Goal: Use online tool/utility: Use online tool/utility

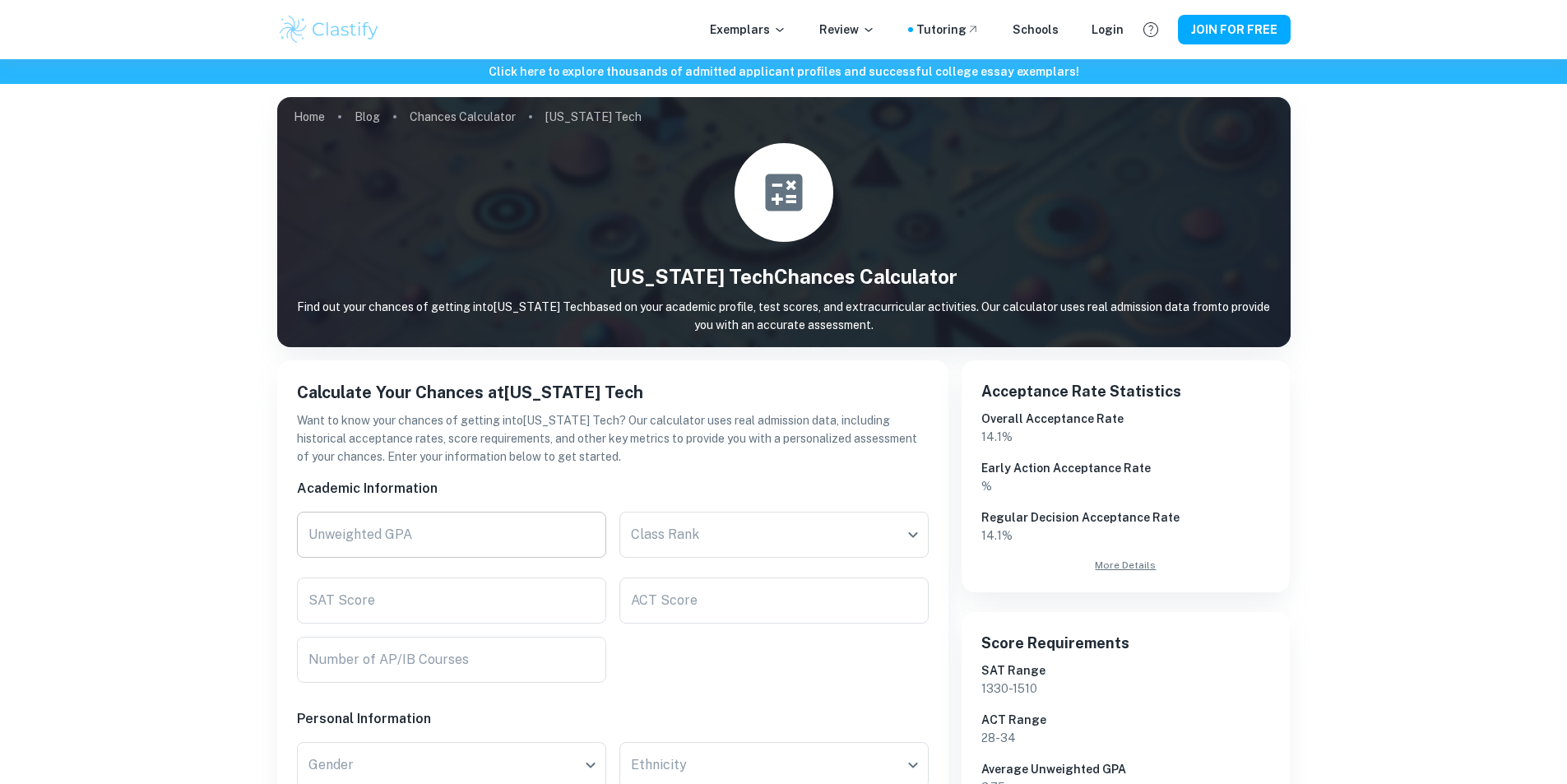
scroll to position [83, 0]
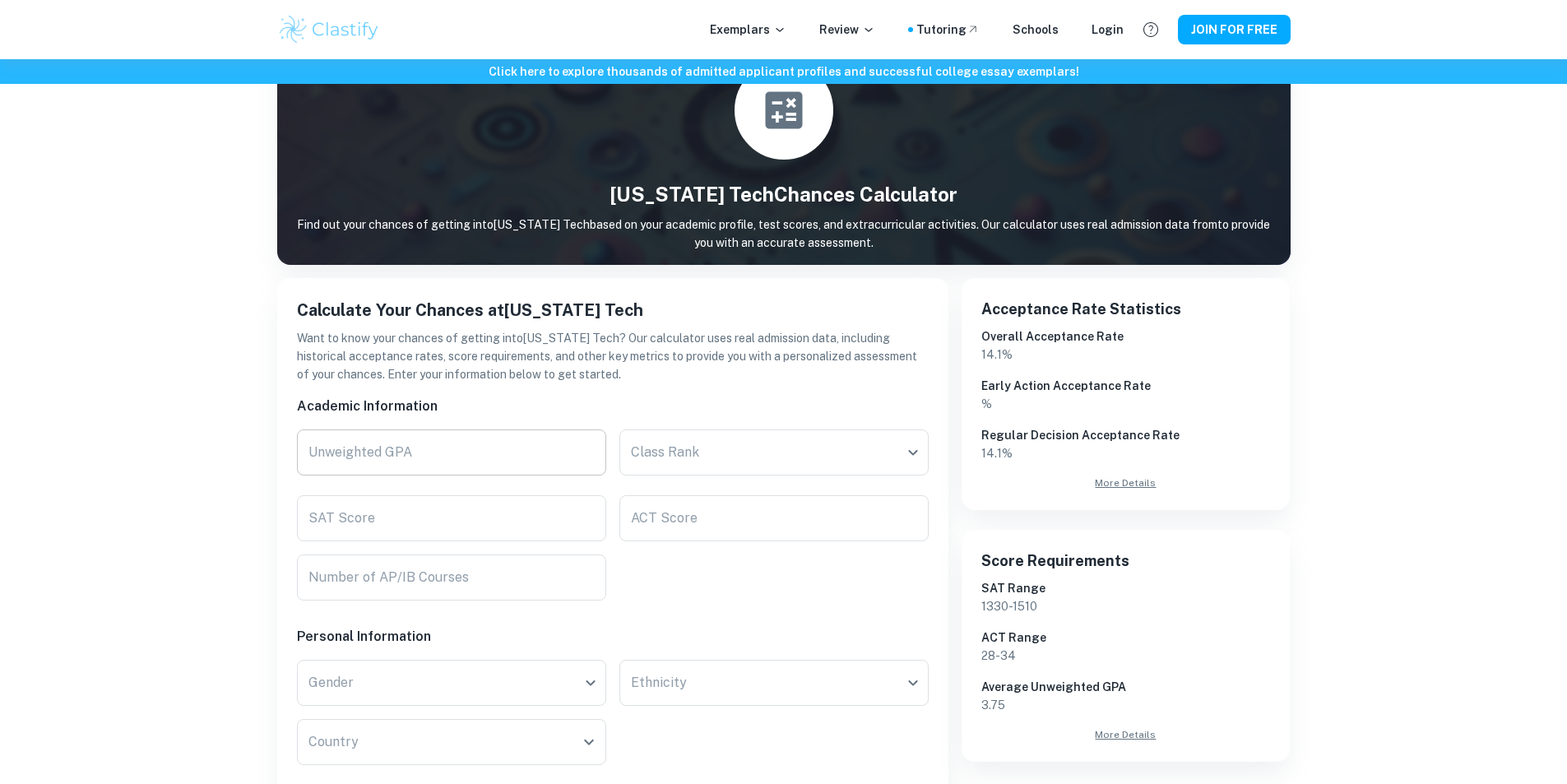
click at [480, 449] on input "Unweighted GPA" at bounding box center [451, 452] width 310 height 46
type input "4.0"
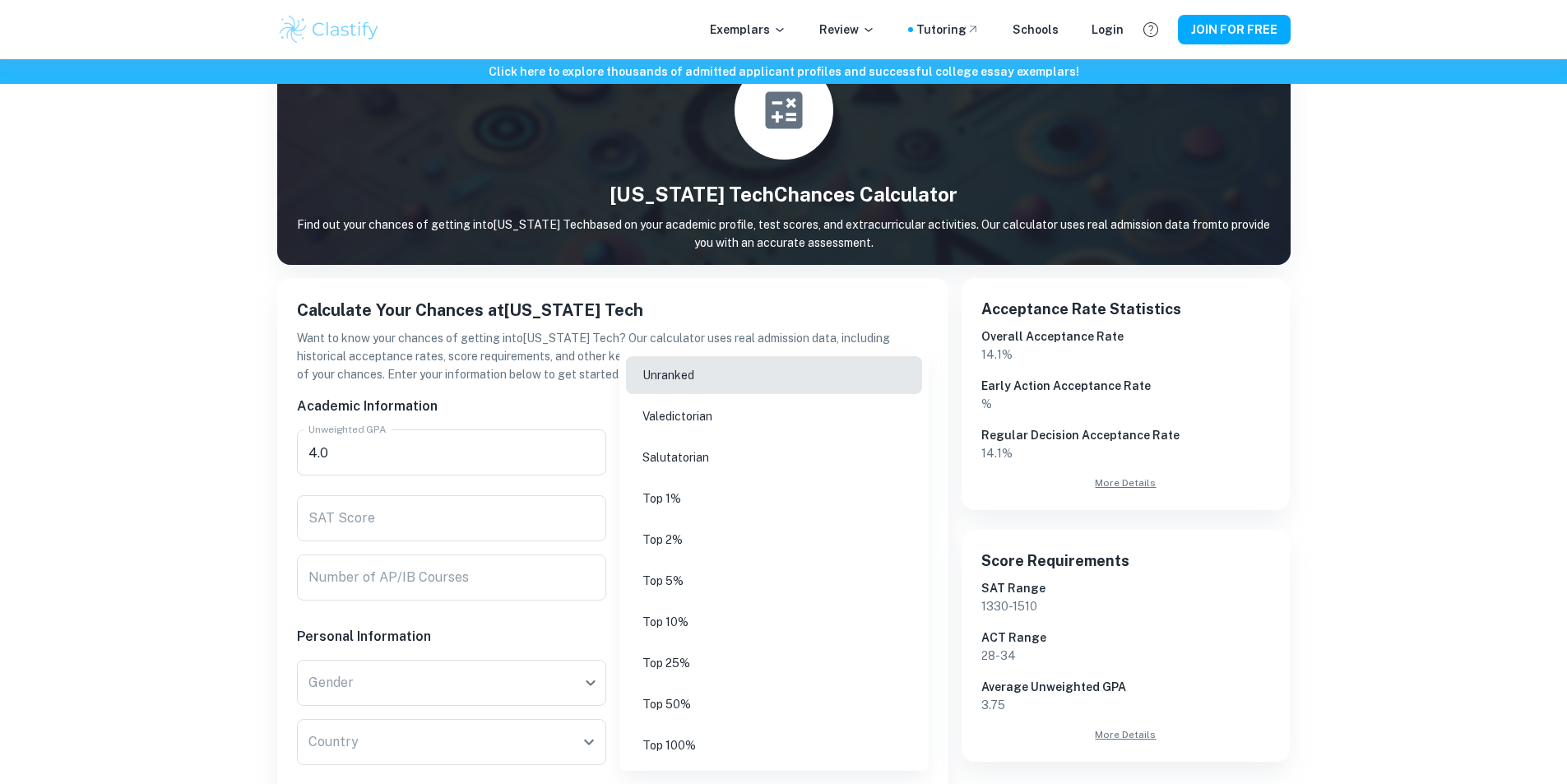
click at [683, 463] on body "Exemplars Review Tutoring Schools Login JOIN FOR FREE Click here to explore tho…" at bounding box center [784, 369] width 1567 height 784
click at [704, 573] on li "Top 5%" at bounding box center [774, 581] width 297 height 38
type input "Top 5%"
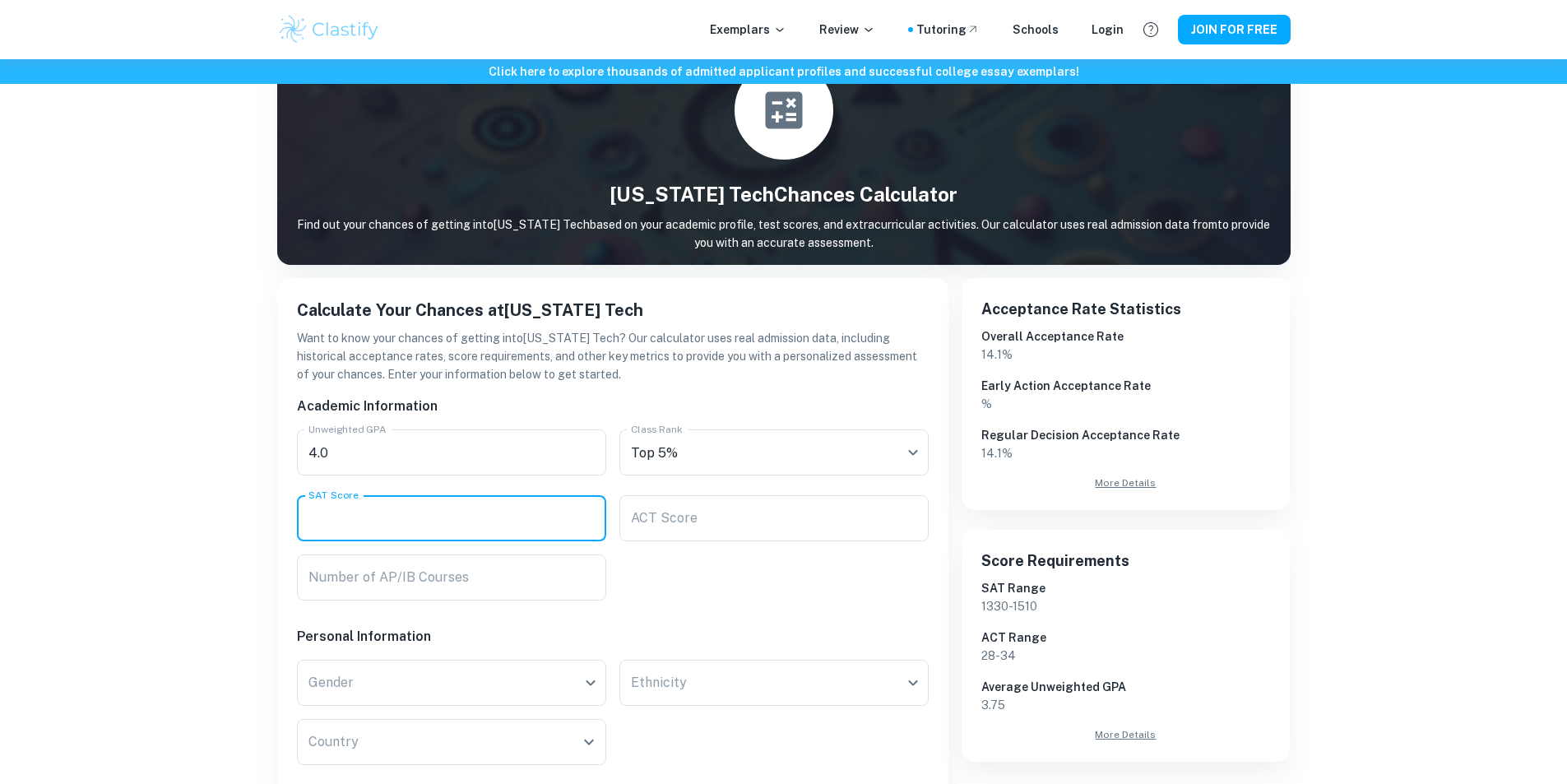
click at [555, 511] on input "SAT Score" at bounding box center [451, 517] width 310 height 46
type input "1300"
click at [527, 586] on input "Number of AP/IB Courses" at bounding box center [451, 577] width 310 height 46
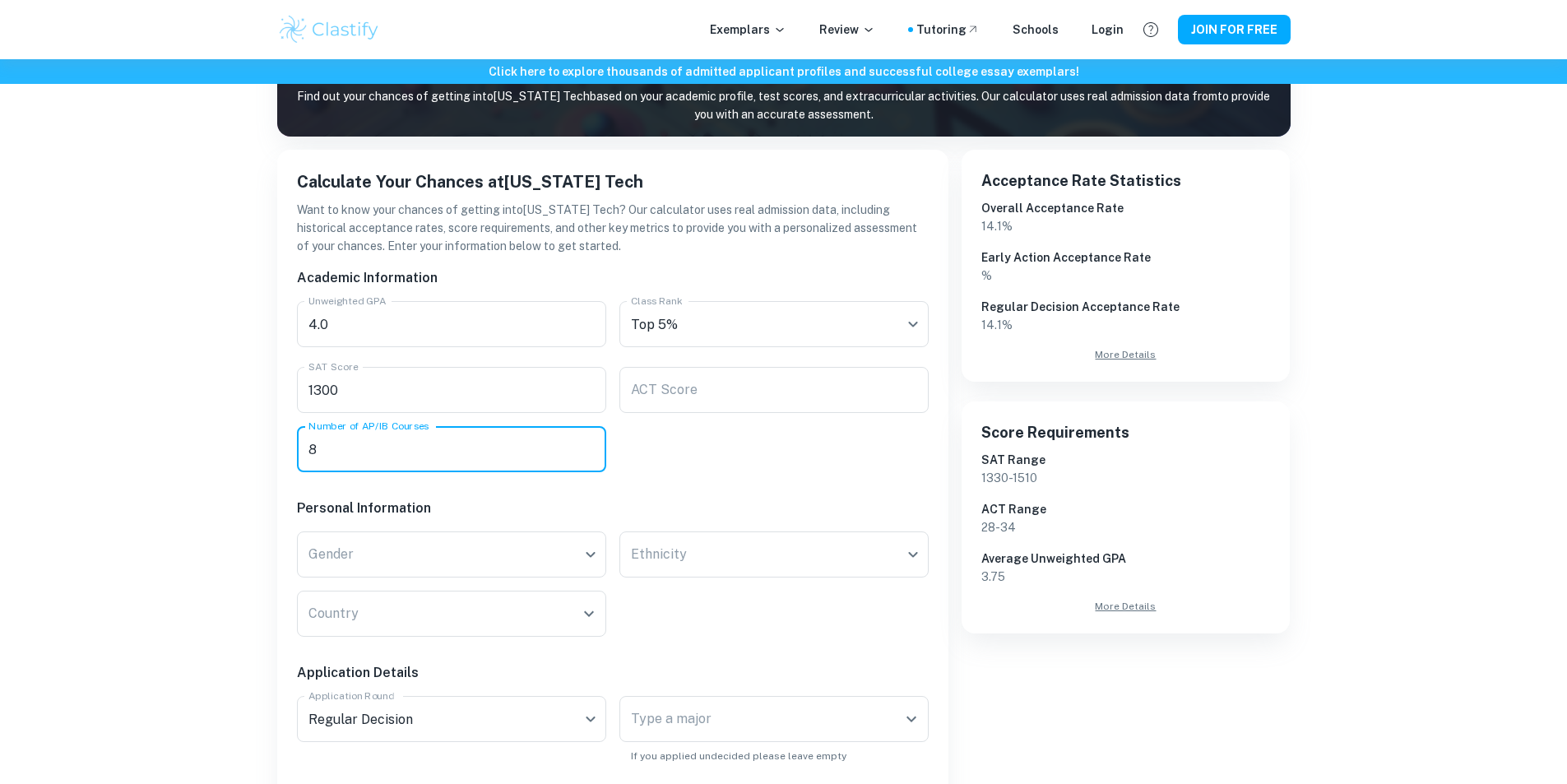
scroll to position [247, 0]
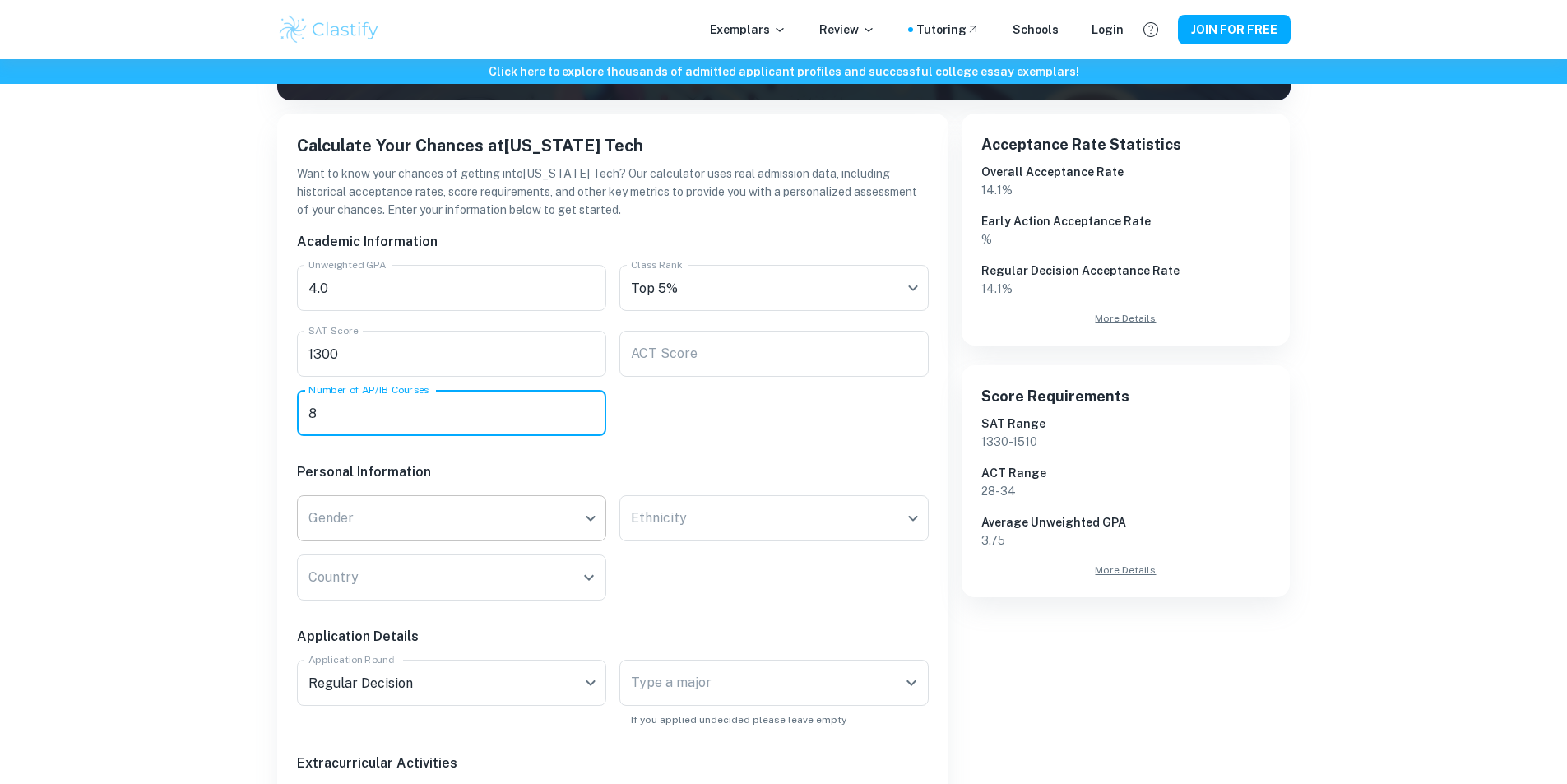
type input "8"
click at [565, 528] on body "Exemplars Review Tutoring Schools Login JOIN FOR FREE Click here to explore tho…" at bounding box center [784, 204] width 1567 height 784
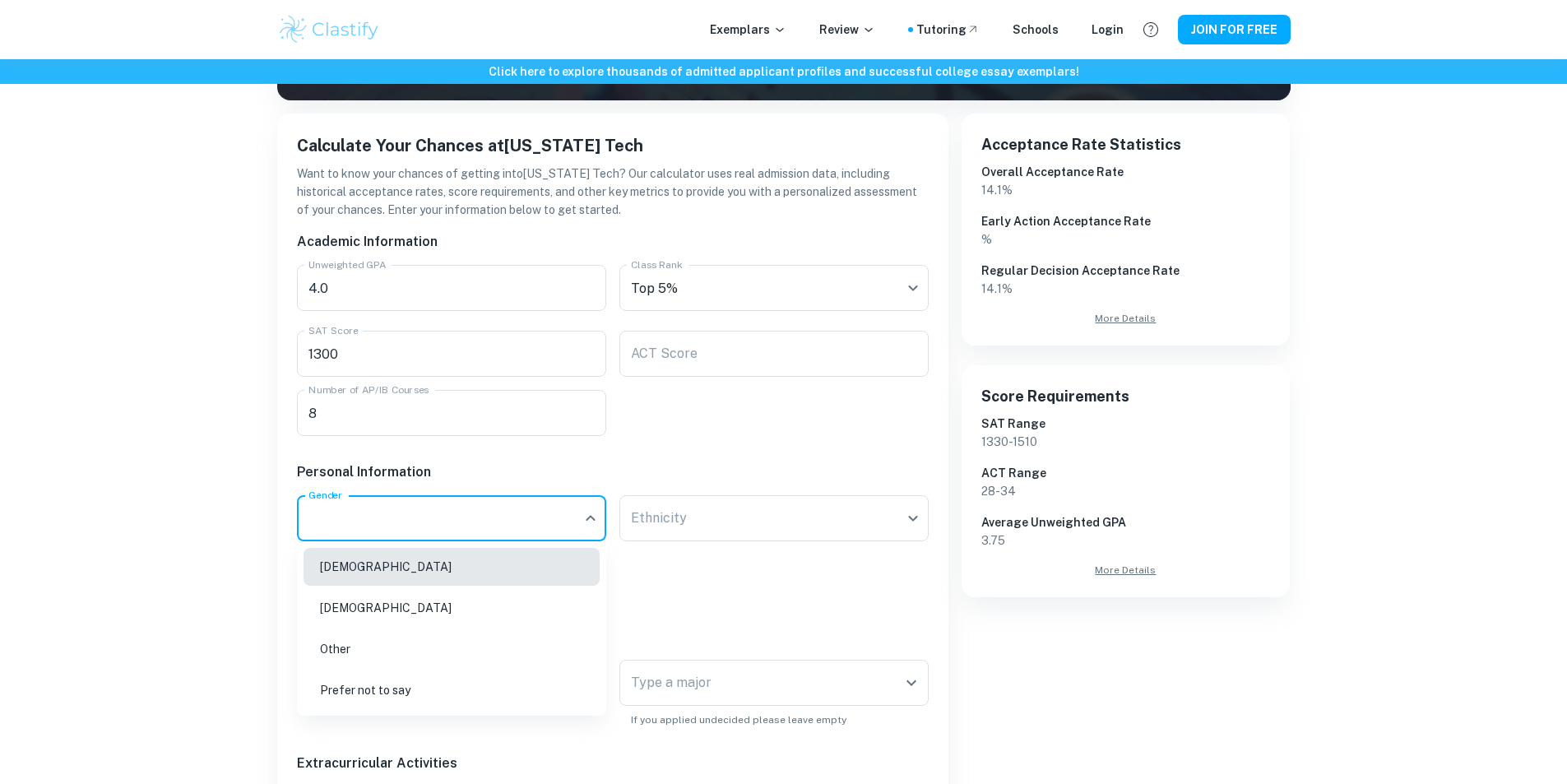
click at [536, 570] on li "[DEMOGRAPHIC_DATA]" at bounding box center [451, 567] width 297 height 38
type input "[DEMOGRAPHIC_DATA]"
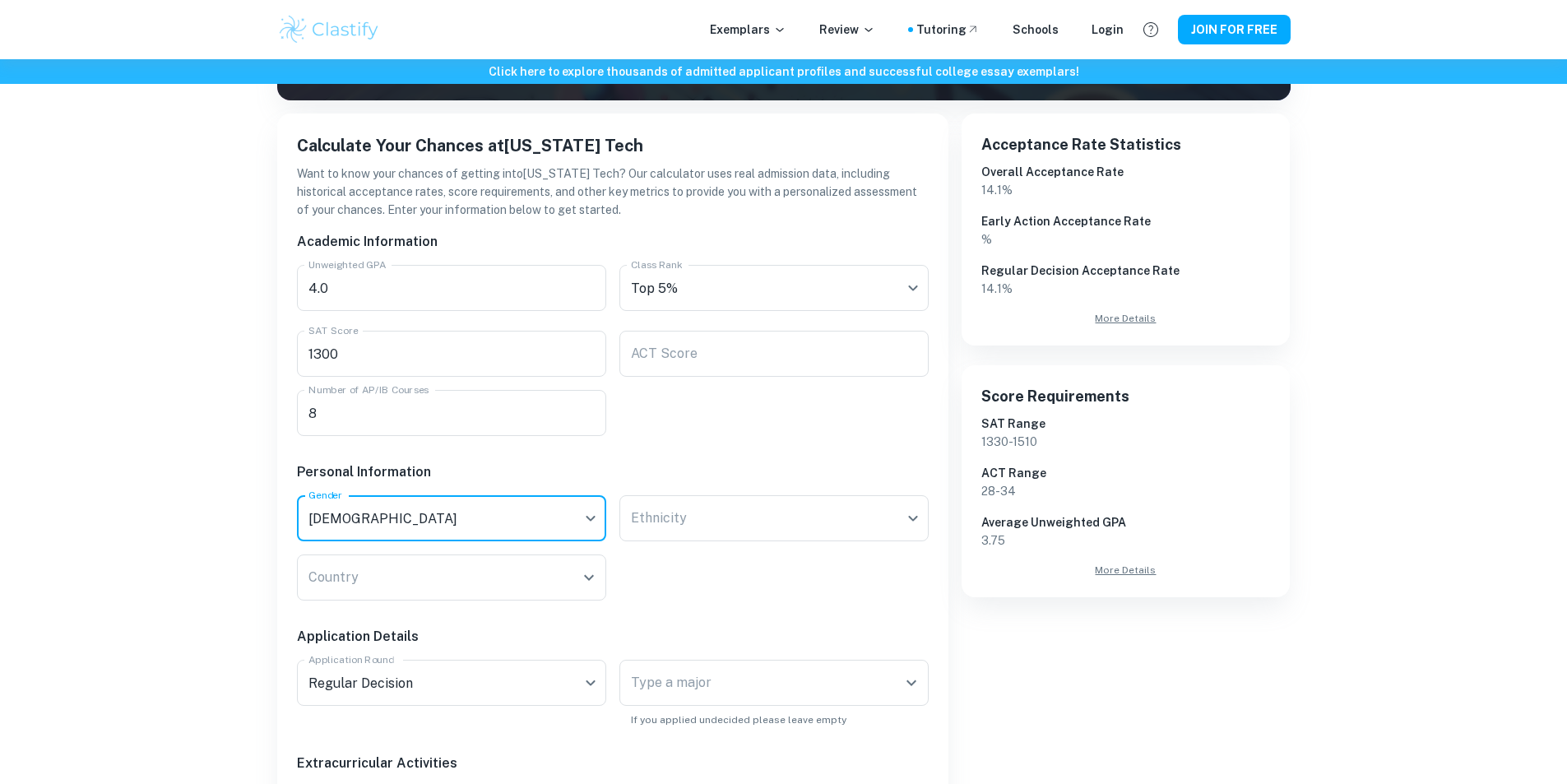
click at [650, 525] on div "[DEMOGRAPHIC_DATA] [DEMOGRAPHIC_DATA] Other Prefer not to say" at bounding box center [784, 392] width 1567 height 784
click at [653, 525] on body "Exemplars Review Tutoring Schools Login JOIN FOR FREE Click here to explore tho…" at bounding box center [784, 204] width 1567 height 784
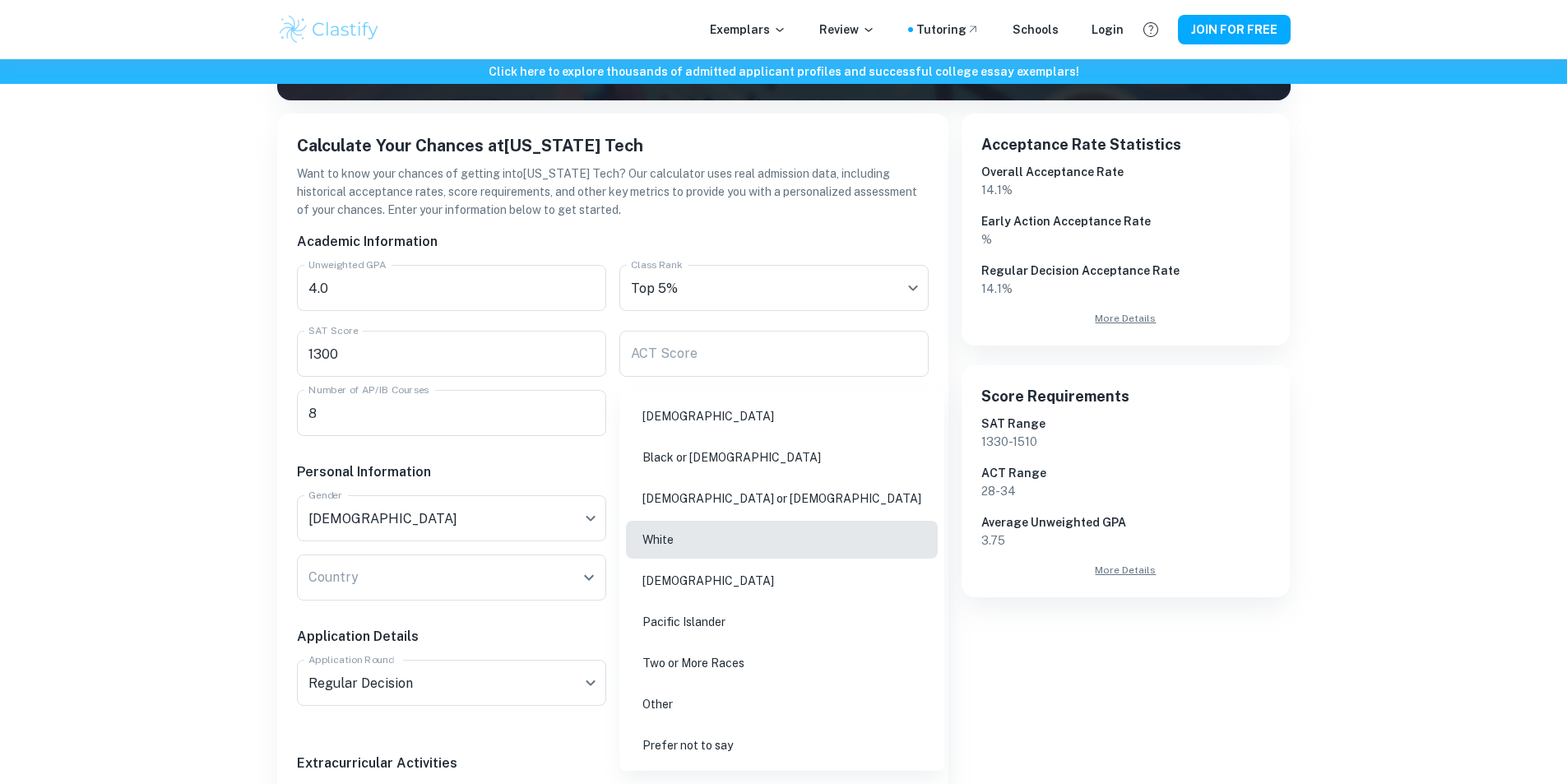
click at [670, 541] on li "White" at bounding box center [782, 540] width 312 height 38
type input "white"
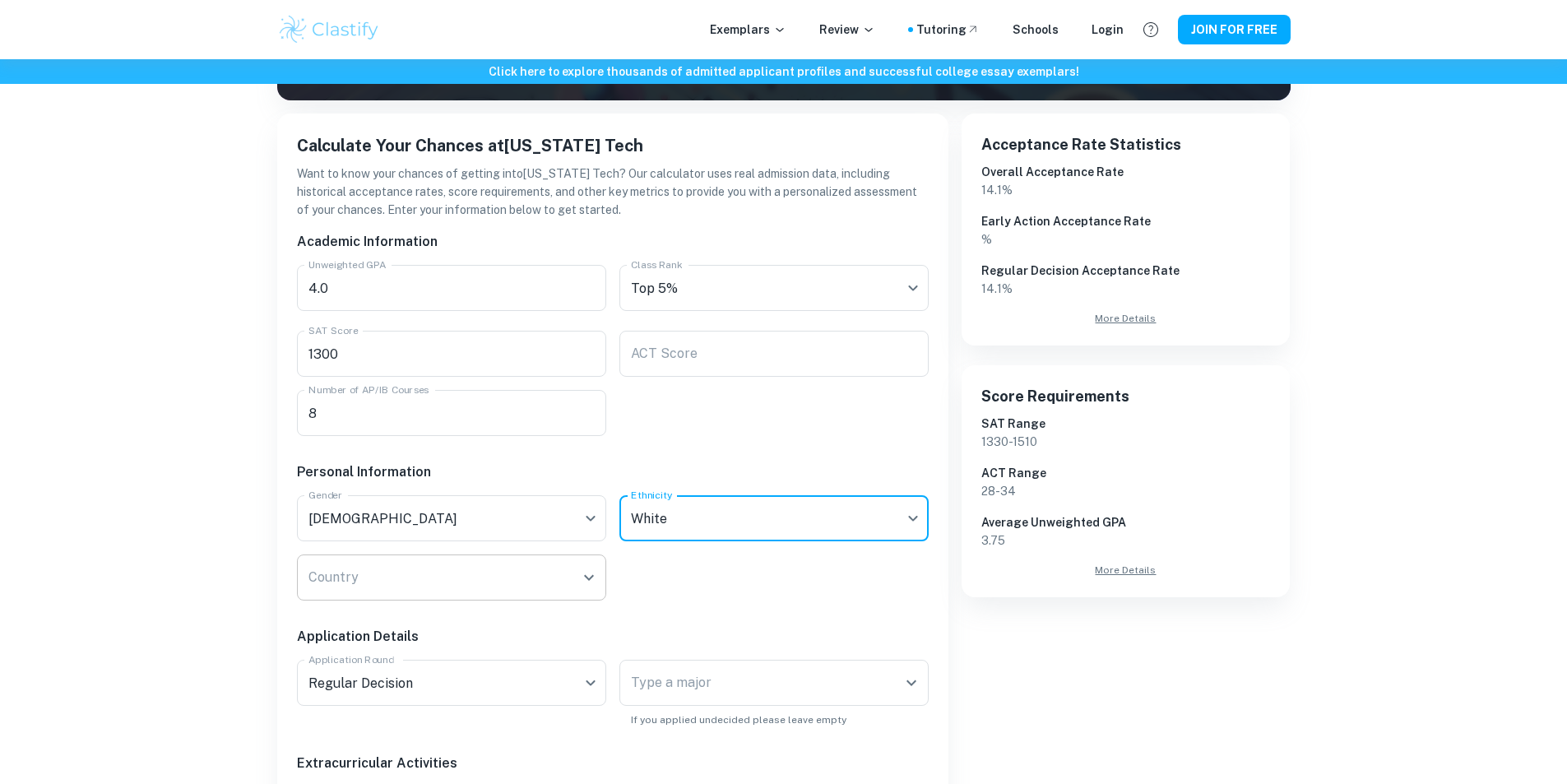
click at [513, 575] on input "Country" at bounding box center [439, 577] width 270 height 31
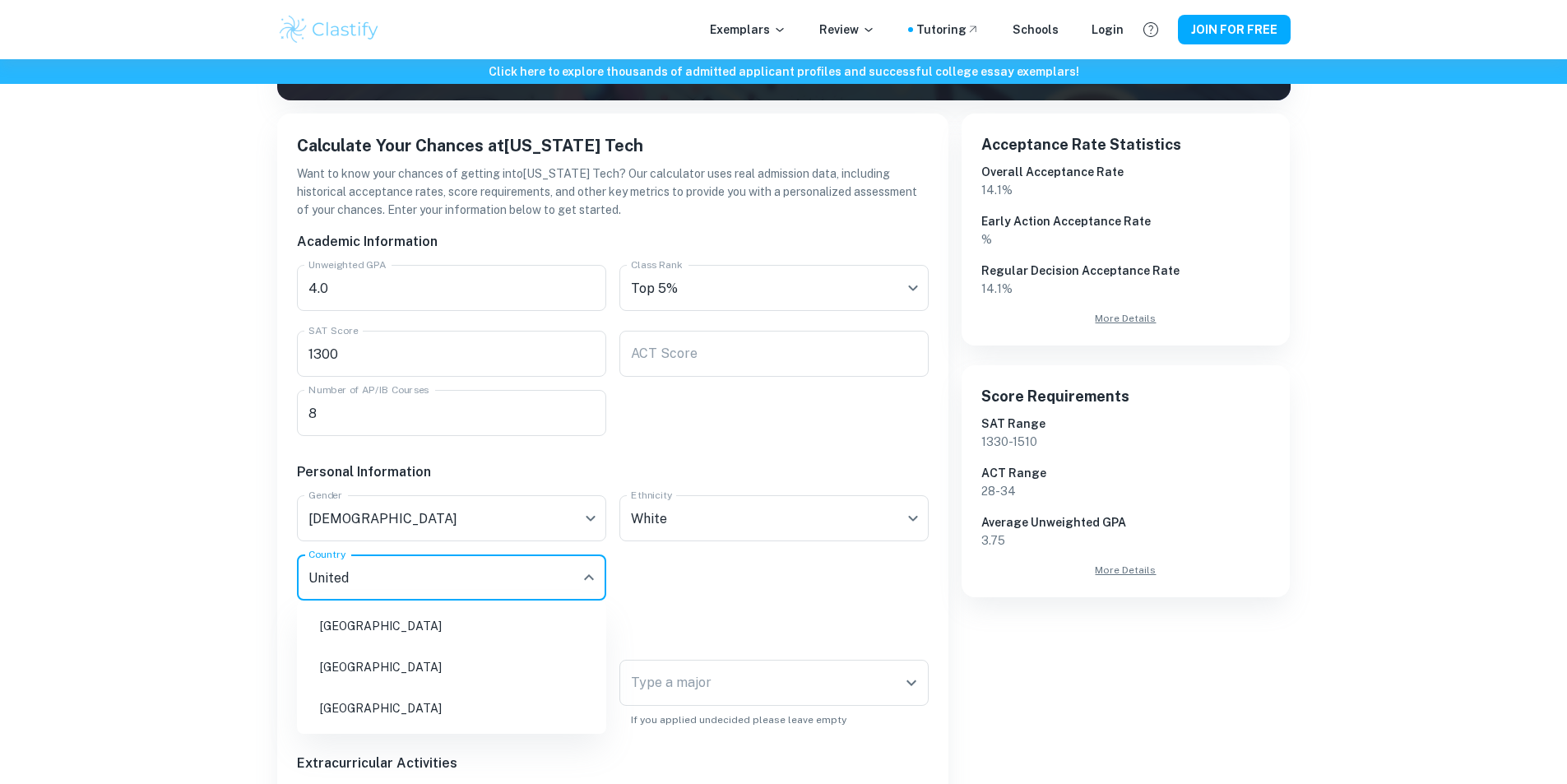
click at [521, 717] on li "[GEOGRAPHIC_DATA]" at bounding box center [451, 708] width 297 height 38
type input "[GEOGRAPHIC_DATA]"
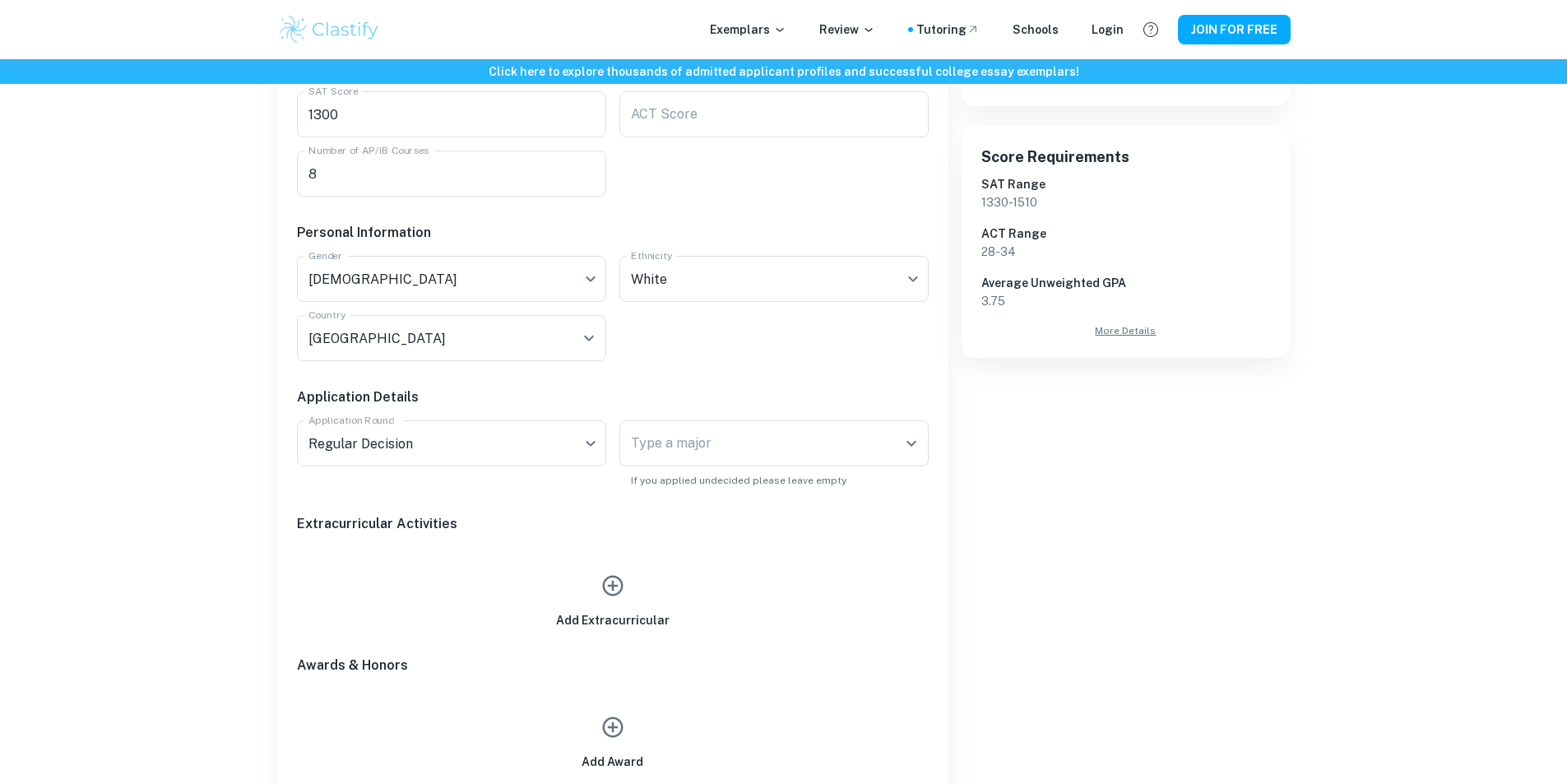
scroll to position [494, 0]
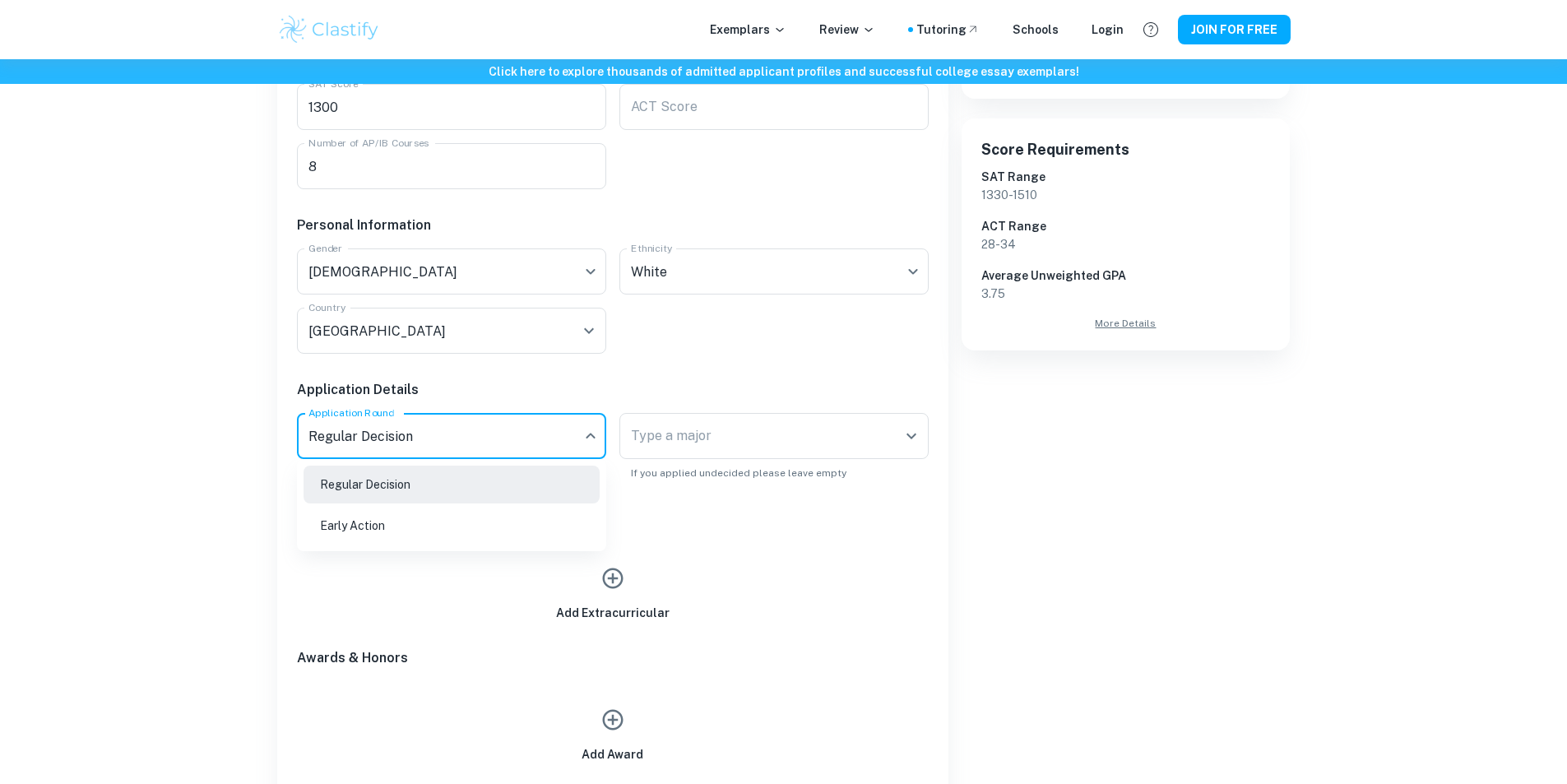
click at [543, 533] on li "Early Action" at bounding box center [451, 526] width 297 height 38
type input "EA"
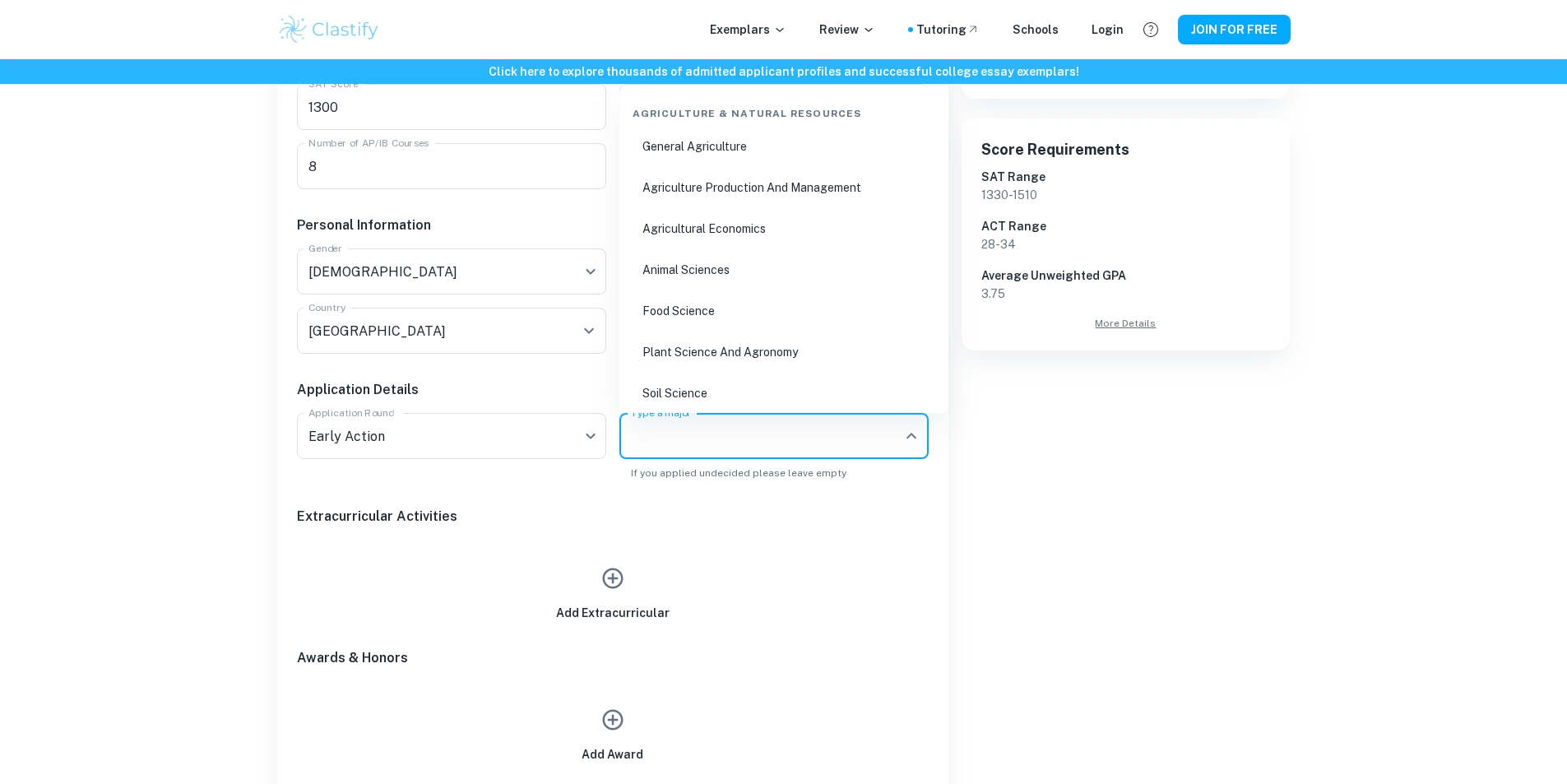
click at [703, 442] on div "Type a major Type a major" at bounding box center [774, 435] width 310 height 46
click at [815, 226] on li "Computer Science" at bounding box center [784, 229] width 316 height 38
type input "Computer Science"
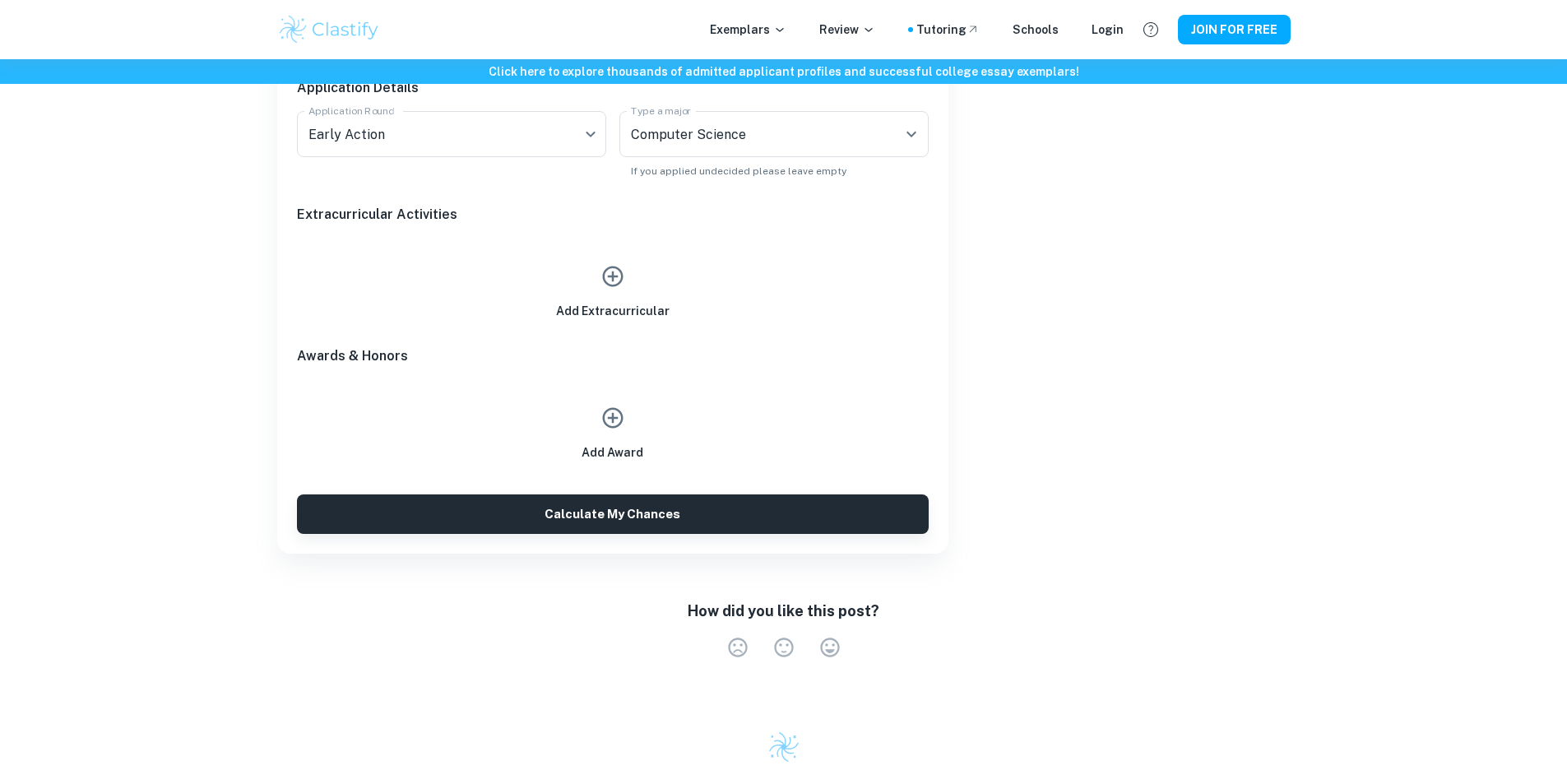
scroll to position [822, 0]
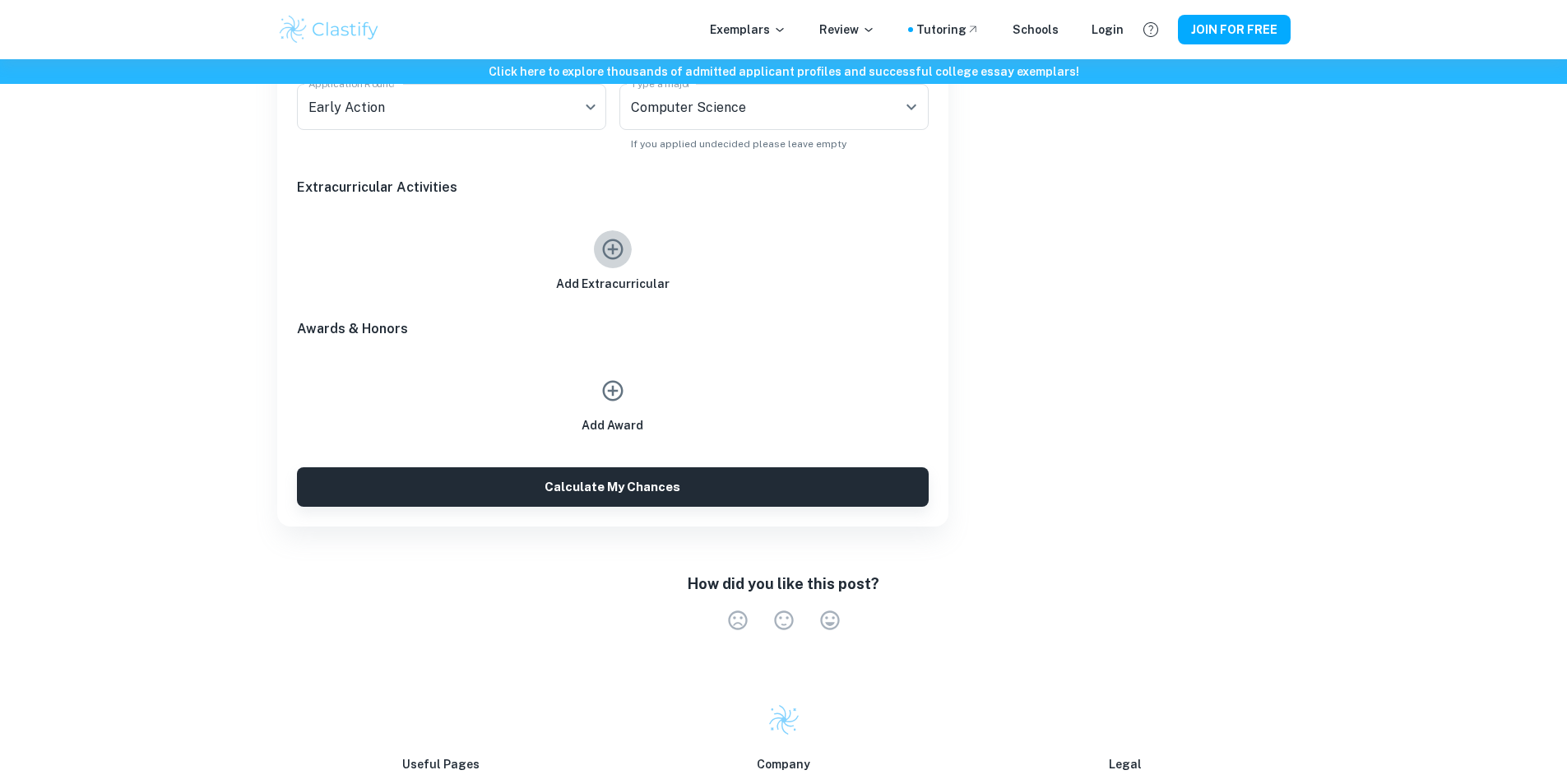
click at [611, 262] on button "button" at bounding box center [613, 249] width 38 height 38
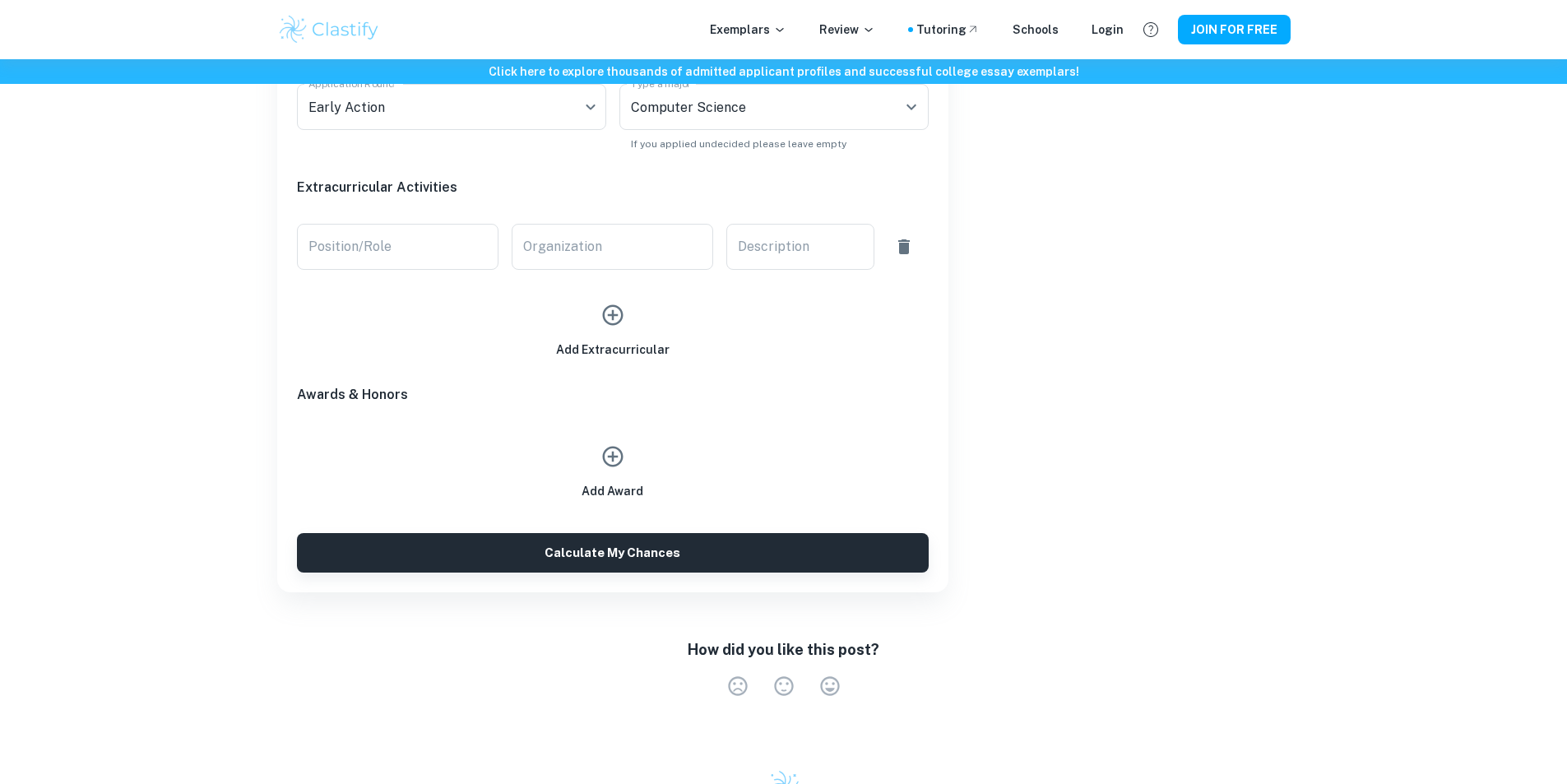
click at [615, 313] on icon "button" at bounding box center [613, 315] width 24 height 24
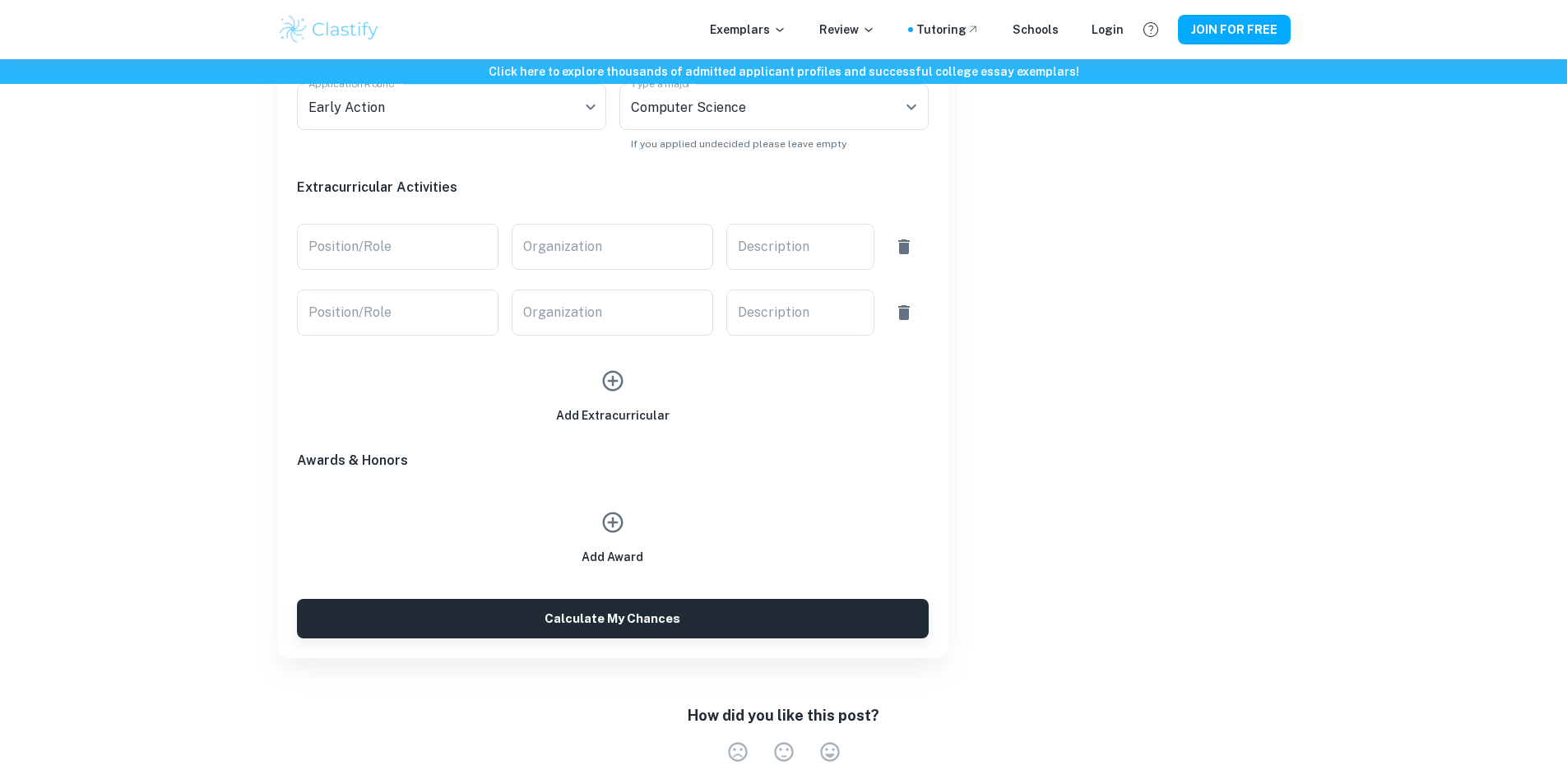
click at [614, 371] on icon "button" at bounding box center [612, 382] width 21 height 21
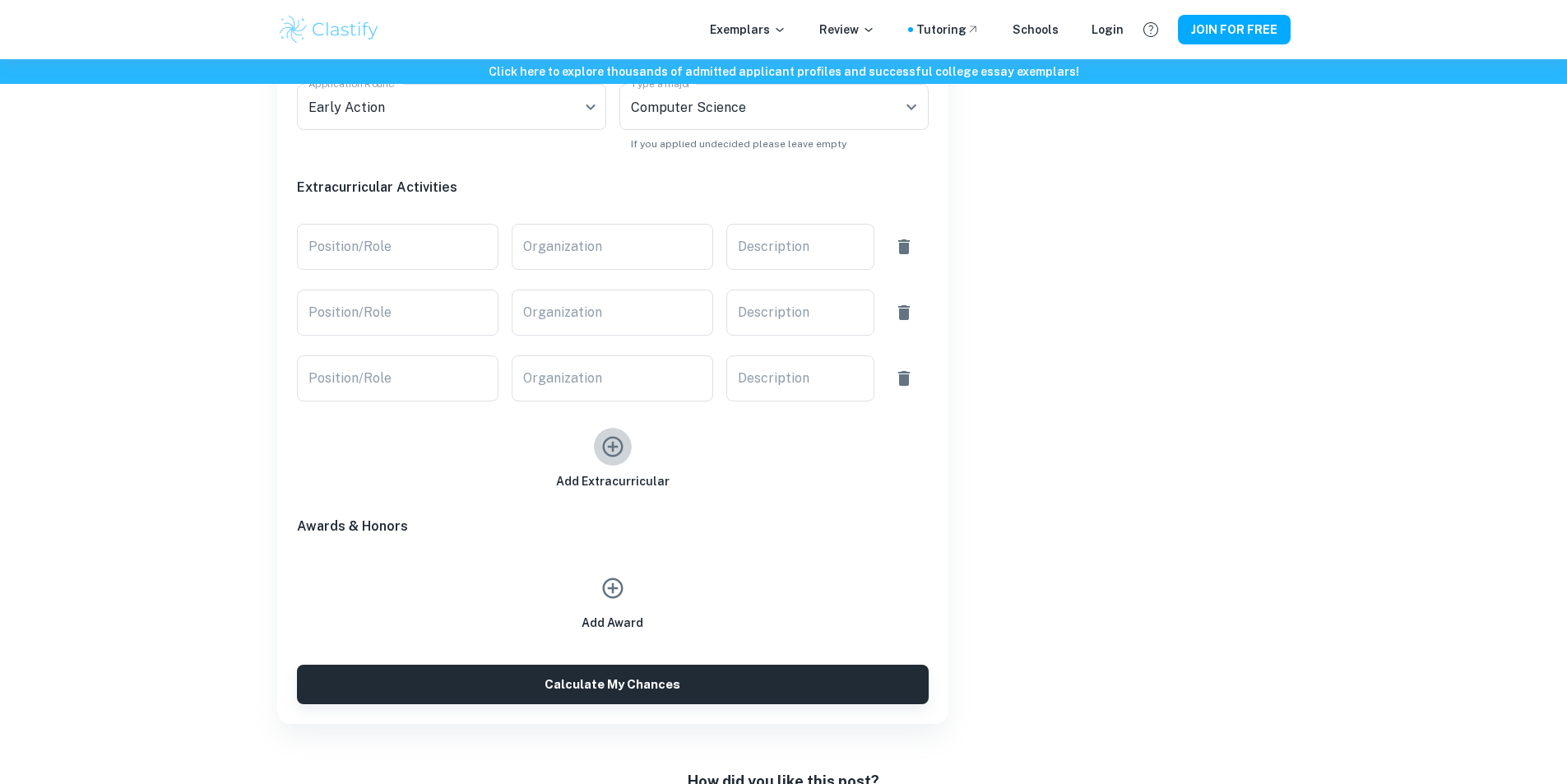
click at [617, 439] on icon "button" at bounding box center [612, 447] width 21 height 21
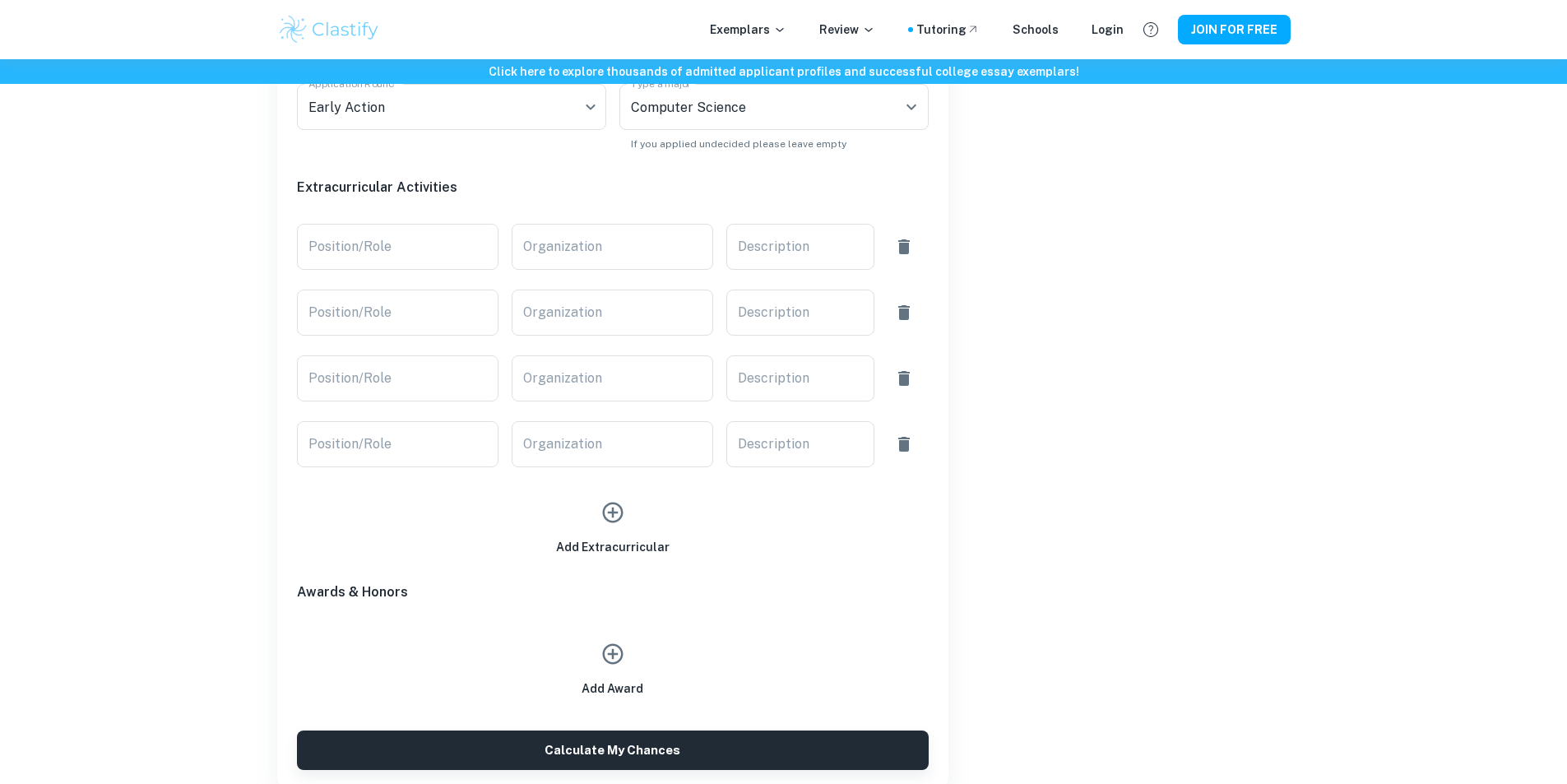
click at [609, 507] on icon "button" at bounding box center [613, 512] width 24 height 24
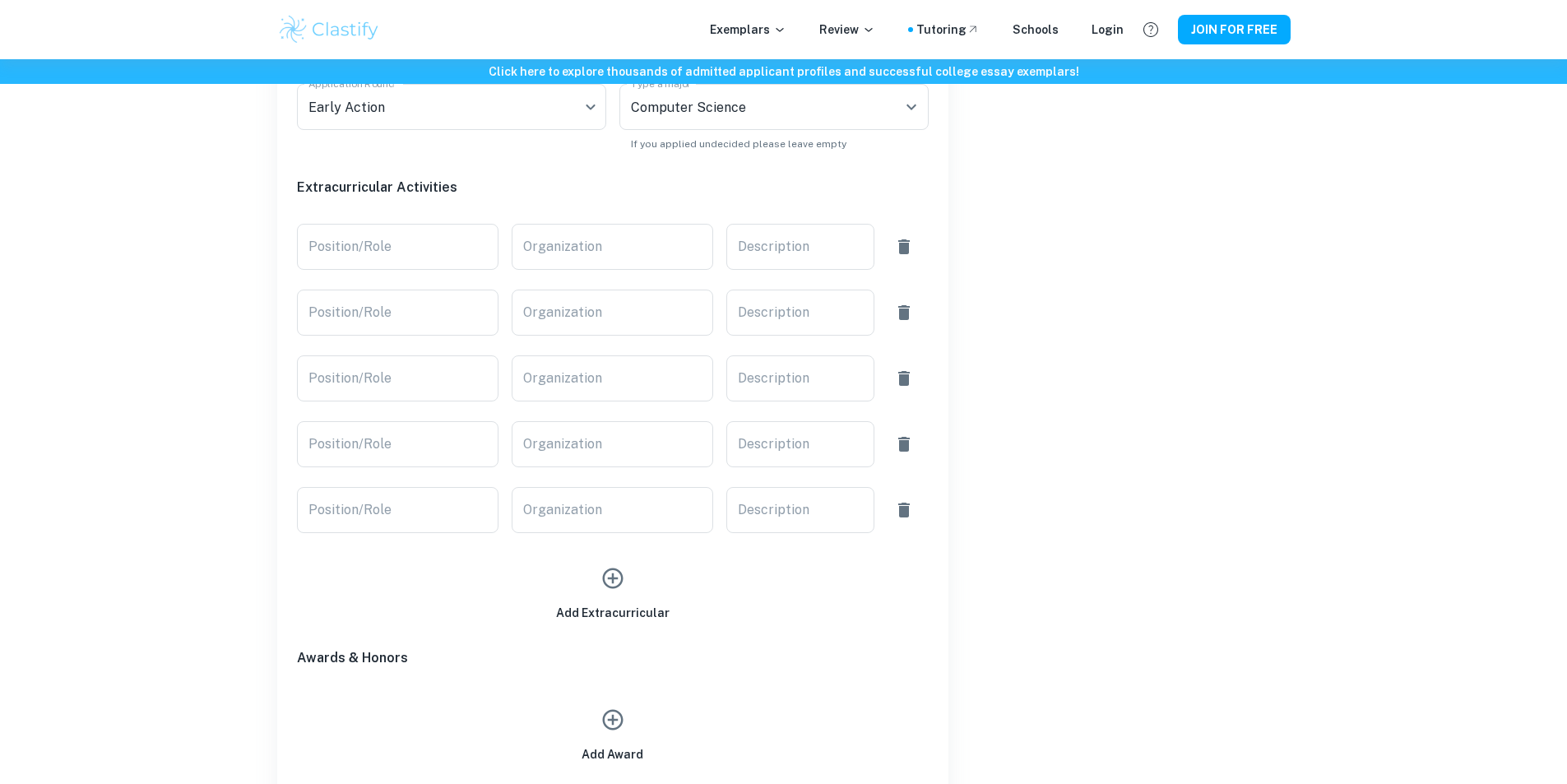
click at [606, 579] on icon "button" at bounding box center [613, 578] width 24 height 24
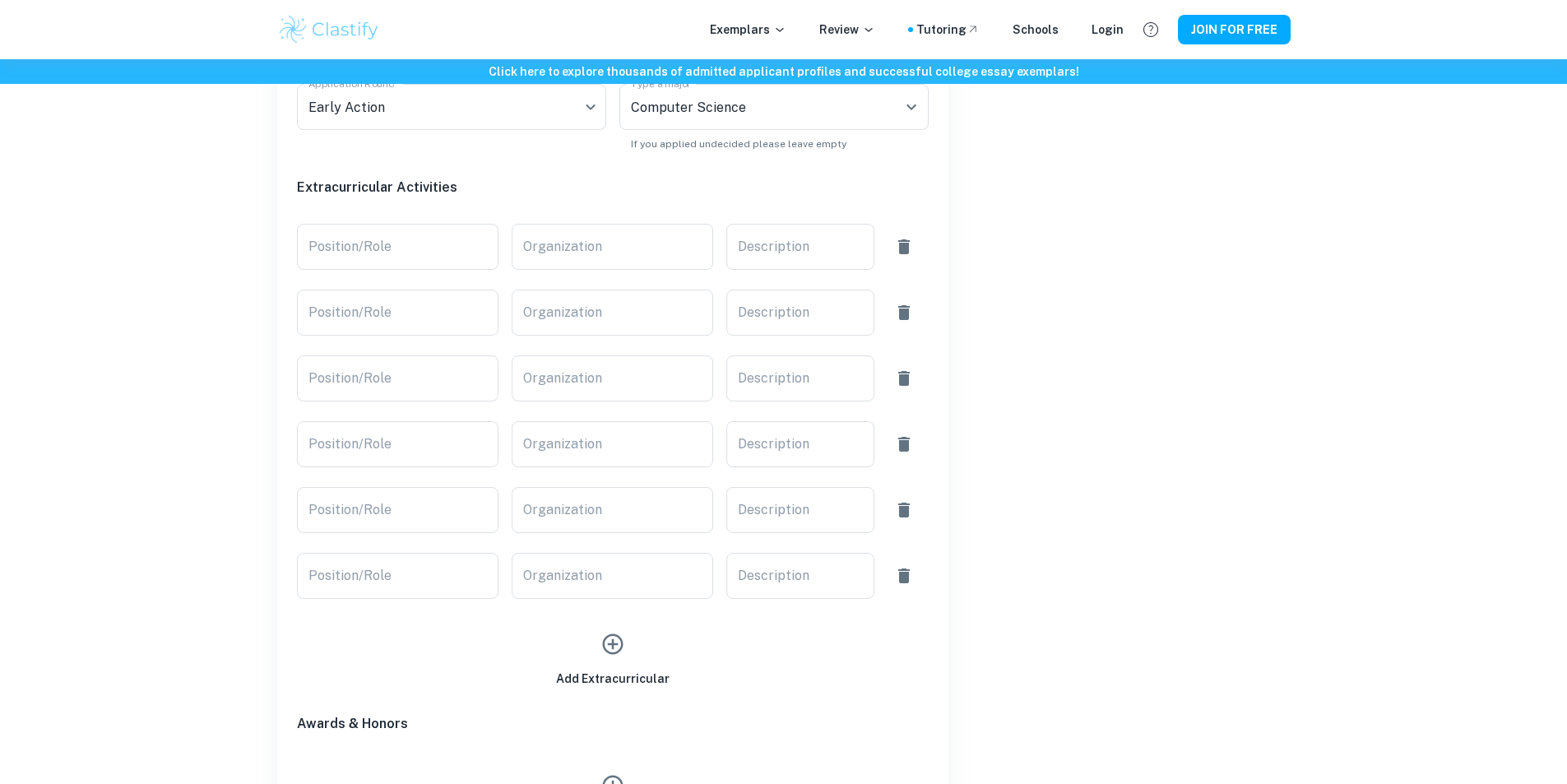
click at [623, 647] on icon "button" at bounding box center [613, 644] width 24 height 24
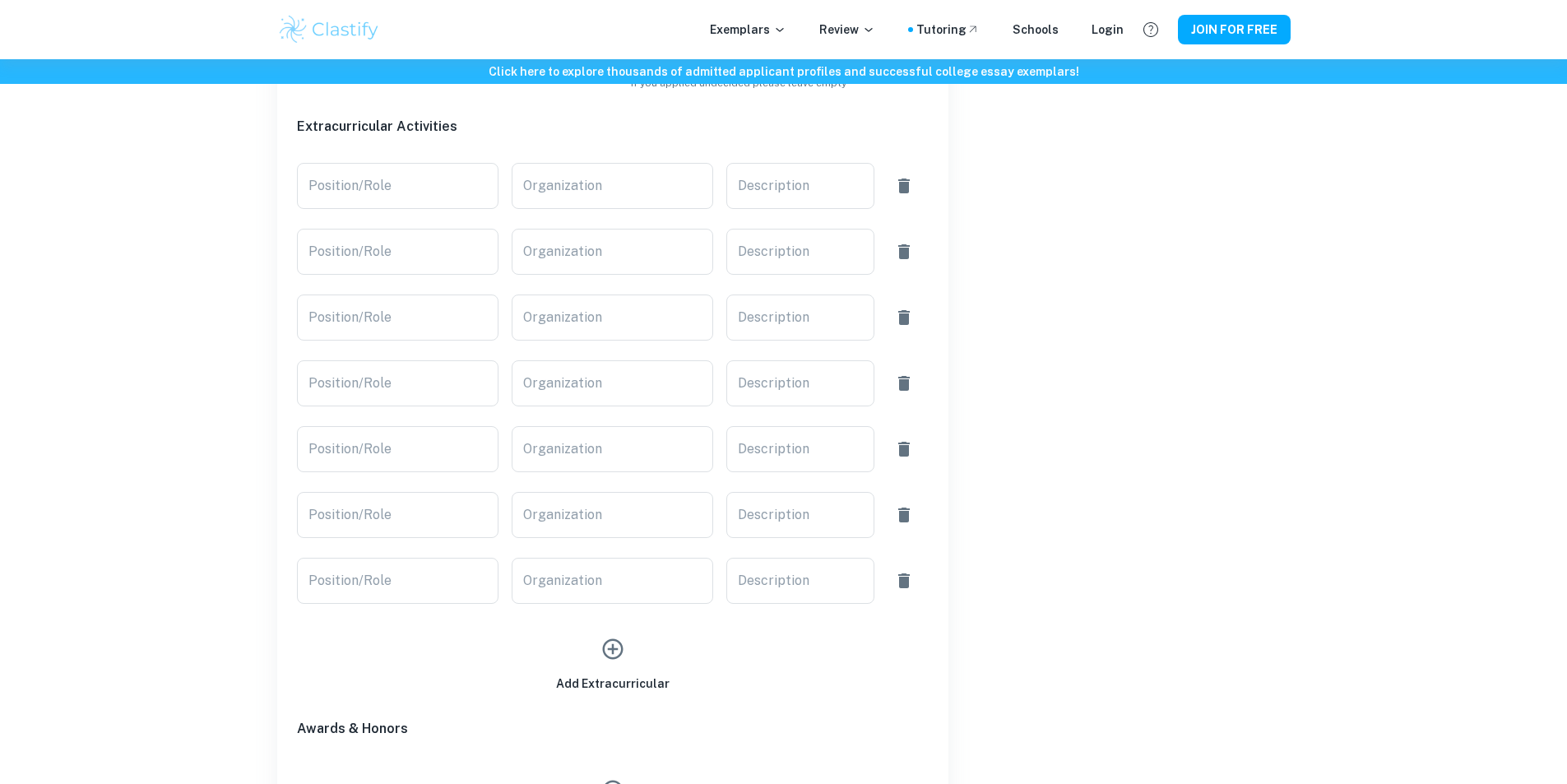
scroll to position [658, 0]
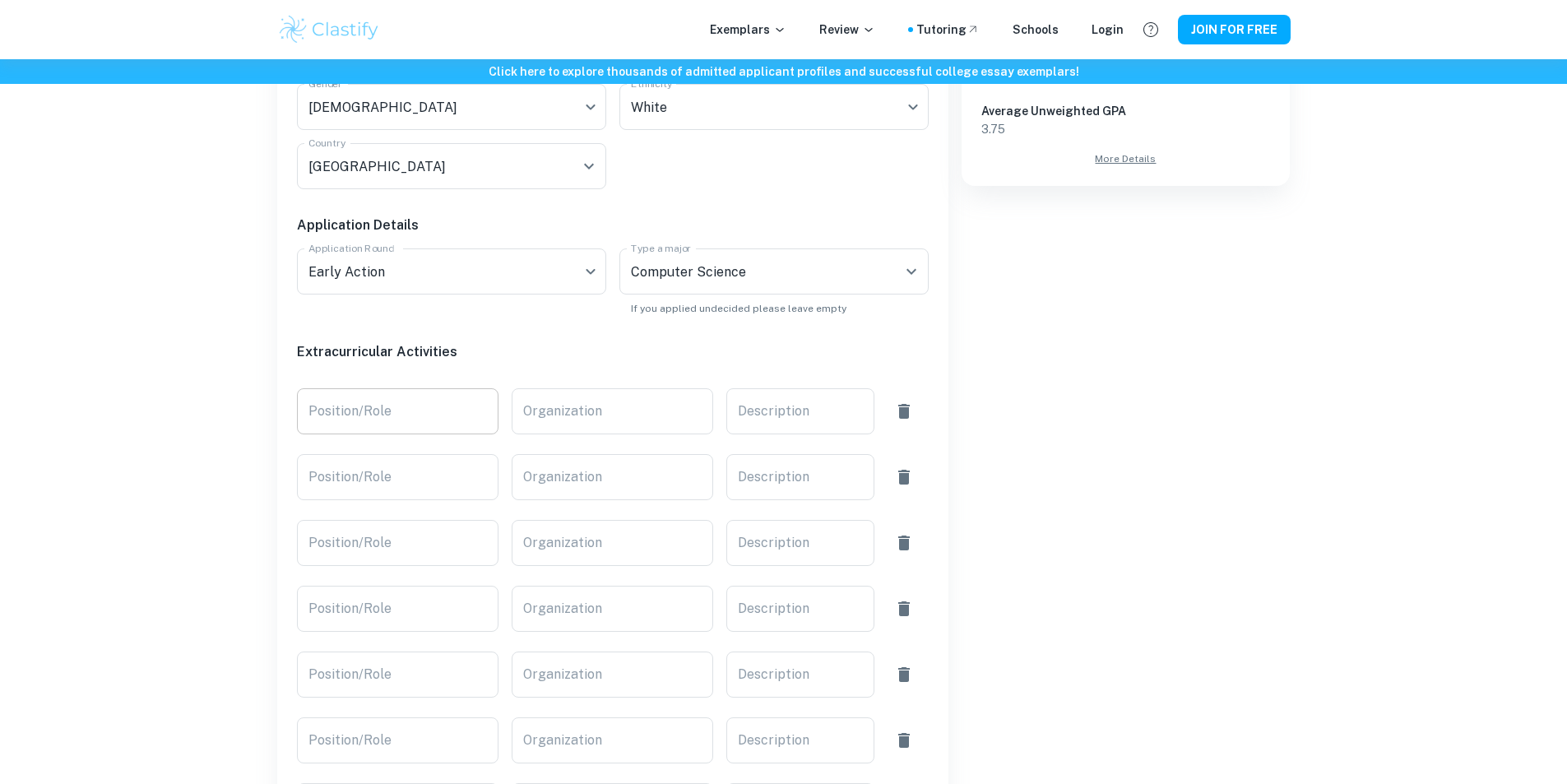
click at [387, 422] on input "Position/Role" at bounding box center [397, 410] width 202 height 46
type input "test"
drag, startPoint x: 589, startPoint y: 422, endPoint x: 752, endPoint y: 423, distance: 163.0
click at [597, 422] on input "Organization" at bounding box center [612, 410] width 202 height 46
type input "te"
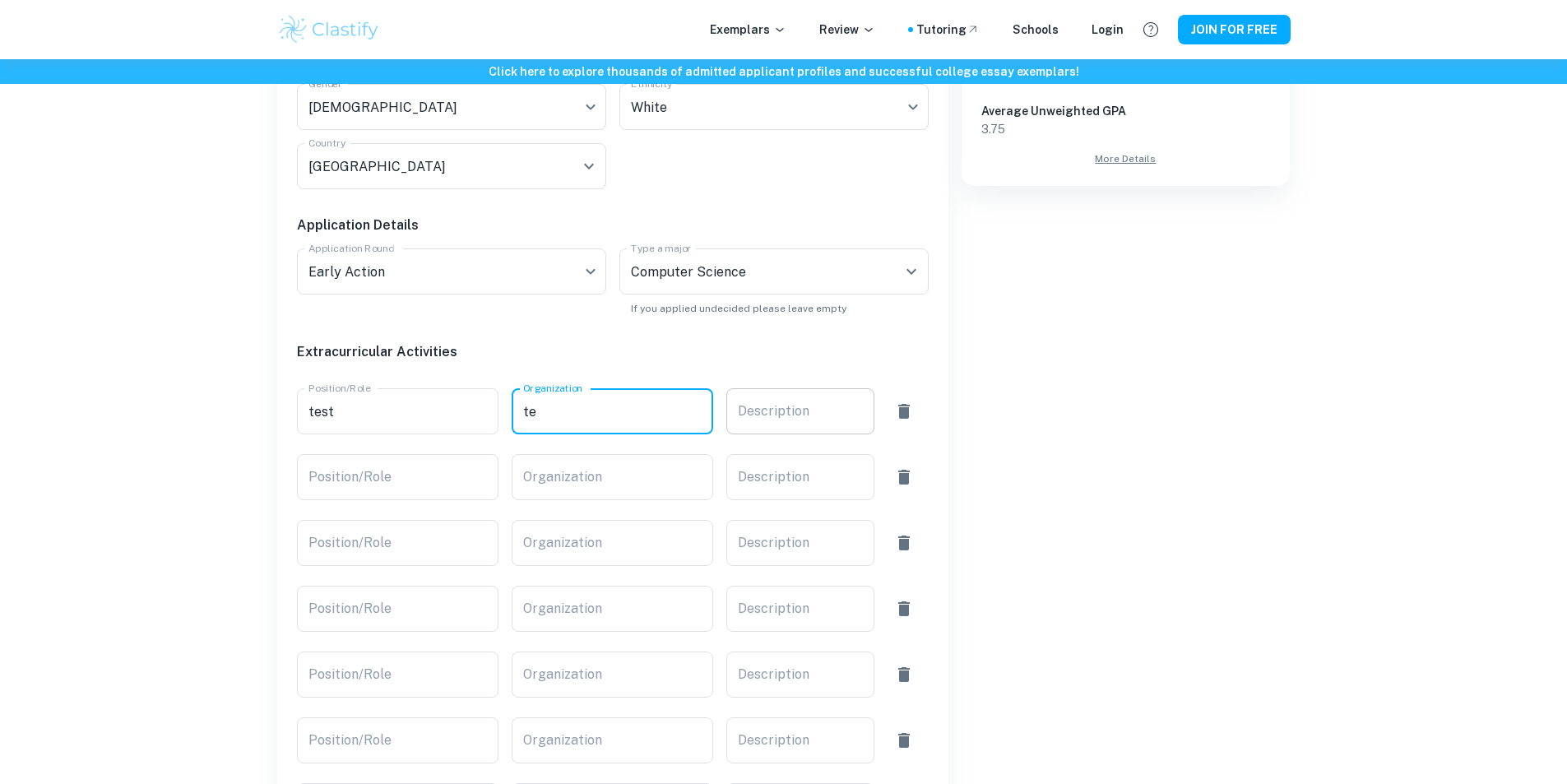
click at [780, 424] on div "x Description" at bounding box center [800, 410] width 148 height 46
type textarea "st"
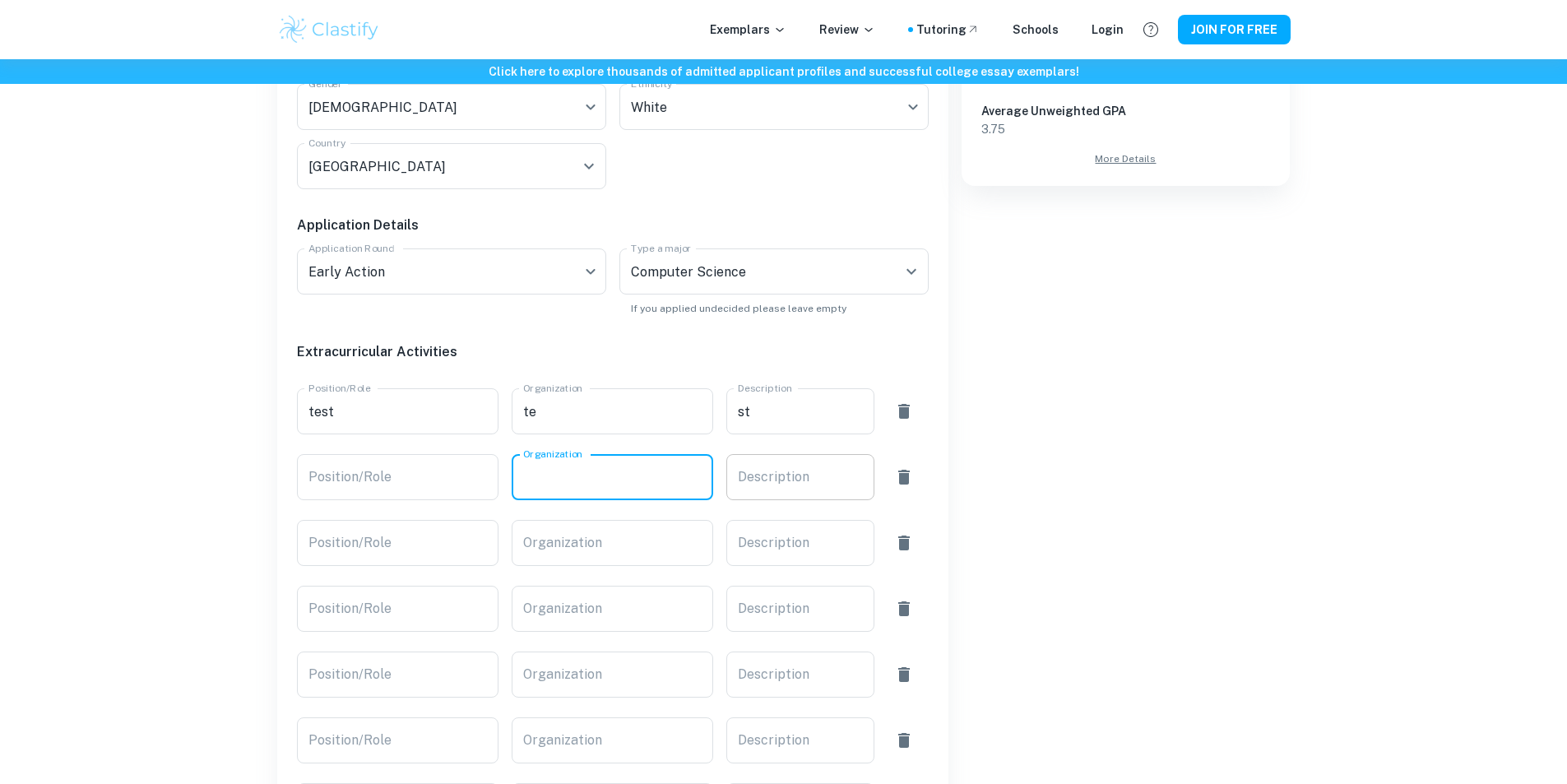
drag, startPoint x: 677, startPoint y: 462, endPoint x: 737, endPoint y: 471, distance: 60.7
click at [678, 462] on input "Organization" at bounding box center [612, 476] width 202 height 46
type input "te"
drag, startPoint x: 804, startPoint y: 477, endPoint x: 785, endPoint y: 483, distance: 19.9
click at [805, 478] on textarea "Description" at bounding box center [801, 477] width 125 height 19
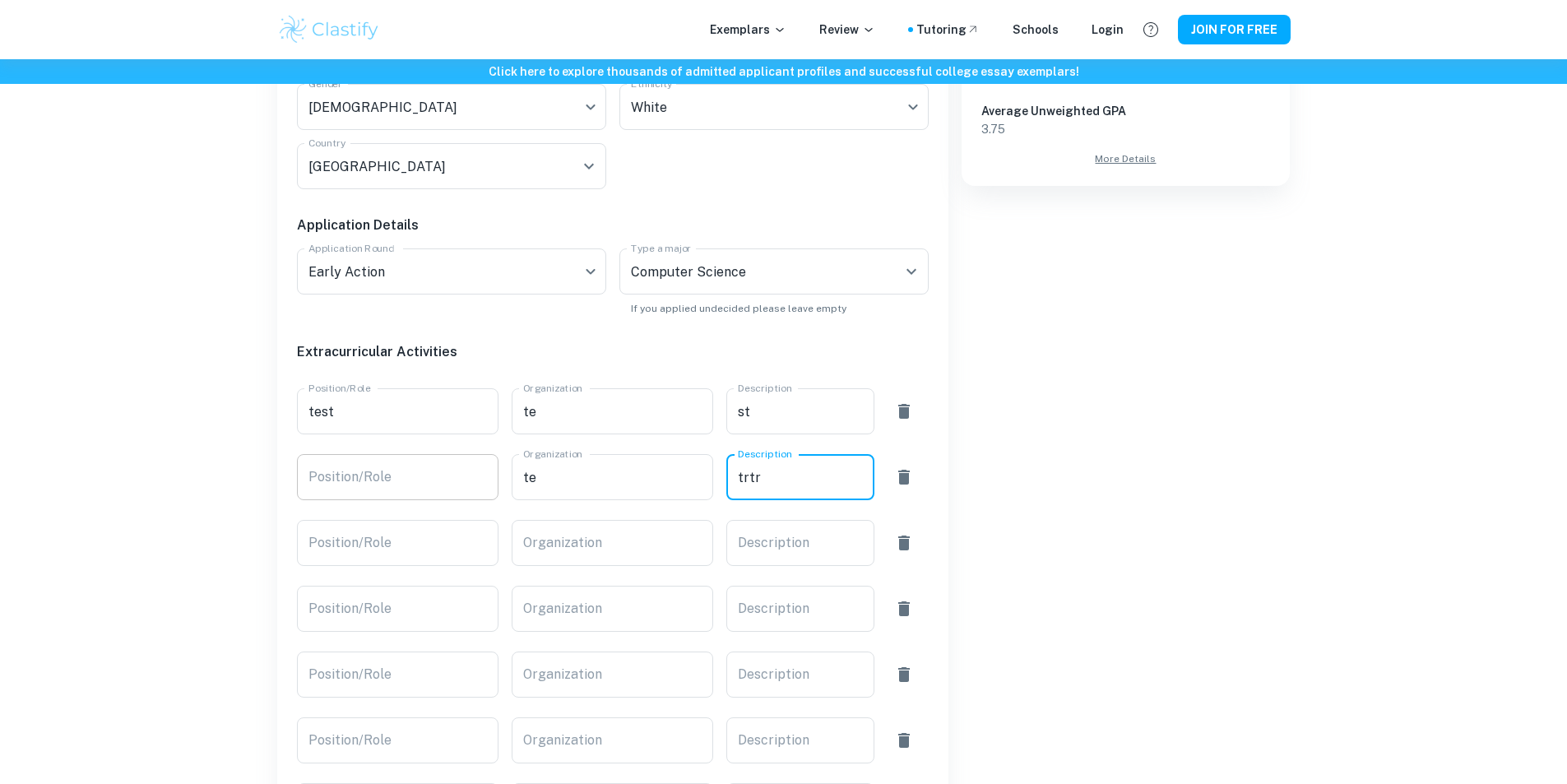
type textarea "trtr"
click at [424, 487] on input "Position/Role" at bounding box center [397, 476] width 202 height 46
type input "trt"
click at [440, 570] on div "Academic Information Unweighted GPA 4.0 Unweighted GPA Class Rank Top 5% Top 5%…" at bounding box center [606, 469] width 645 height 1324
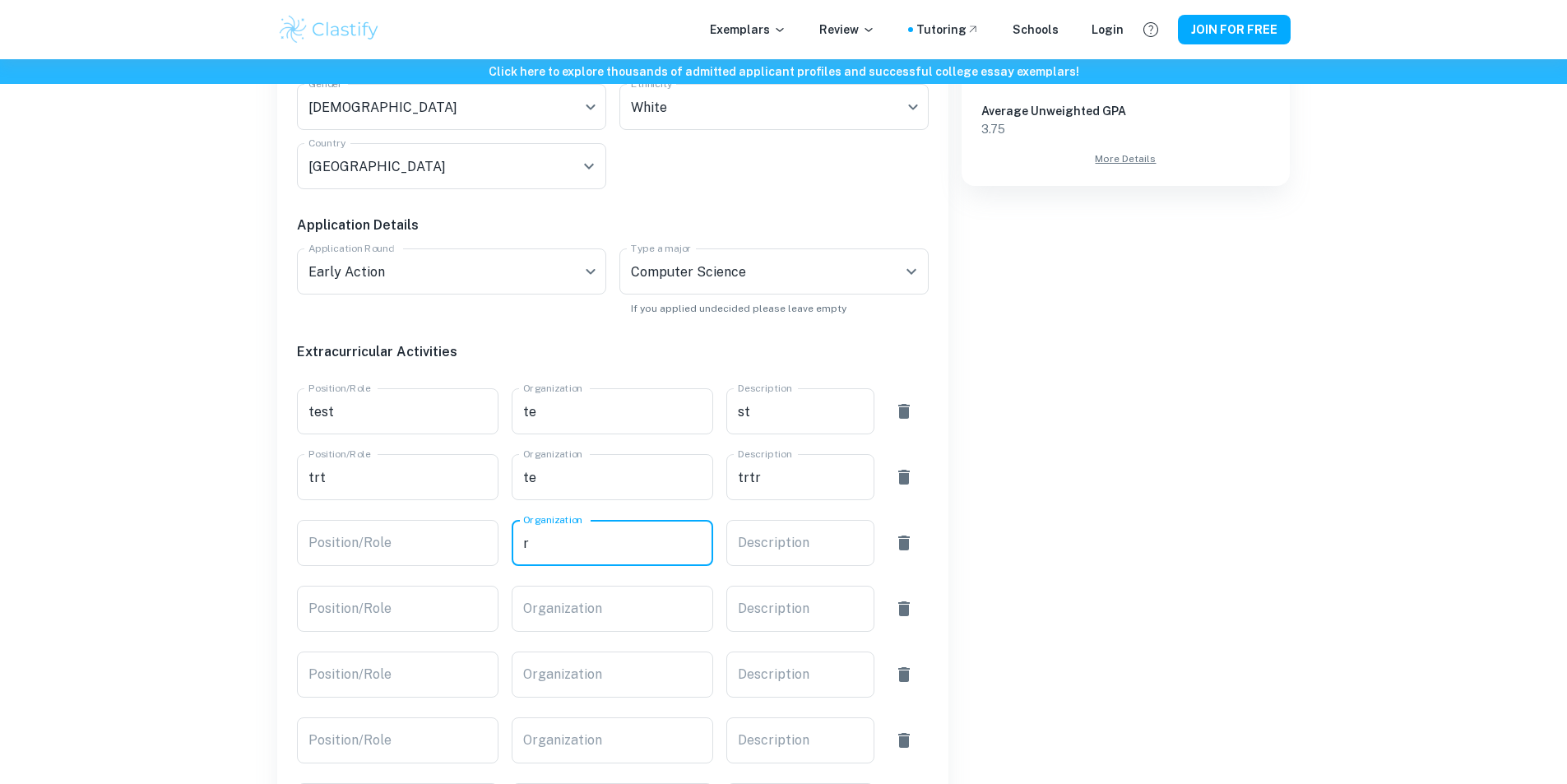
drag, startPoint x: 530, startPoint y: 541, endPoint x: 617, endPoint y: 551, distance: 87.6
click at [531, 541] on div "Organization r Organization" at bounding box center [612, 542] width 202 height 46
drag, startPoint x: 617, startPoint y: 551, endPoint x: 571, endPoint y: 543, distance: 46.7
click at [611, 550] on input "trr" at bounding box center [612, 542] width 202 height 46
type input "trrt"
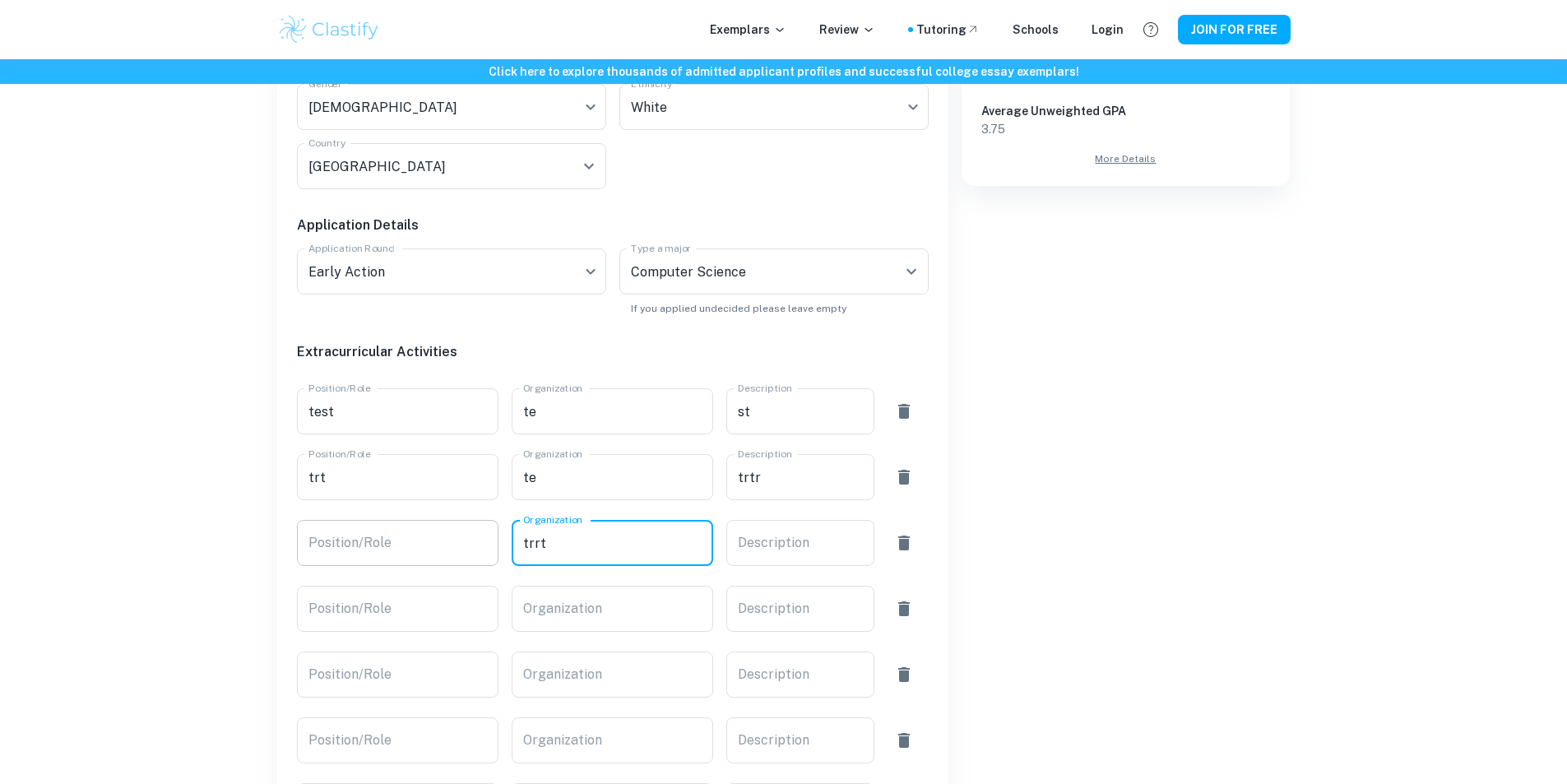
drag, startPoint x: 406, startPoint y: 547, endPoint x: 527, endPoint y: 544, distance: 121.0
click at [411, 547] on input "Position/Role" at bounding box center [397, 542] width 202 height 46
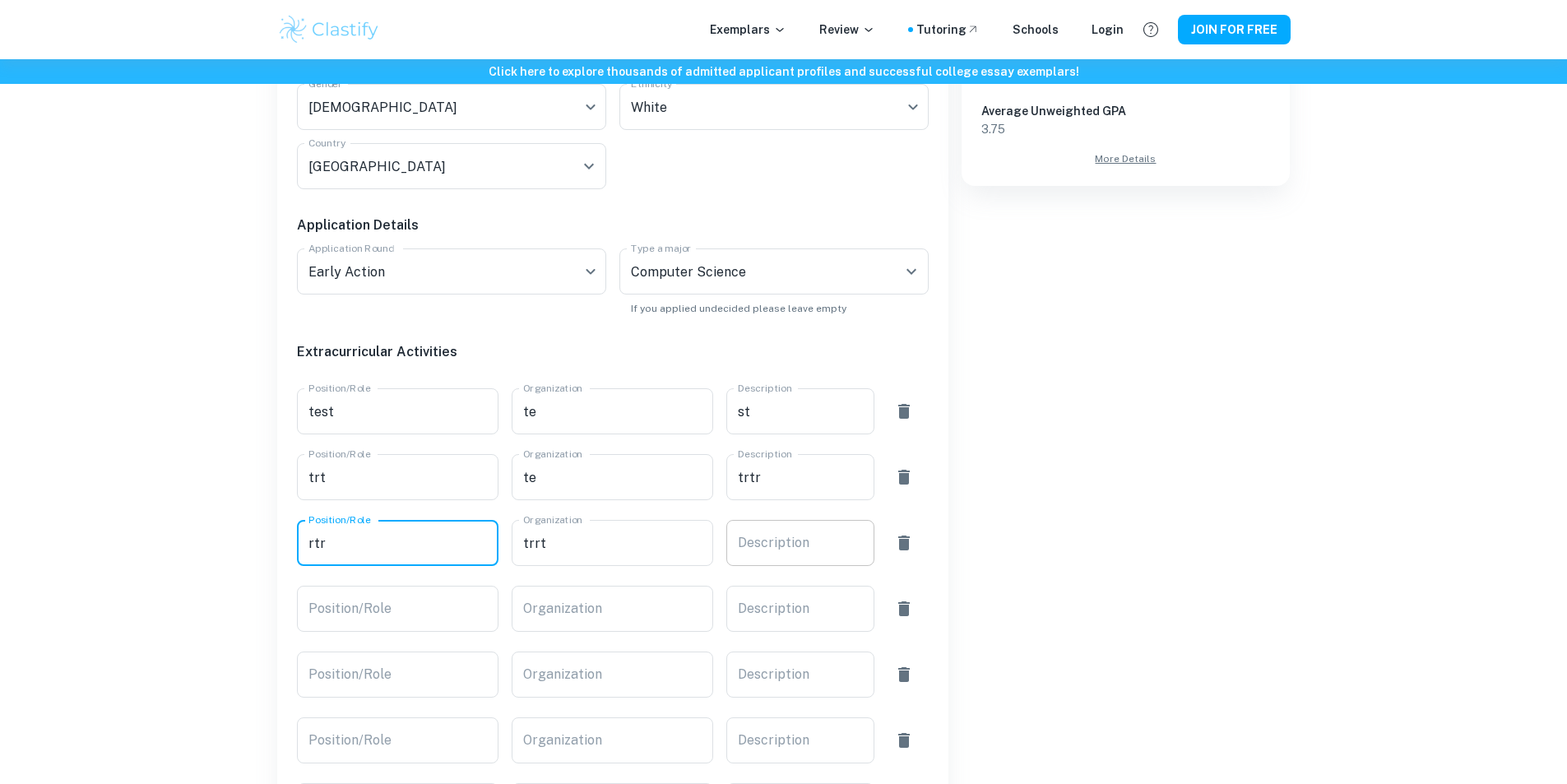
type input "rtr"
click at [765, 546] on textarea "Description" at bounding box center [801, 543] width 125 height 19
type textarea "tr"
click at [783, 607] on textarea "Description" at bounding box center [801, 609] width 125 height 19
type textarea "trt"
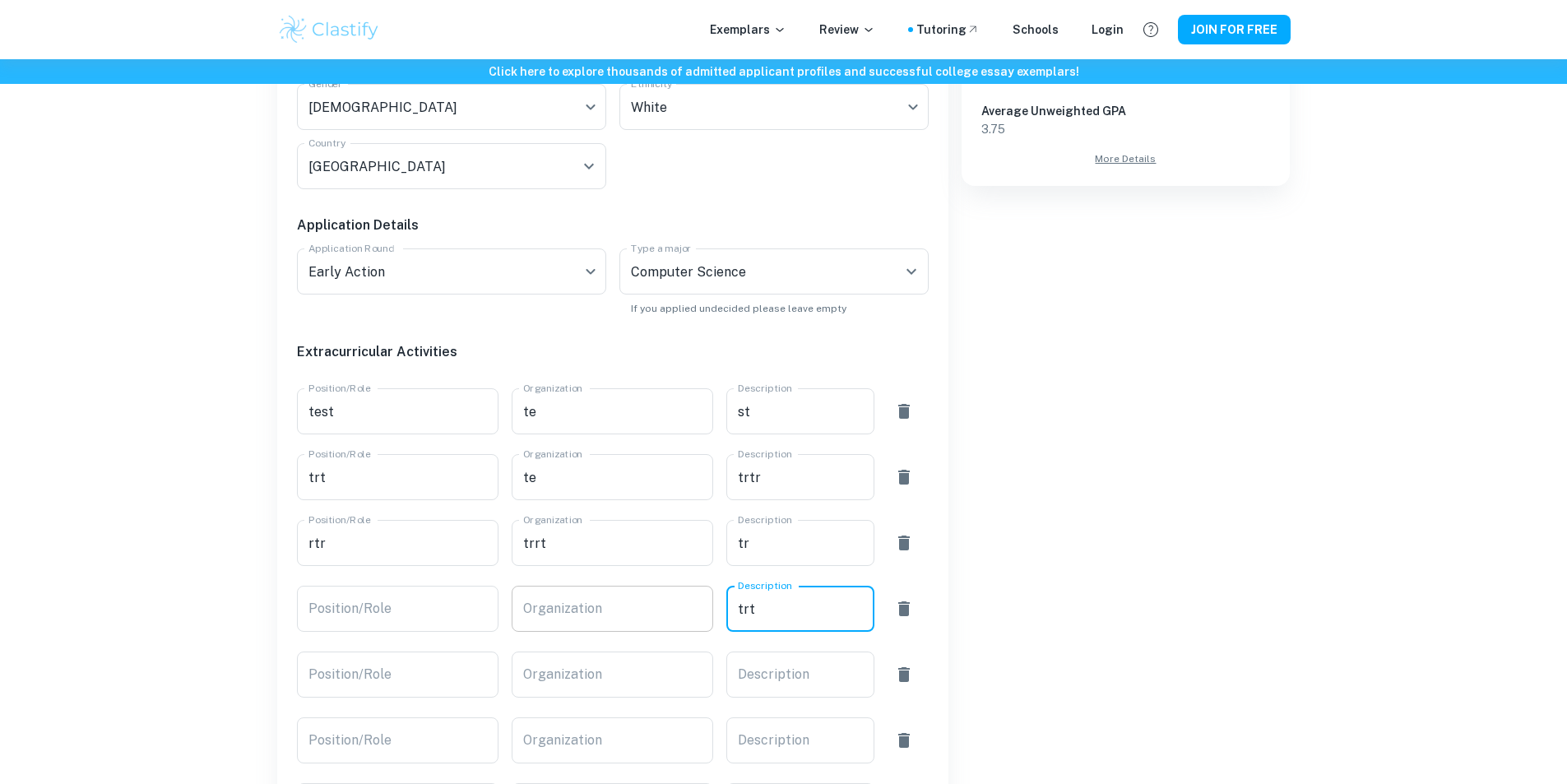
click at [610, 607] on input "Organization" at bounding box center [612, 608] width 202 height 46
type input "rt"
click at [435, 597] on input "Position/Role" at bounding box center [397, 608] width 202 height 46
type input "rt"
drag, startPoint x: 414, startPoint y: 653, endPoint x: 438, endPoint y: 673, distance: 31.2
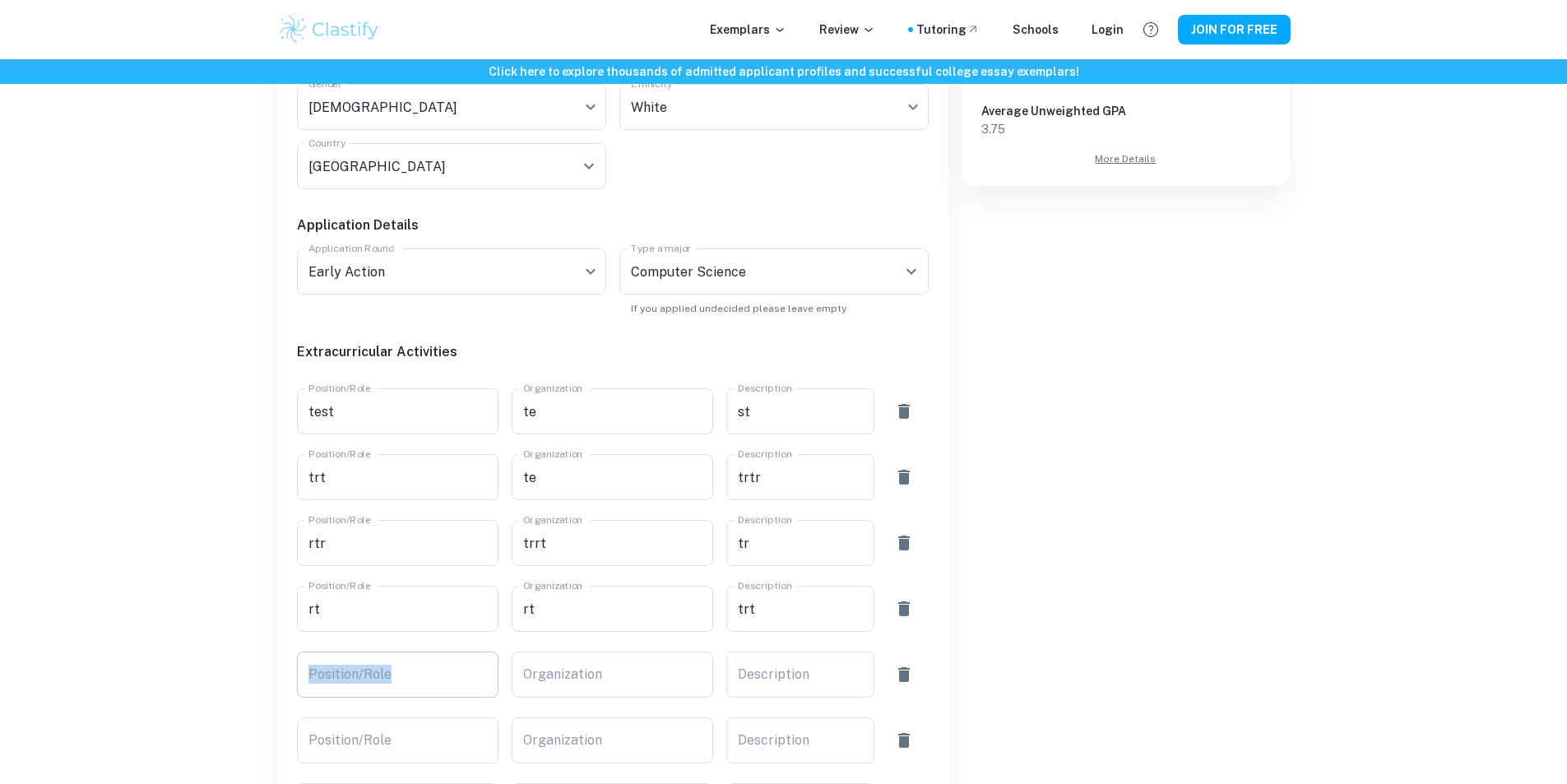
click at [429, 671] on div "Position/Role Position/Role" at bounding box center [390, 668] width 215 height 59
drag, startPoint x: 438, startPoint y: 673, endPoint x: 523, endPoint y: 676, distance: 85.1
click at [449, 674] on input "Position/Role" at bounding box center [397, 674] width 202 height 46
type input "rt"
click at [624, 675] on input "Organization" at bounding box center [612, 674] width 202 height 46
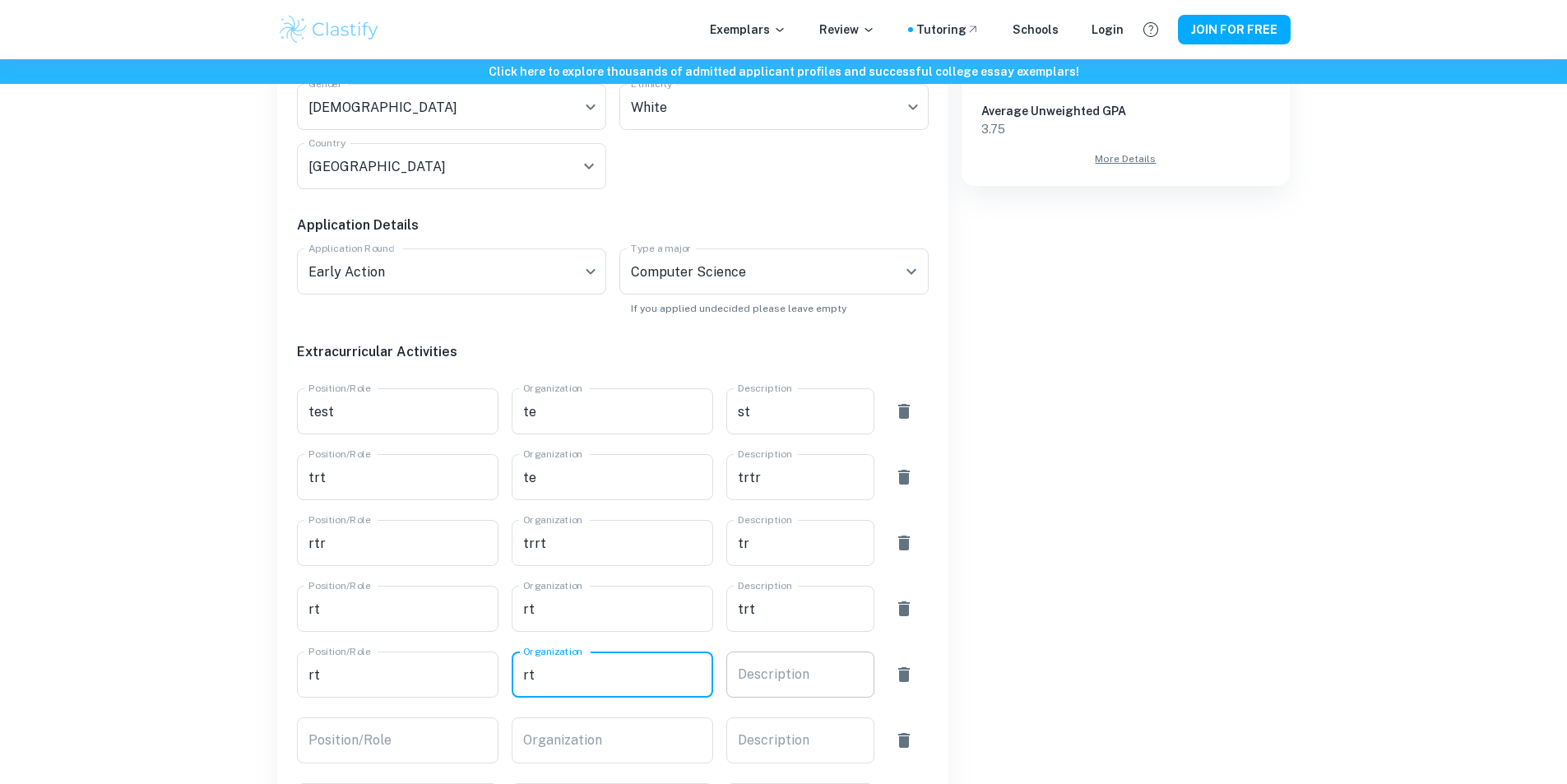
type input "rt"
click at [788, 674] on textarea "r" at bounding box center [801, 674] width 125 height 19
type textarea "rtr"
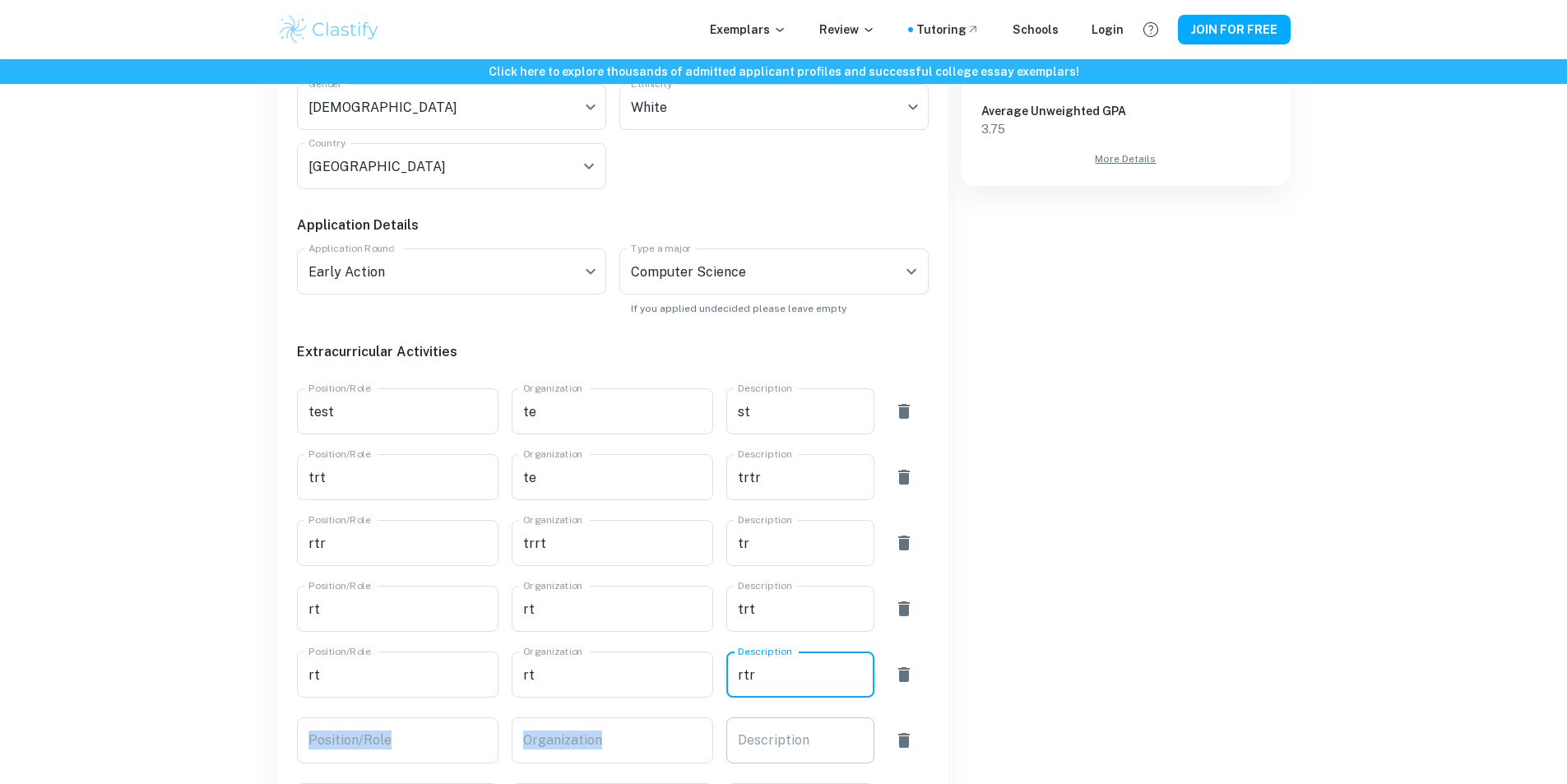
drag, startPoint x: 790, startPoint y: 707, endPoint x: 795, endPoint y: 714, distance: 8.6
click at [794, 713] on div "Academic Information Unweighted GPA 4.0 Unweighted GPA Class Rank Top 5% Top 5%…" at bounding box center [606, 469] width 645 height 1324
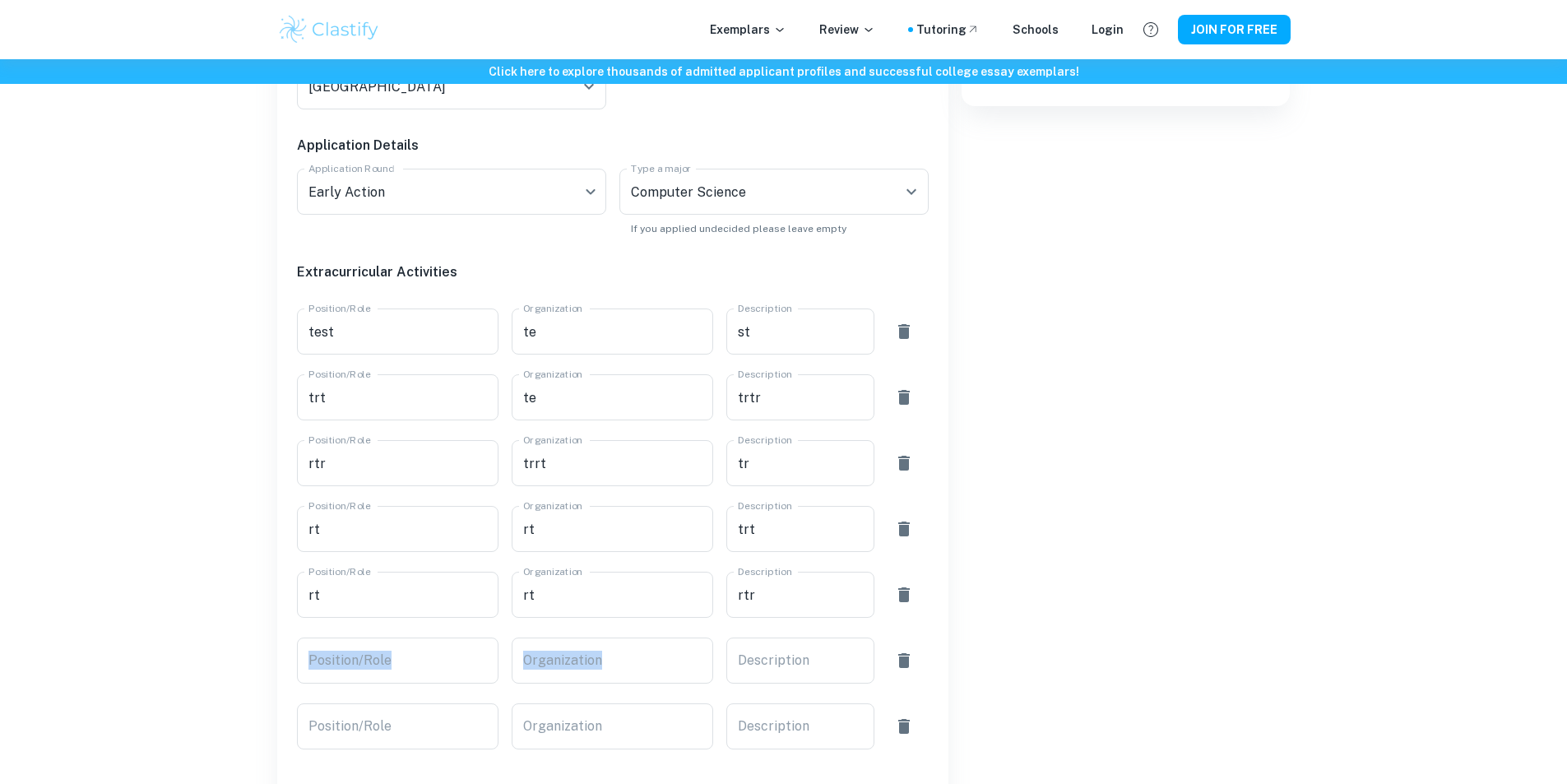
scroll to position [740, 0]
click at [771, 650] on div "Description x Description" at bounding box center [800, 657] width 148 height 46
click at [619, 661] on input "Organization" at bounding box center [612, 657] width 202 height 46
type input "rt"
click at [423, 656] on input "Position/Role" at bounding box center [397, 657] width 202 height 46
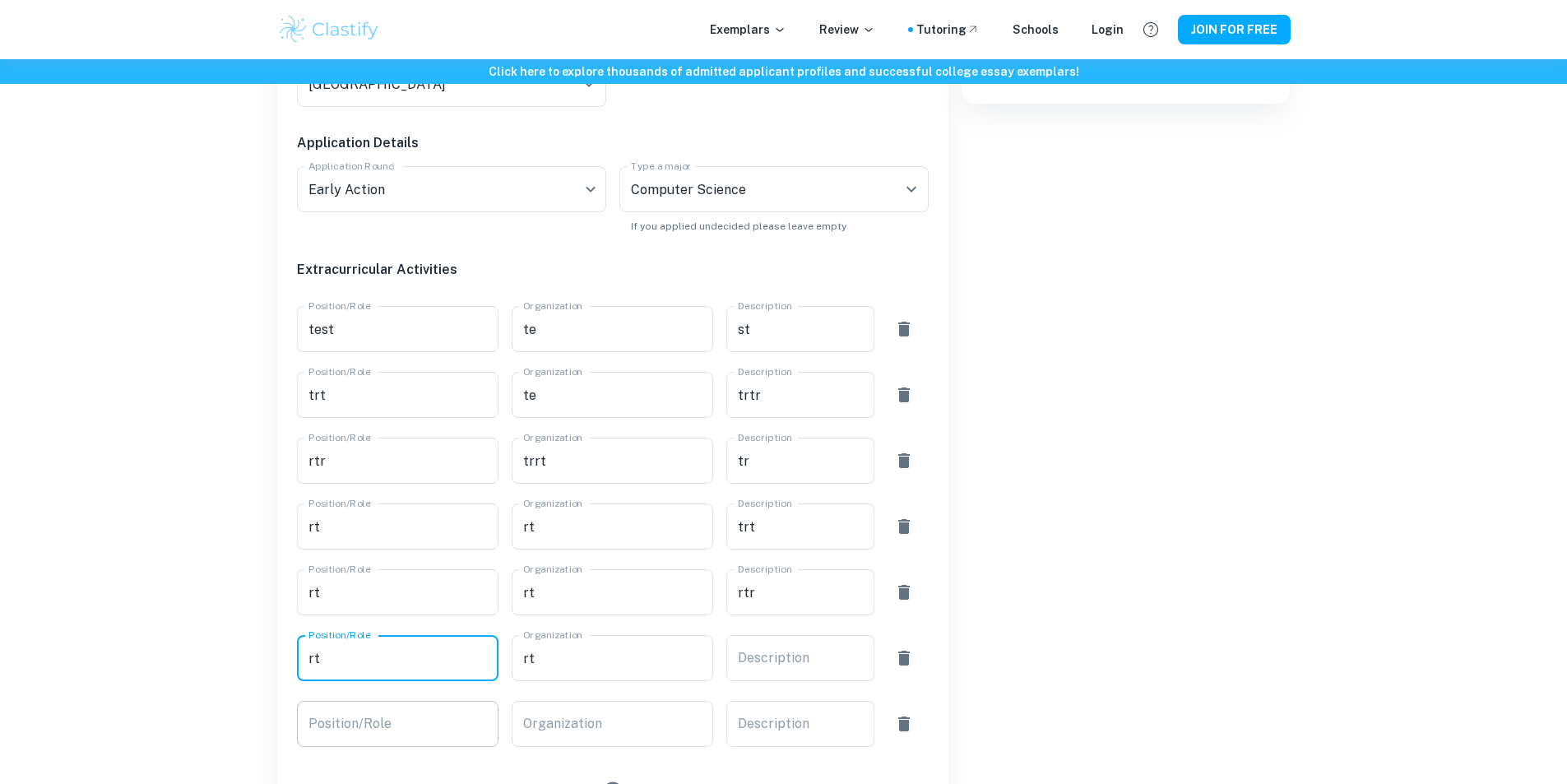
type input "rt"
click at [443, 739] on input "Position/Role" at bounding box center [397, 723] width 202 height 46
type input "rt"
click at [626, 734] on input "Organization" at bounding box center [612, 723] width 202 height 46
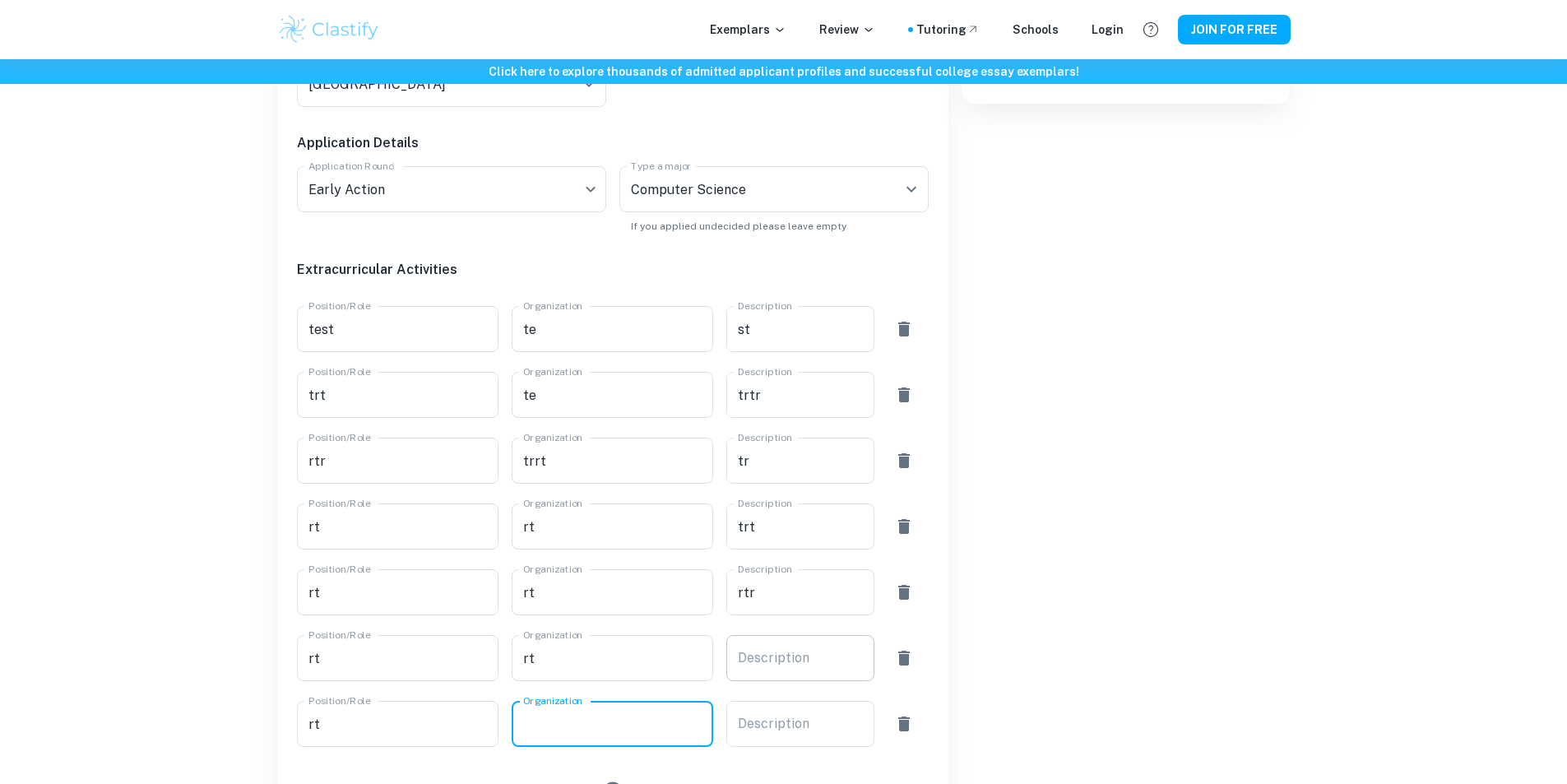
click at [791, 734] on div "x Description" at bounding box center [800, 723] width 148 height 46
type textarea "t"
click at [777, 646] on div "x Description" at bounding box center [800, 657] width 148 height 46
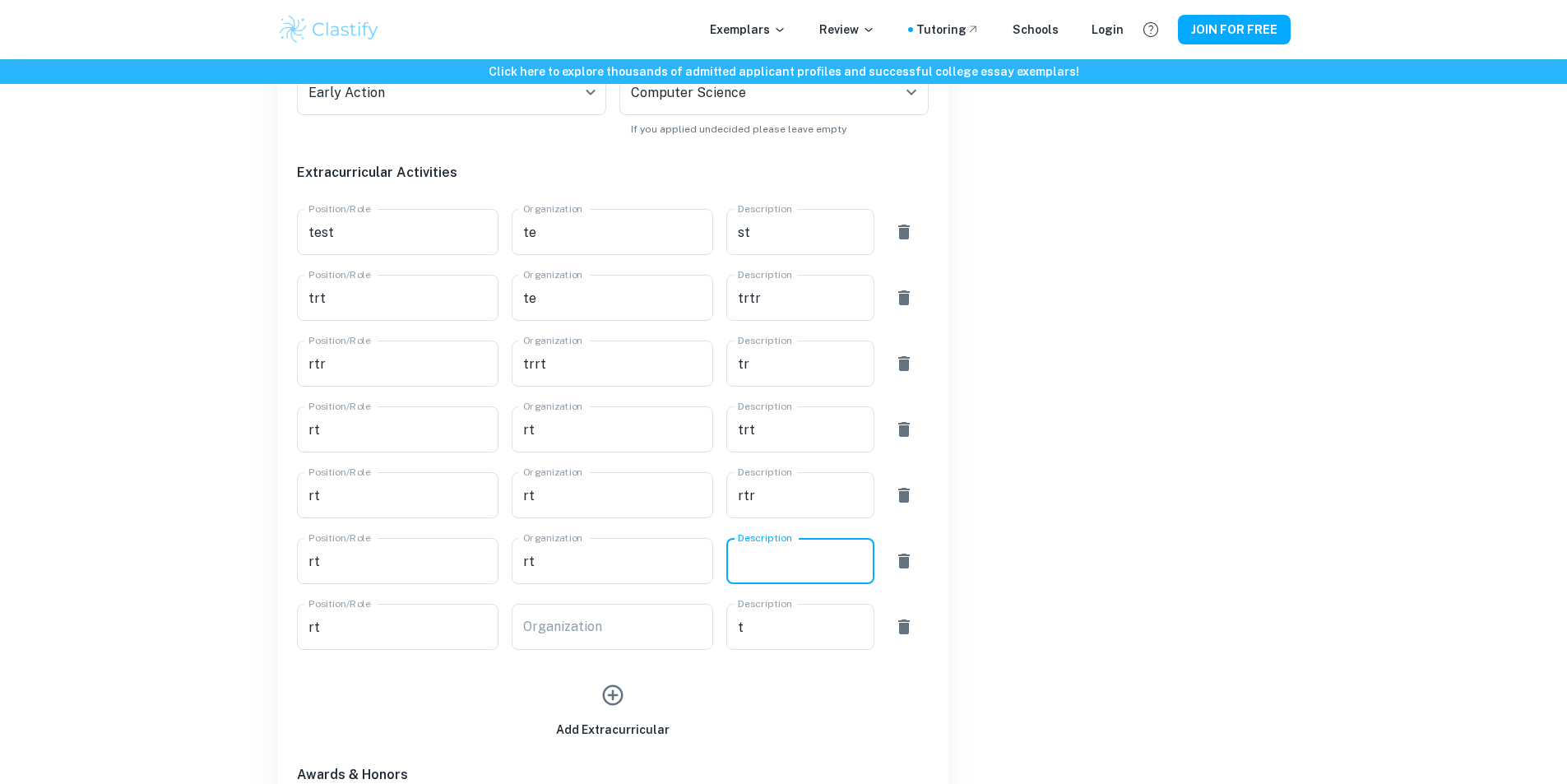
scroll to position [1069, 0]
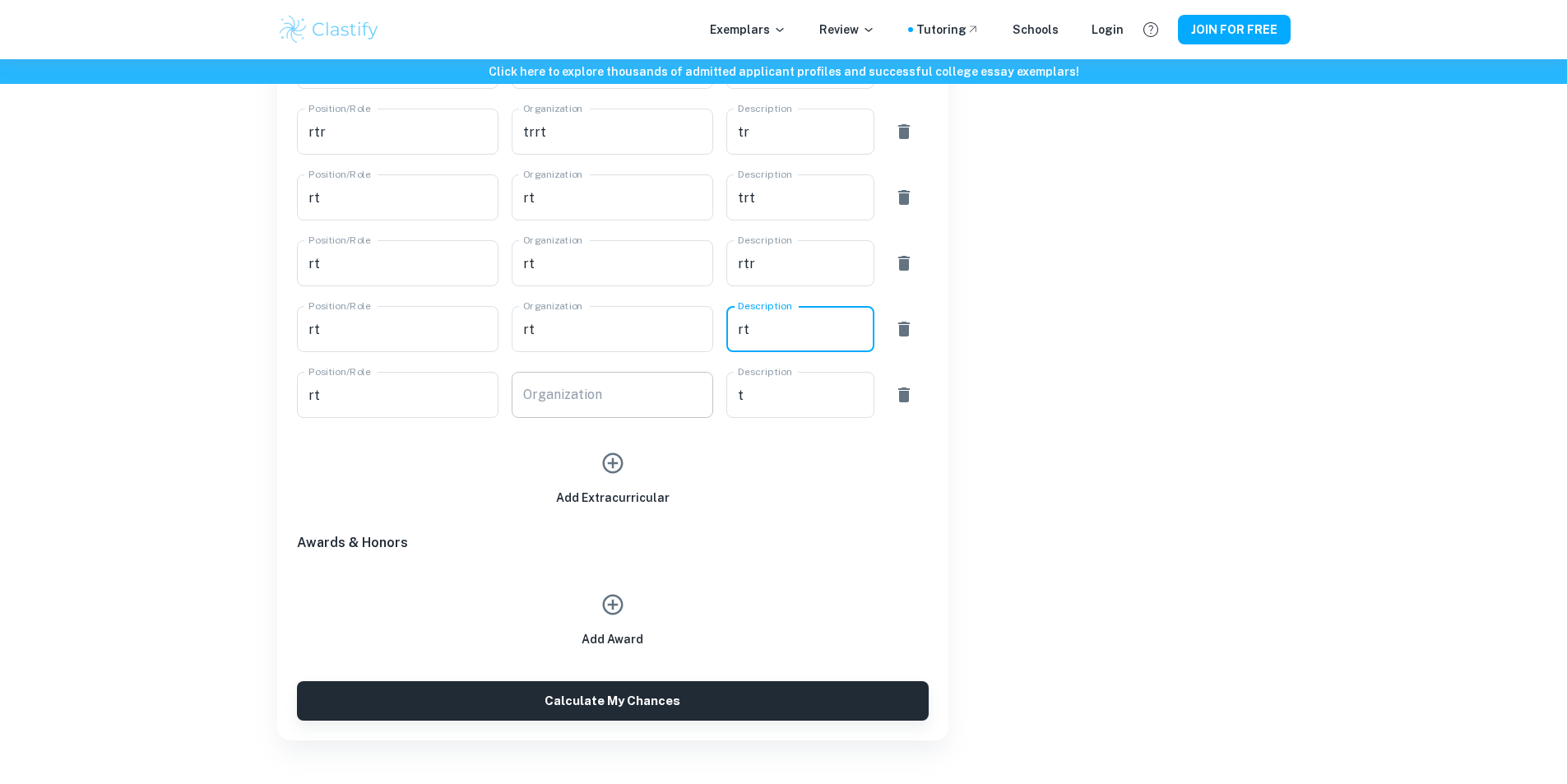
type textarea "rt"
click at [563, 399] on input "Organization" at bounding box center [612, 395] width 202 height 46
type input "rt"
click at [608, 613] on icon "button" at bounding box center [612, 605] width 21 height 21
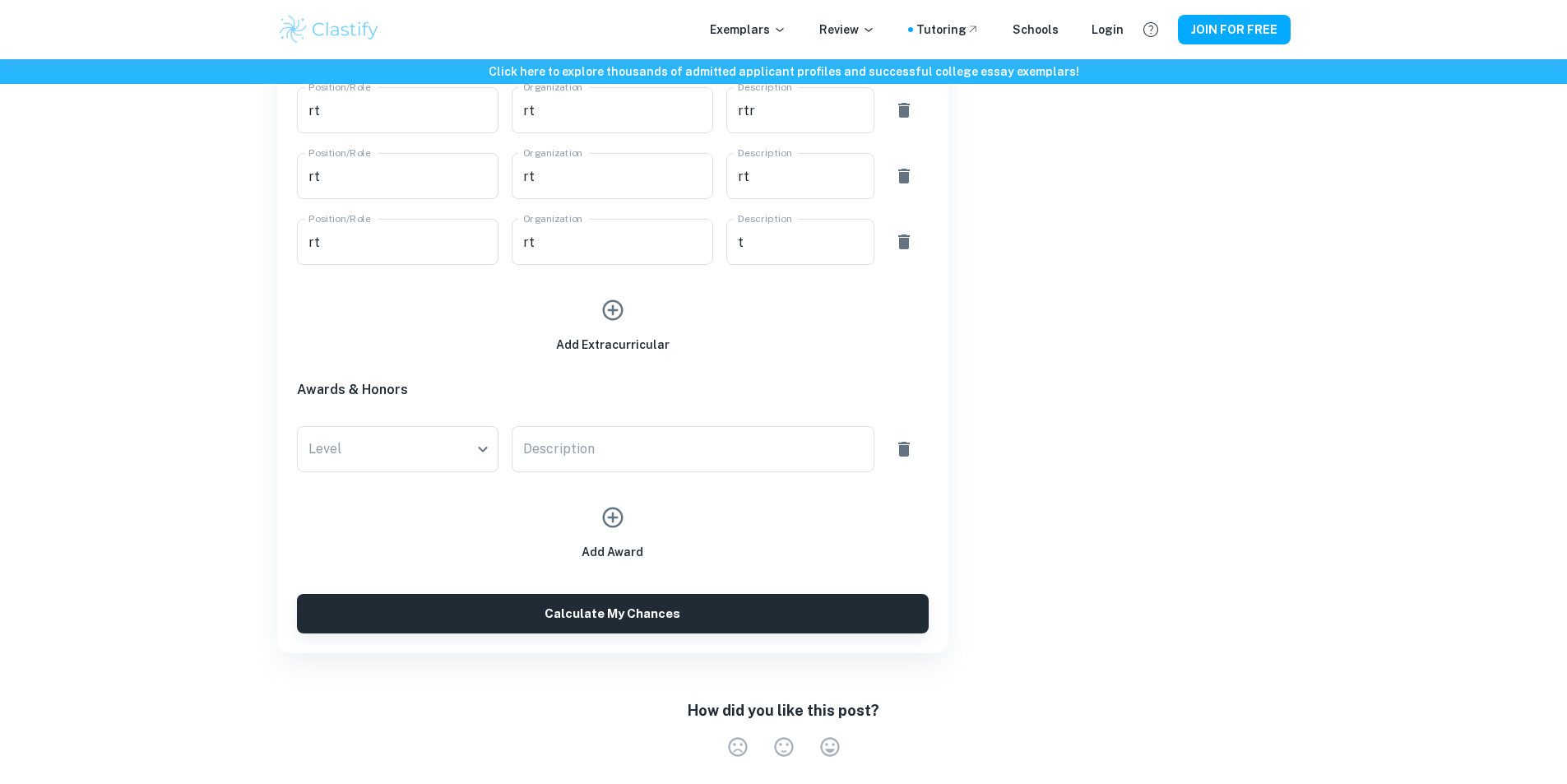
scroll to position [1233, 0]
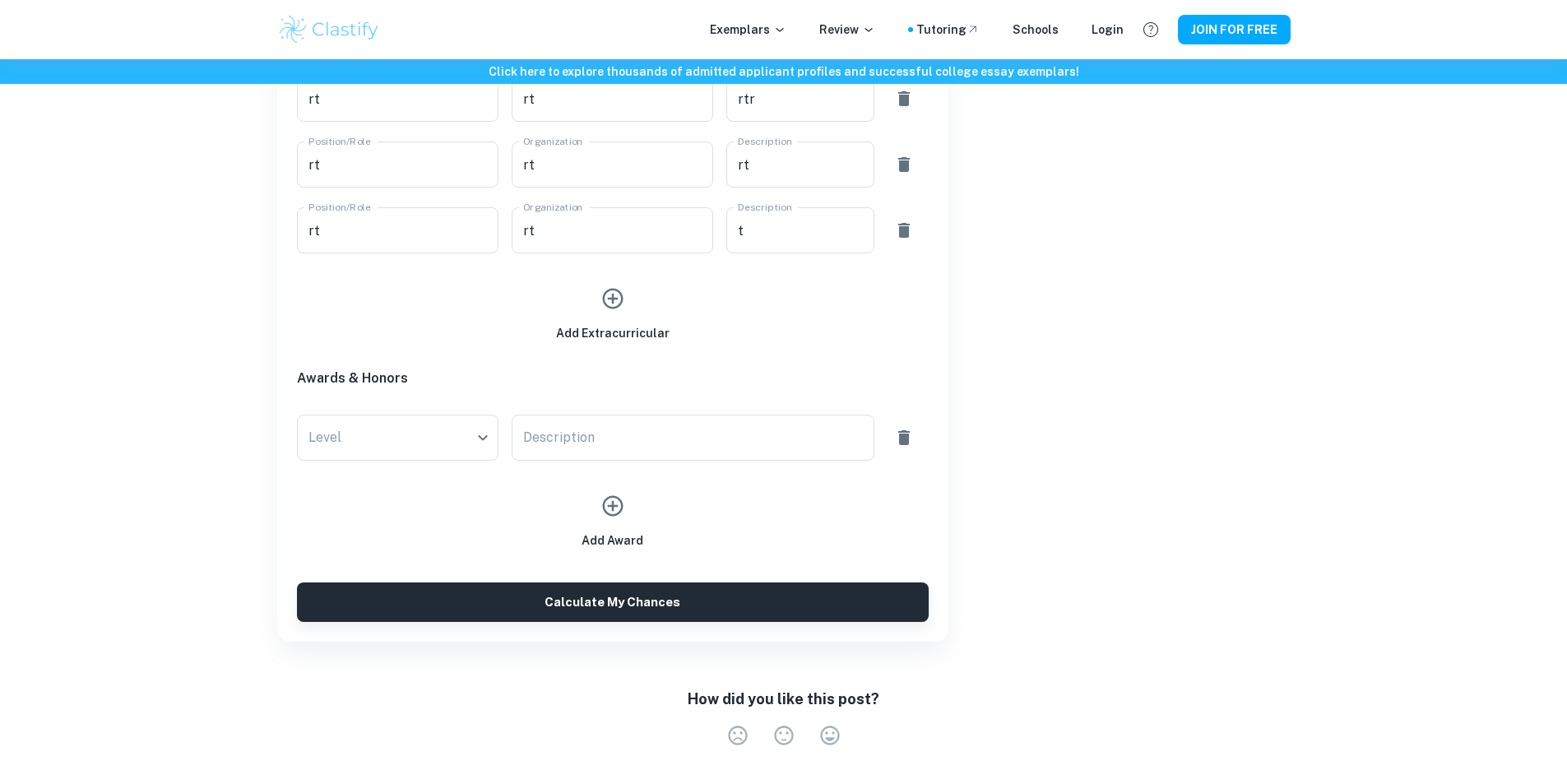
click at [617, 501] on icon "button" at bounding box center [613, 506] width 24 height 24
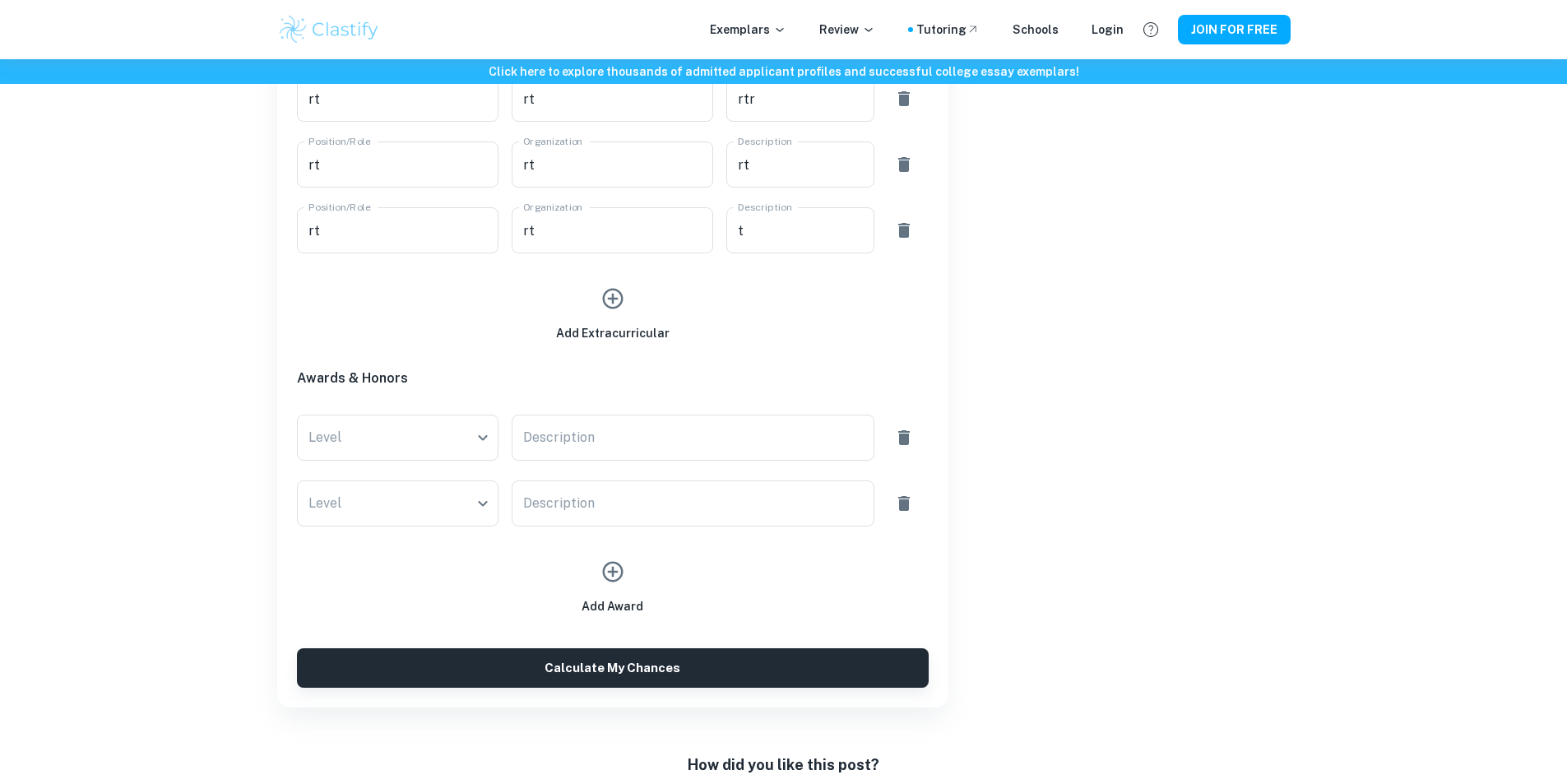
drag, startPoint x: 617, startPoint y: 558, endPoint x: 617, endPoint y: 592, distance: 34.0
click at [617, 559] on button "button" at bounding box center [613, 572] width 38 height 38
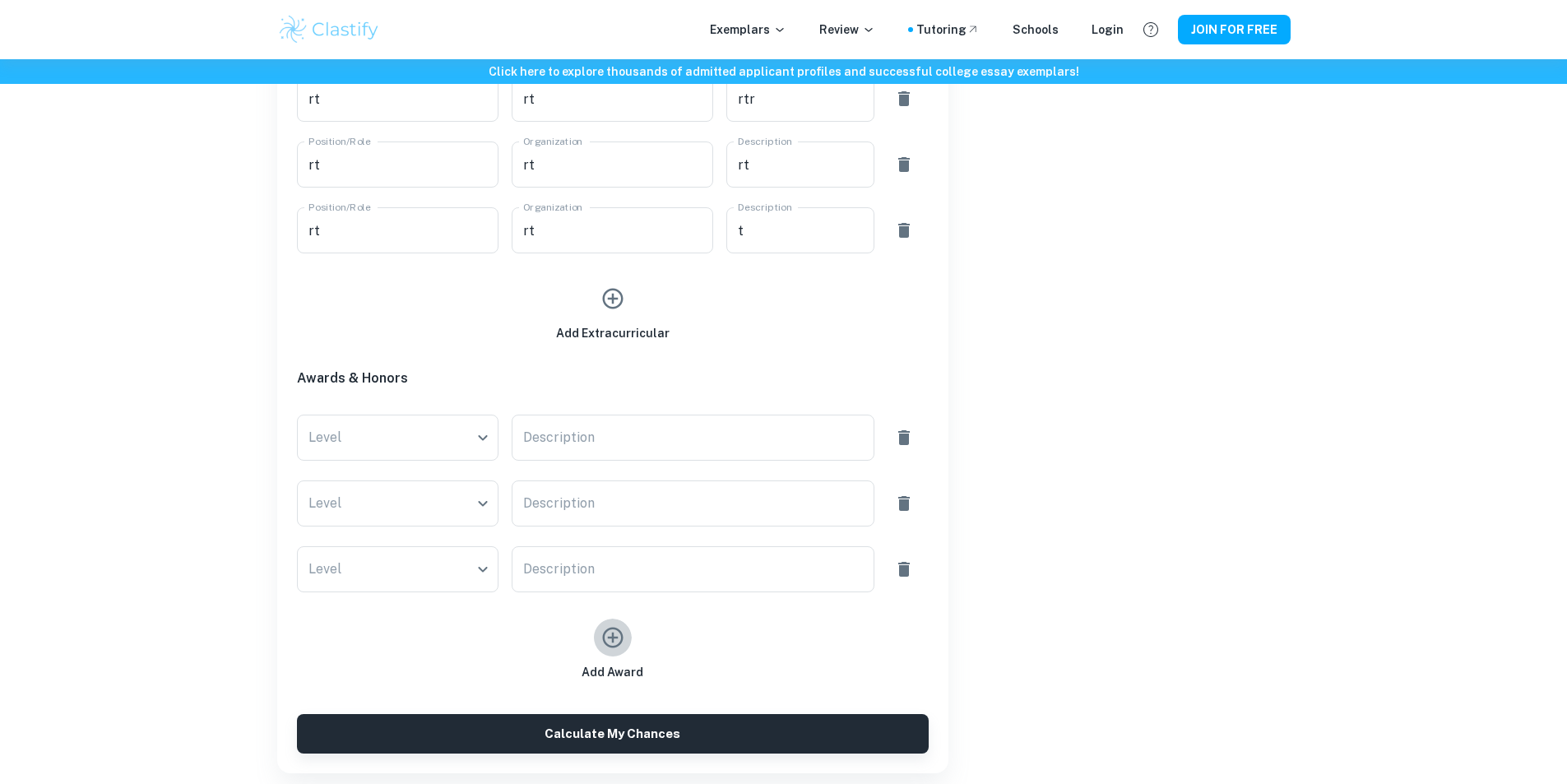
click at [617, 622] on button "button" at bounding box center [613, 637] width 38 height 38
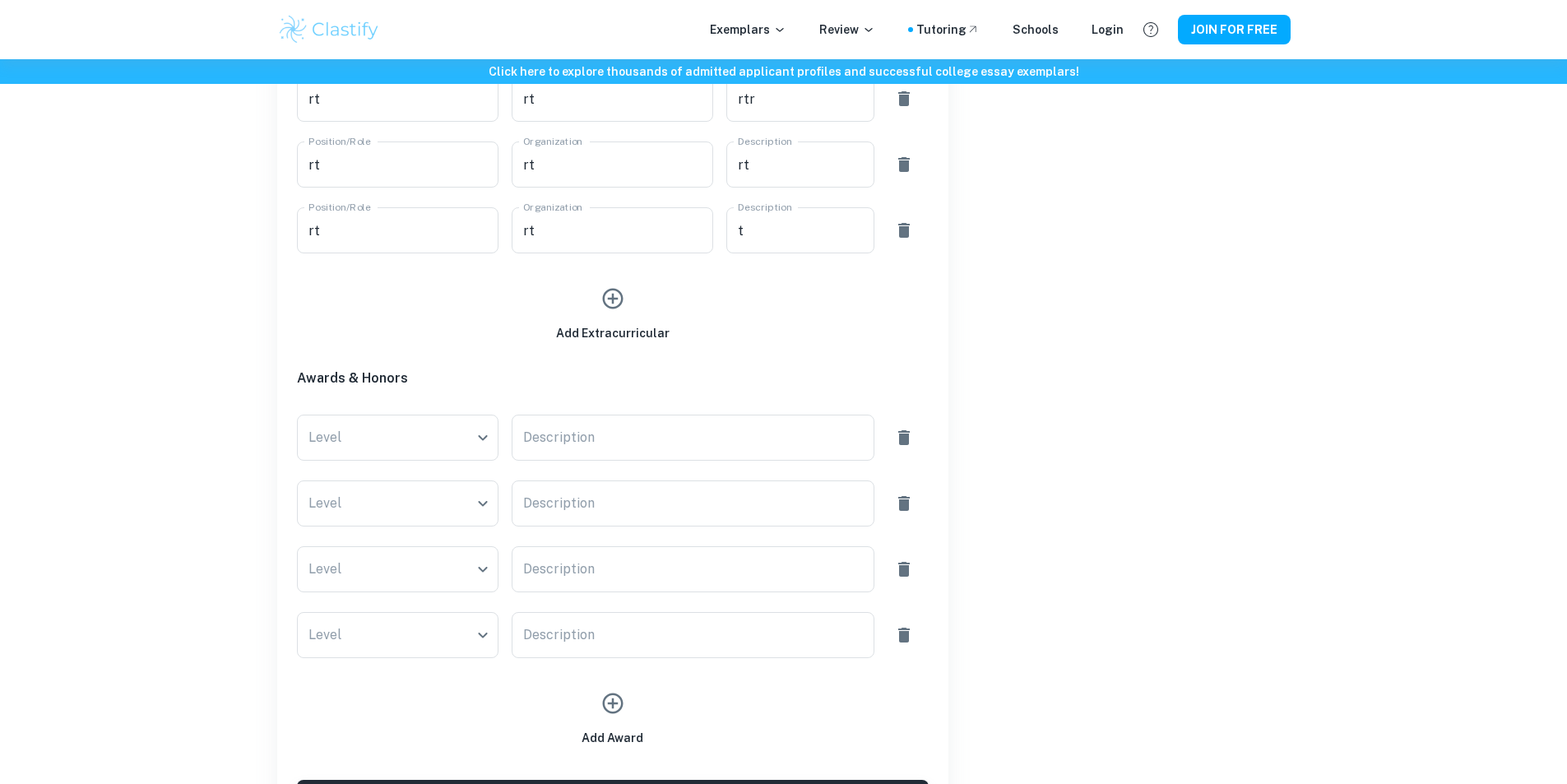
click at [611, 727] on div "Add Award" at bounding box center [612, 715] width 62 height 63
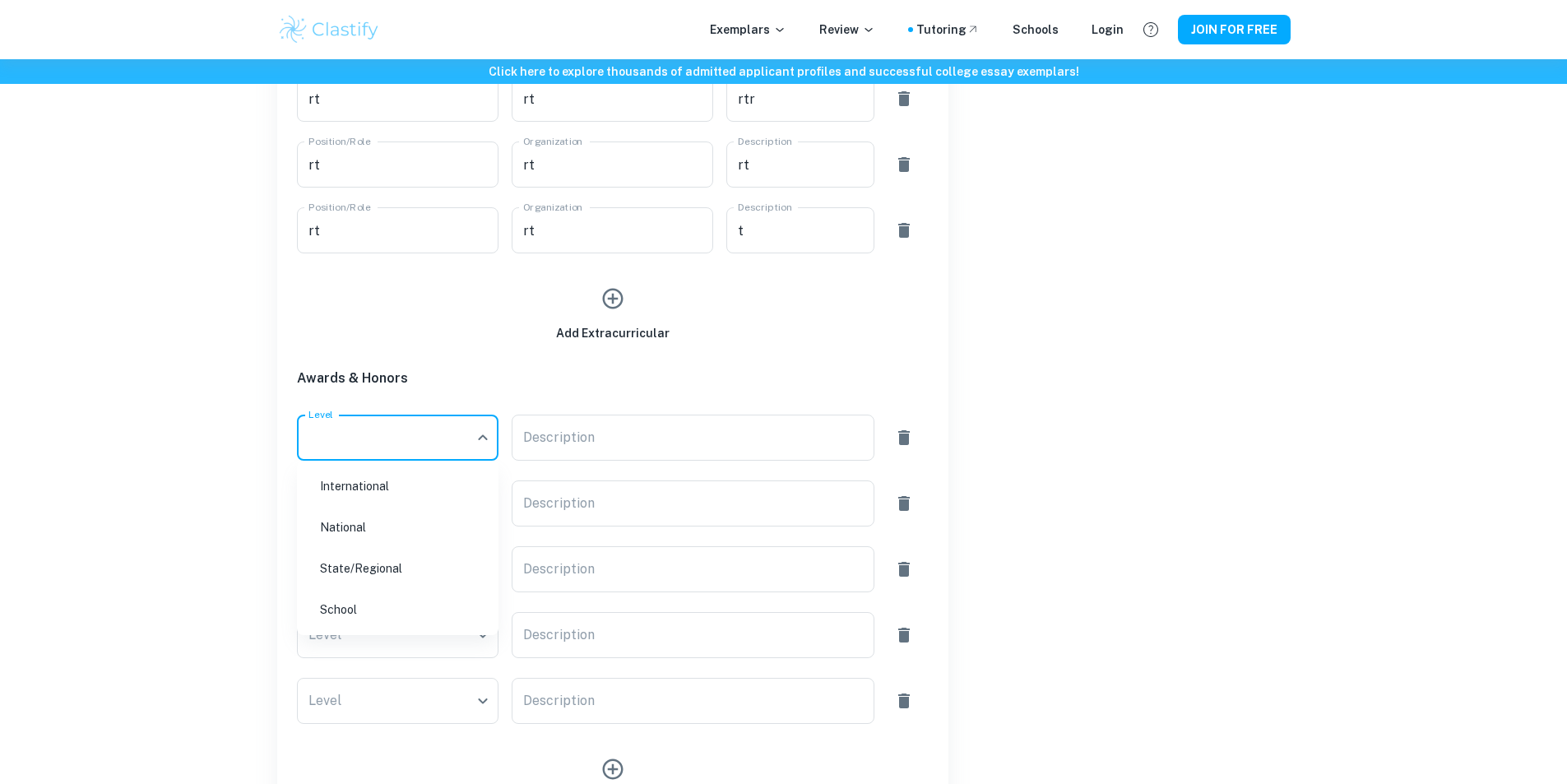
click at [420, 520] on li "National" at bounding box center [397, 528] width 189 height 38
type input "National"
click at [400, 534] on ul "International National State/Regional School" at bounding box center [398, 509] width 151 height 98
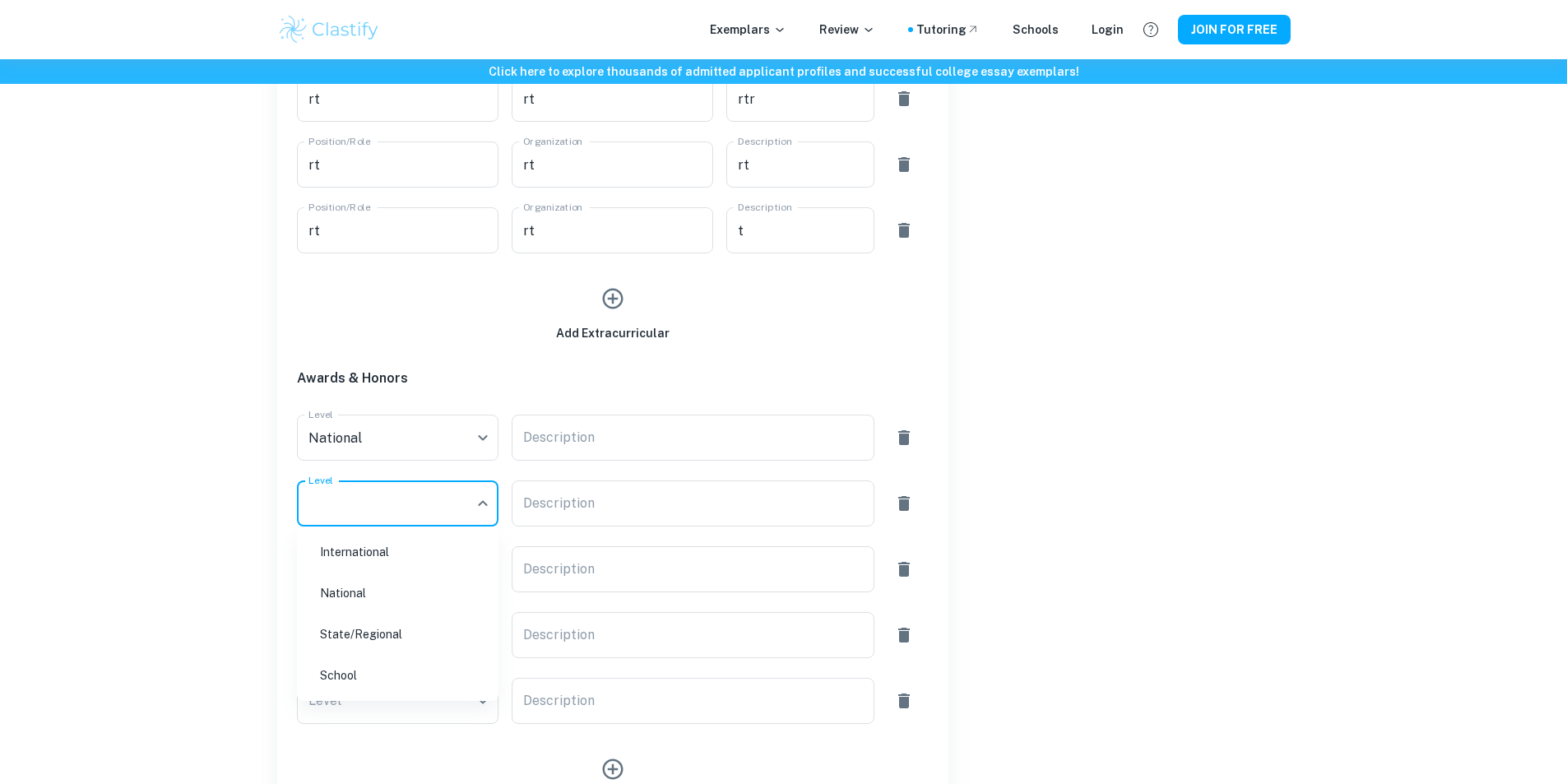
click at [403, 592] on li "National" at bounding box center [397, 593] width 189 height 38
type input "National"
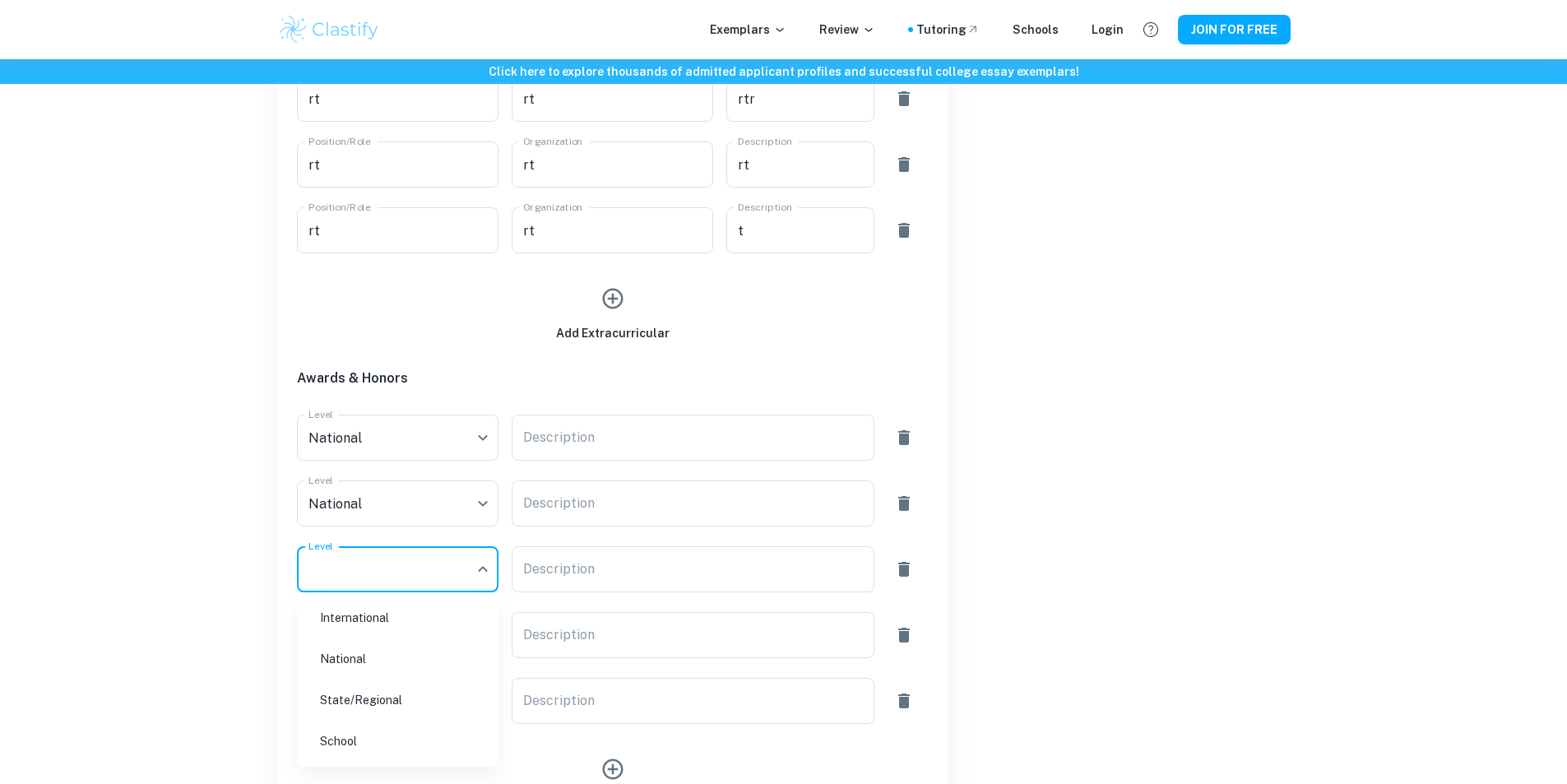
click at [406, 664] on li "National" at bounding box center [397, 659] width 189 height 38
type input "National"
click at [401, 663] on div "Academic Information Unweighted GPA 4.0 Unweighted GPA Class Rank Top 5% Top 5%…" at bounding box center [606, 57] width 645 height 1652
click at [423, 701] on li "State/Regional" at bounding box center [397, 704] width 189 height 38
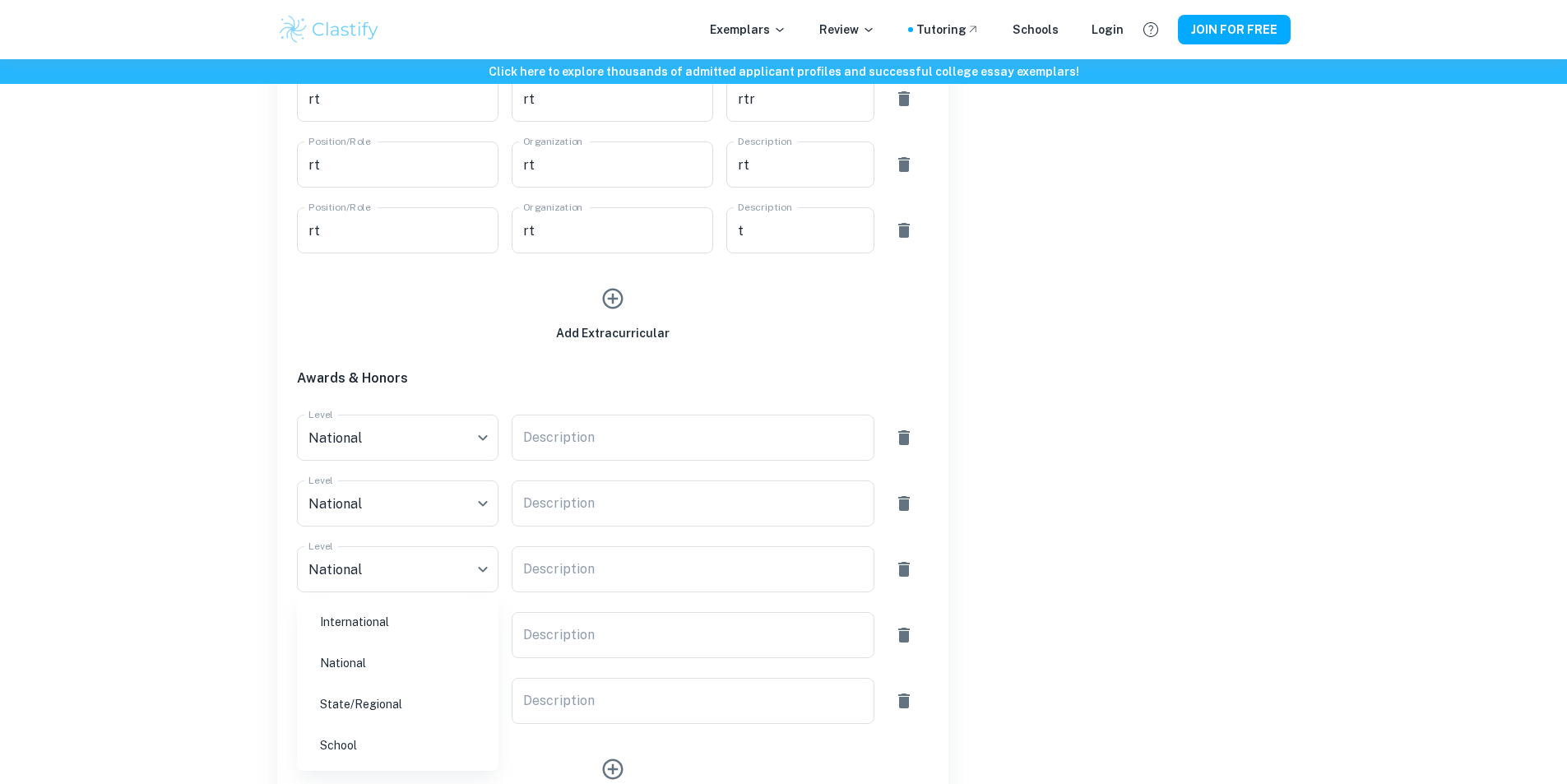
type input "State/Regional"
click at [400, 708] on li "State/Regional" at bounding box center [397, 704] width 189 height 38
type input "State/Regional"
drag, startPoint x: 581, startPoint y: 417, endPoint x: 571, endPoint y: 445, distance: 29.7
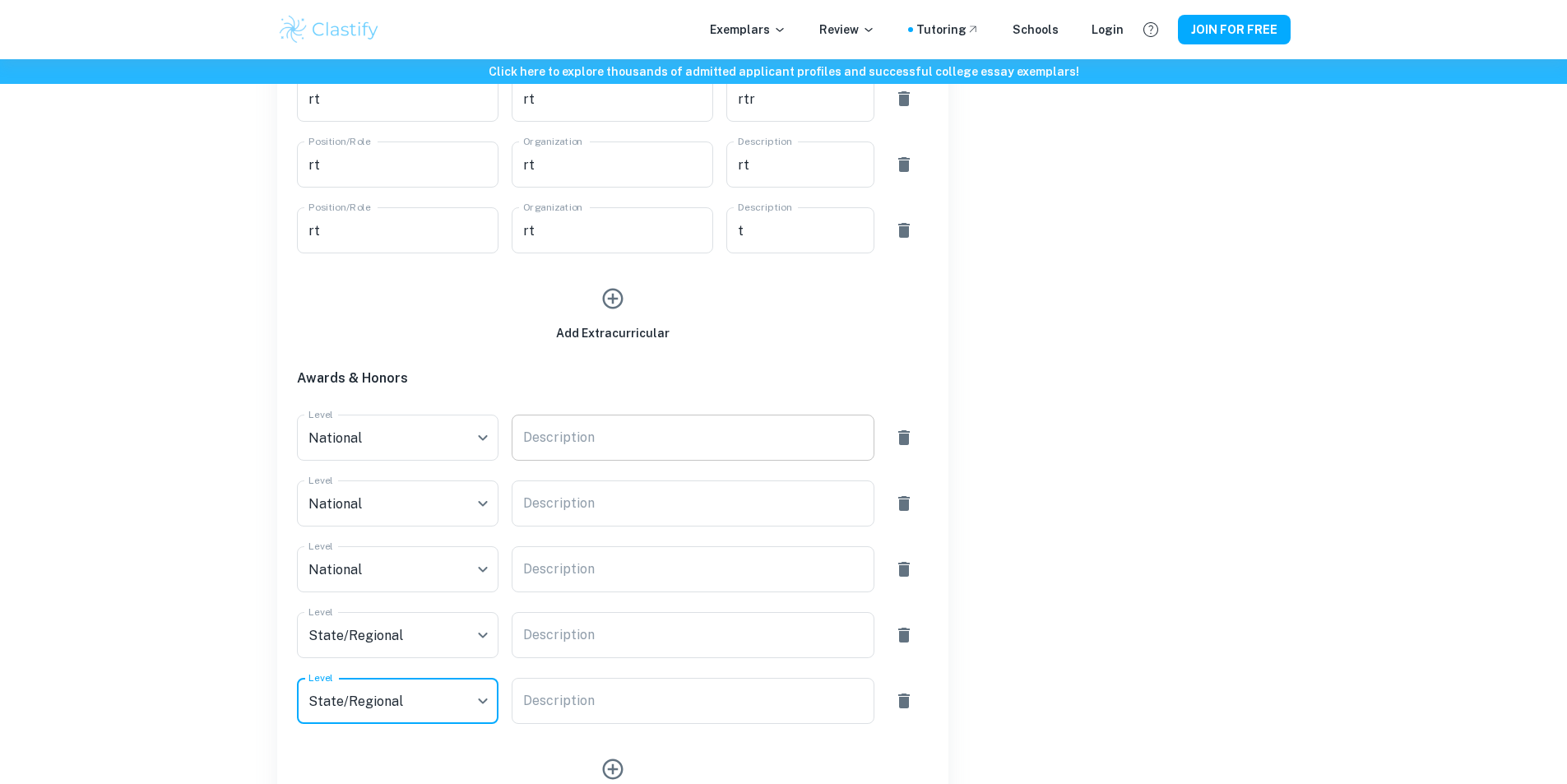
click at [579, 418] on div "x Description" at bounding box center [692, 437] width 363 height 46
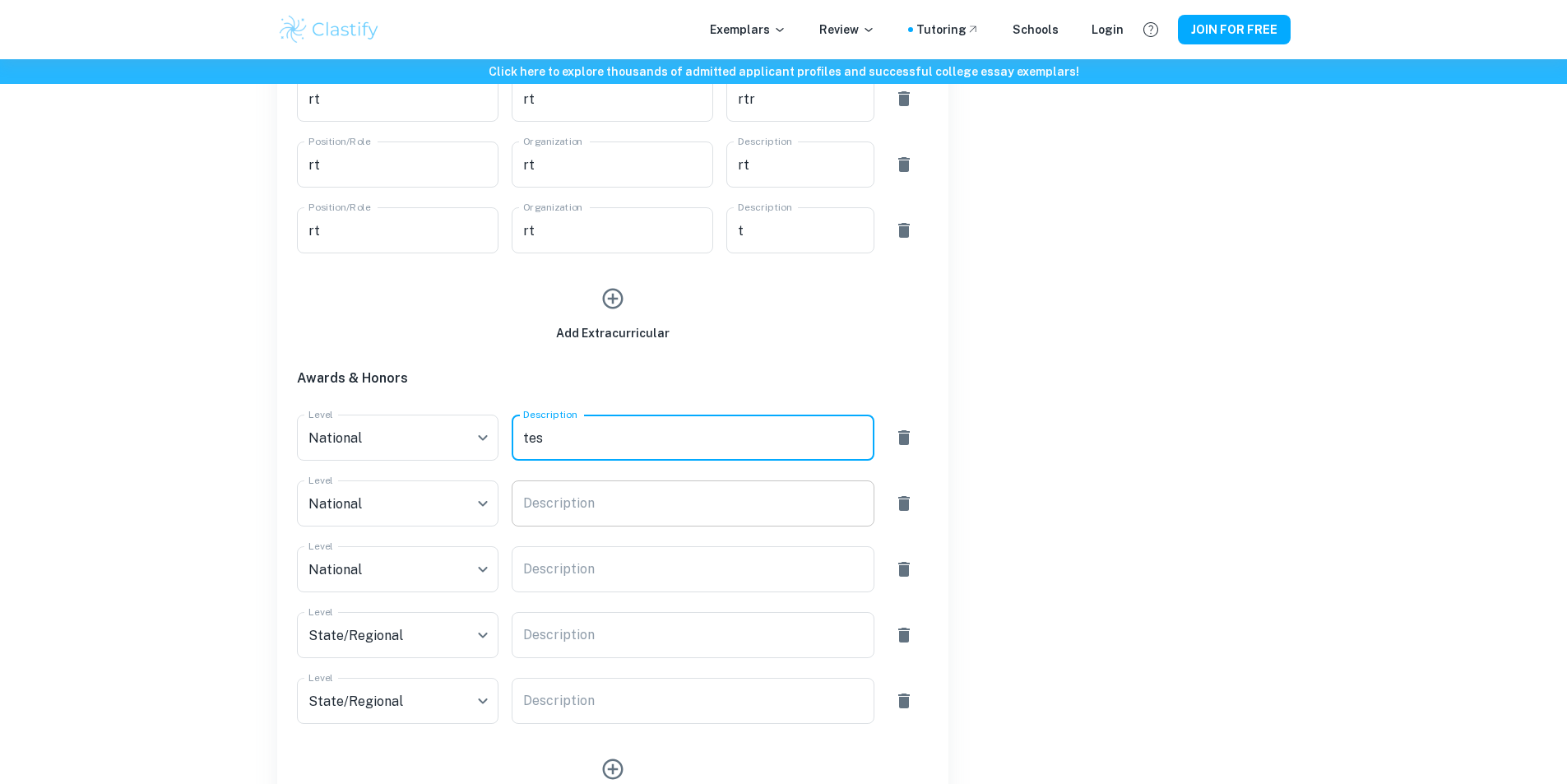
type textarea "test"
click at [585, 508] on textarea "Description" at bounding box center [693, 504] width 340 height 19
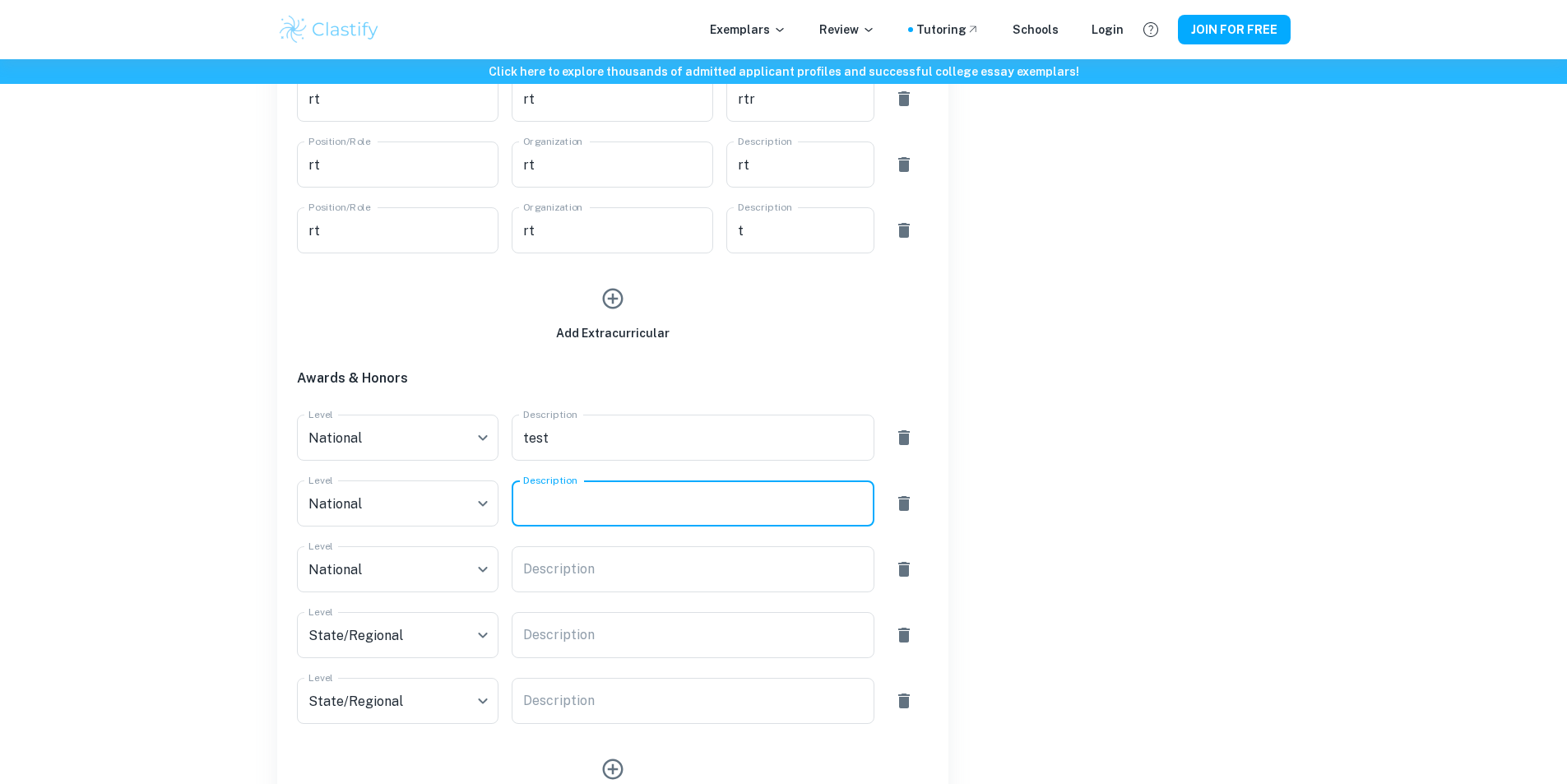
type textarea "t"
click at [575, 567] on div "Description x Description" at bounding box center [692, 568] width 363 height 46
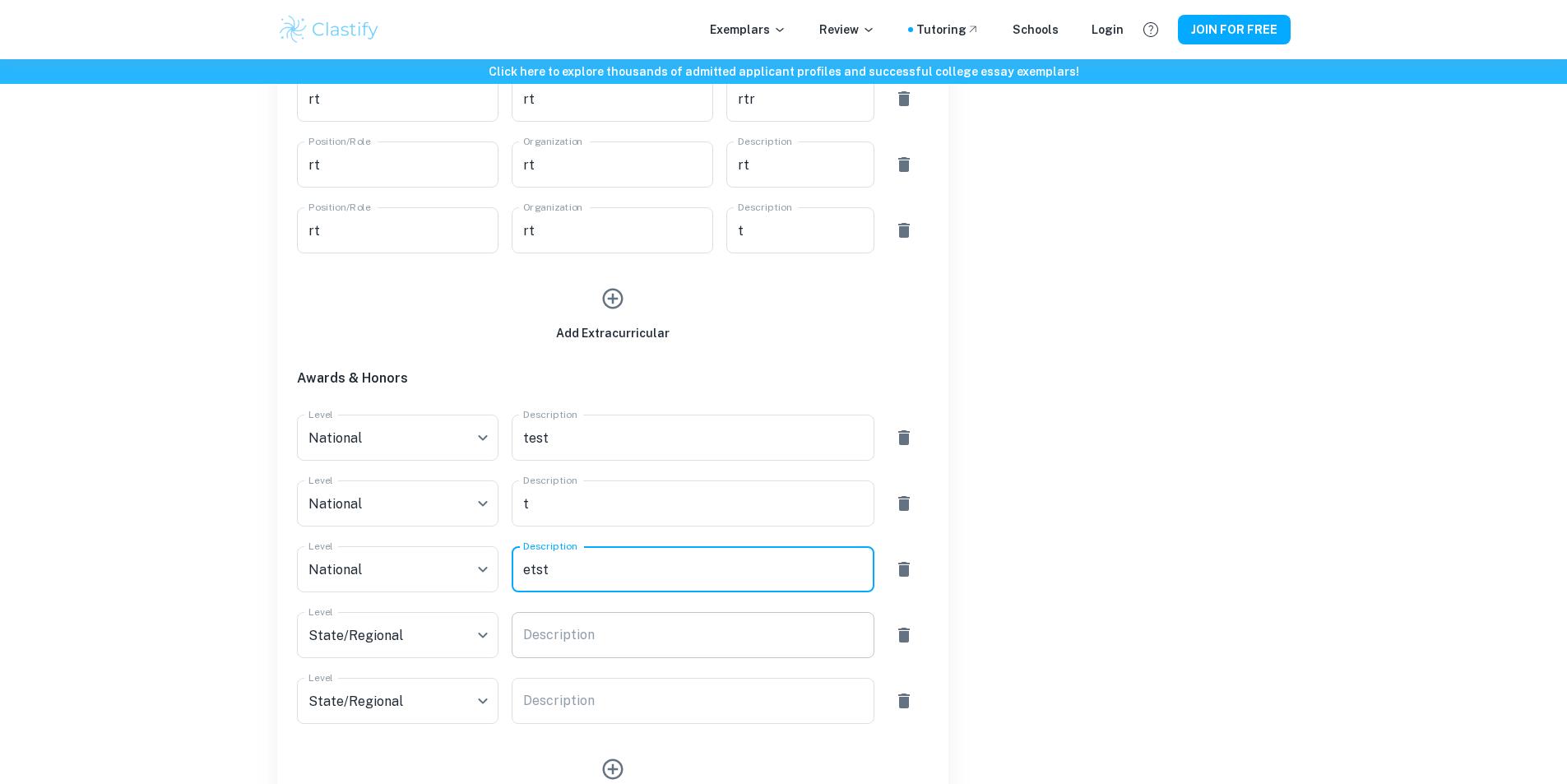
type textarea "etst"
click at [583, 640] on textarea "Description" at bounding box center [693, 635] width 340 height 19
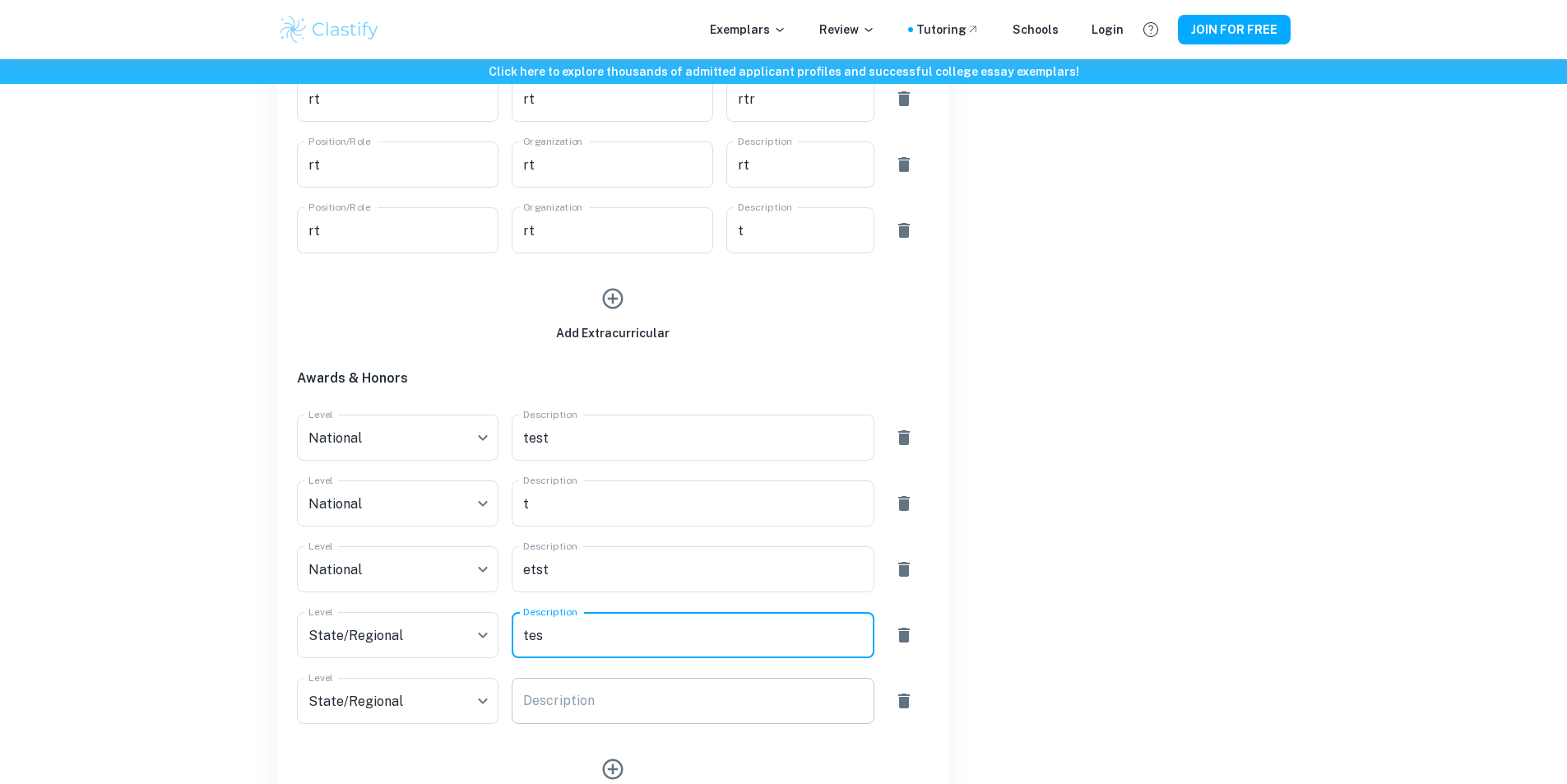
type textarea "tes"
click at [568, 708] on textarea "Description" at bounding box center [693, 701] width 340 height 19
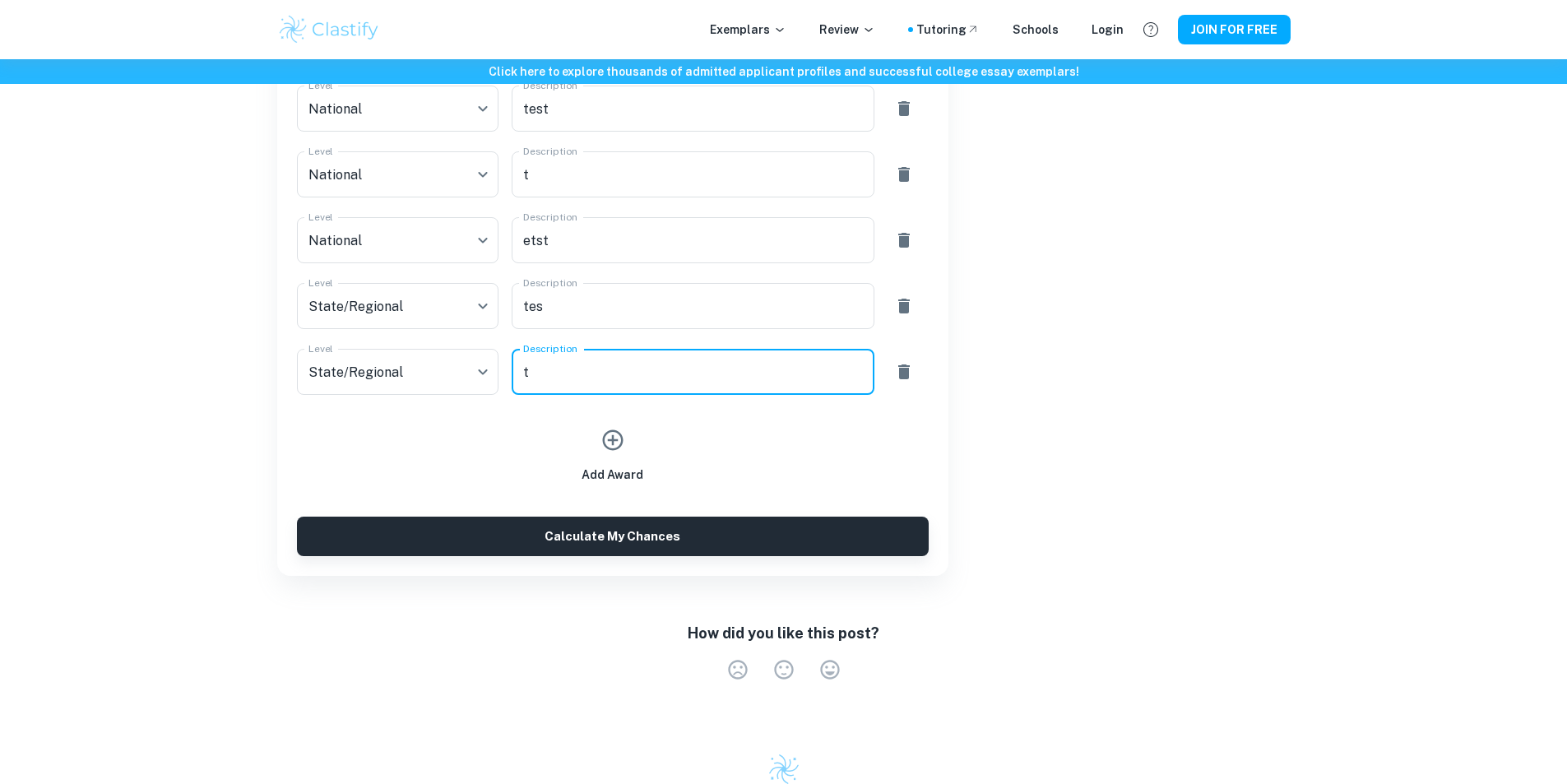
type textarea "t"
click at [668, 537] on button "Calculate My Chances" at bounding box center [612, 535] width 632 height 39
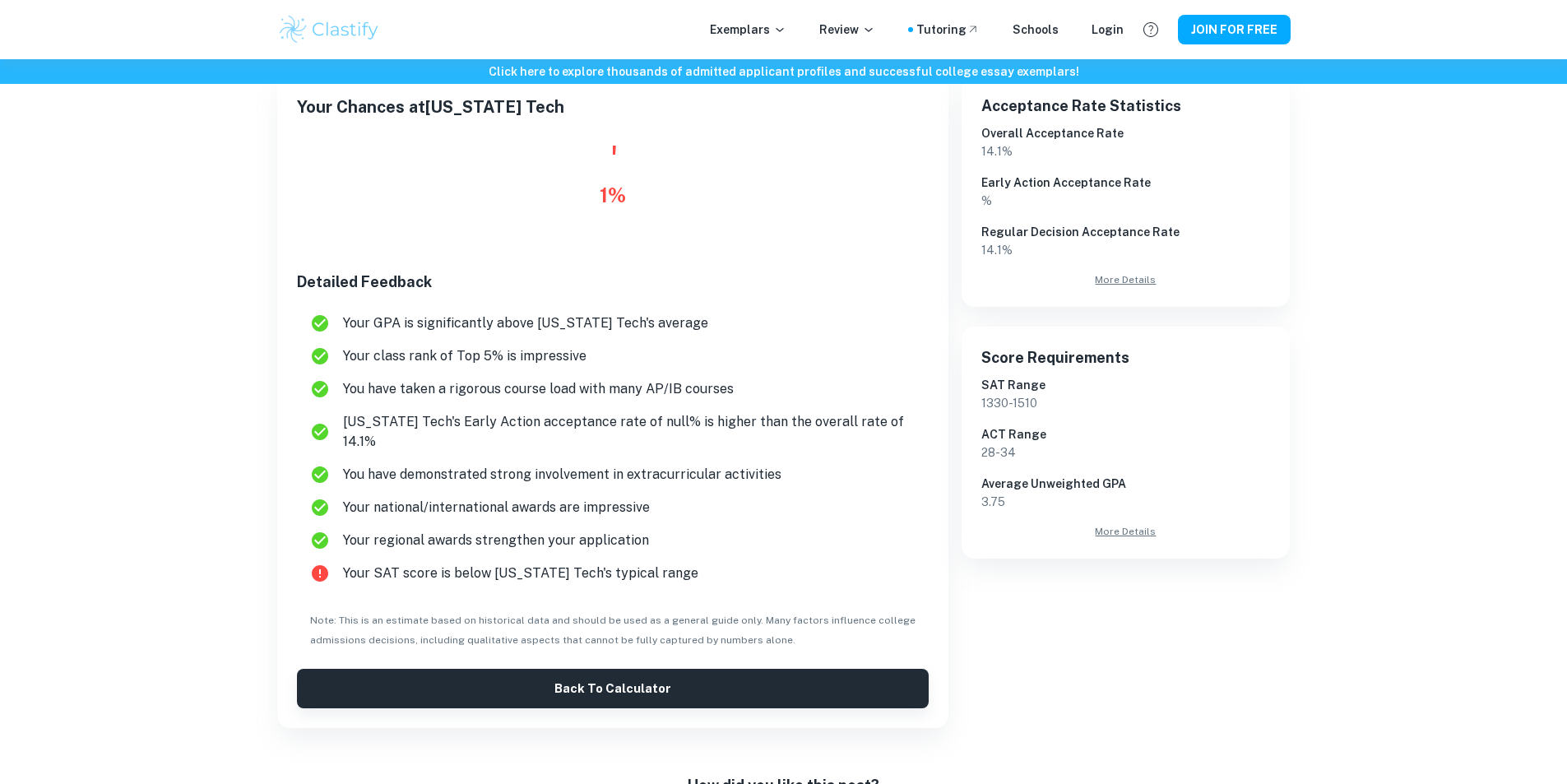
scroll to position [314, 0]
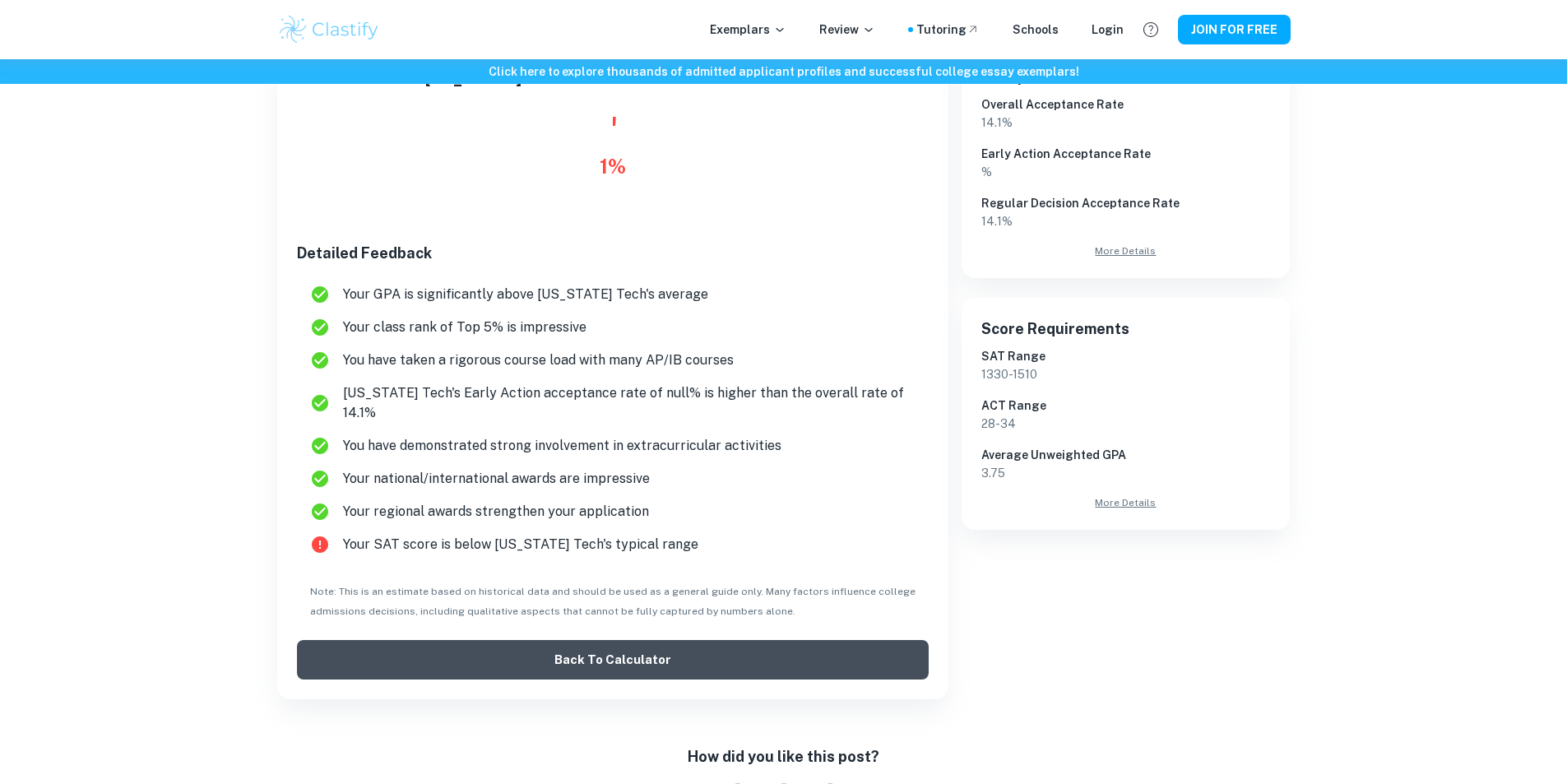
click at [543, 645] on button "Back to Calculator" at bounding box center [612, 659] width 632 height 39
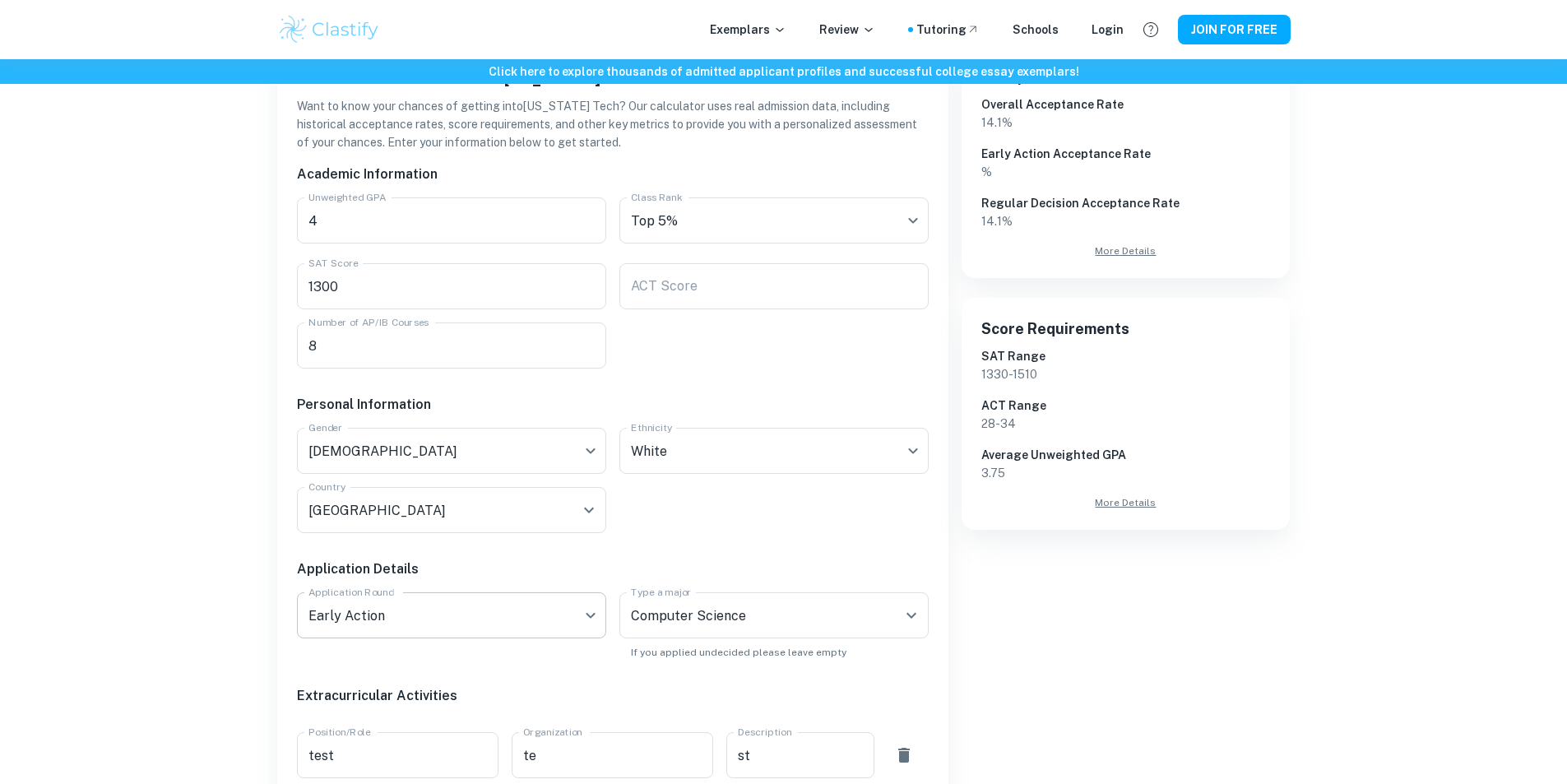
click at [550, 528] on body "Exemplars Review Tutoring Schools Login JOIN FOR FREE Click here to explore tho…" at bounding box center [784, 137] width 1567 height 784
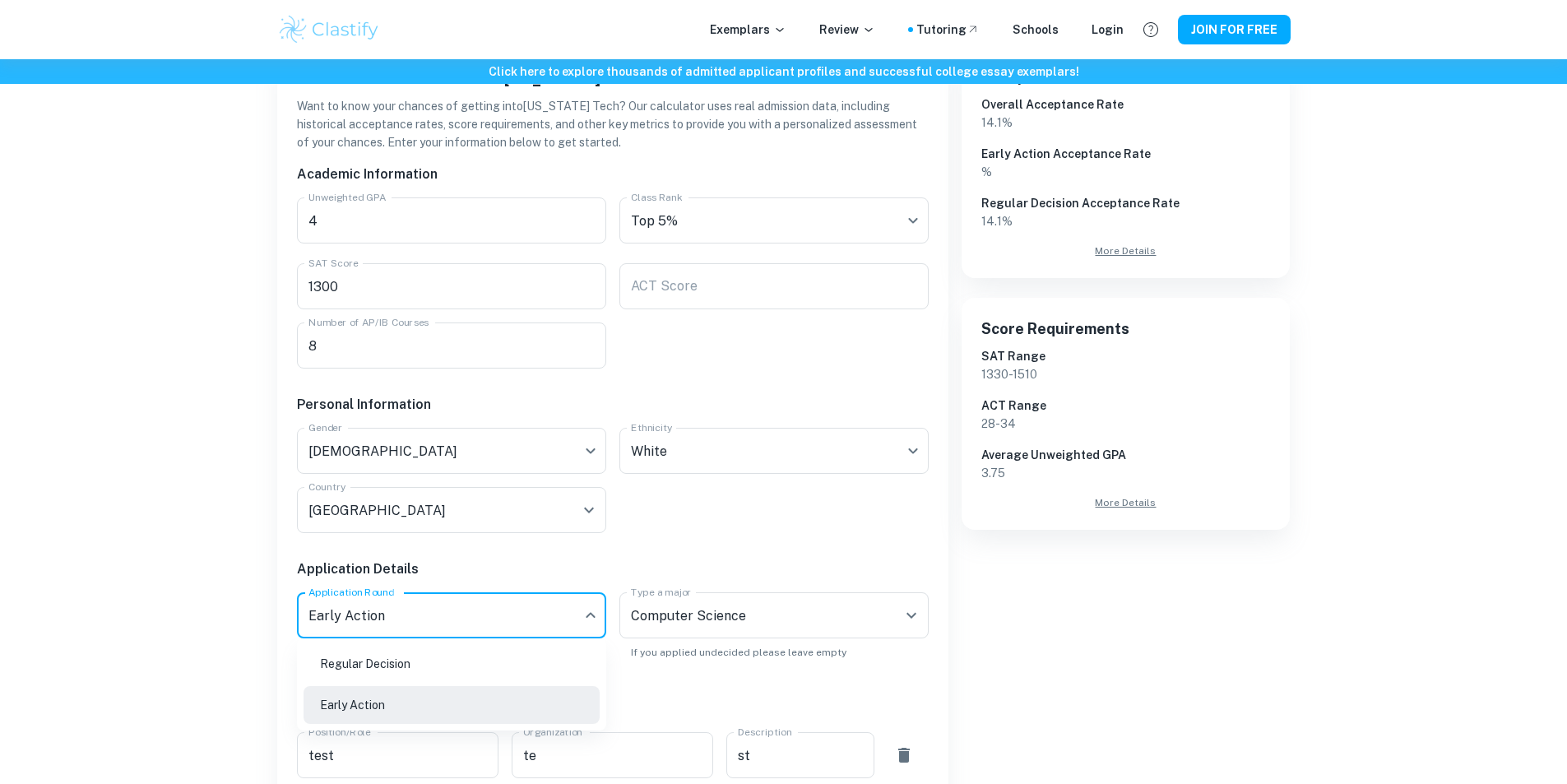
click at [503, 668] on li "Regular Decision" at bounding box center [451, 664] width 297 height 38
type input "RD"
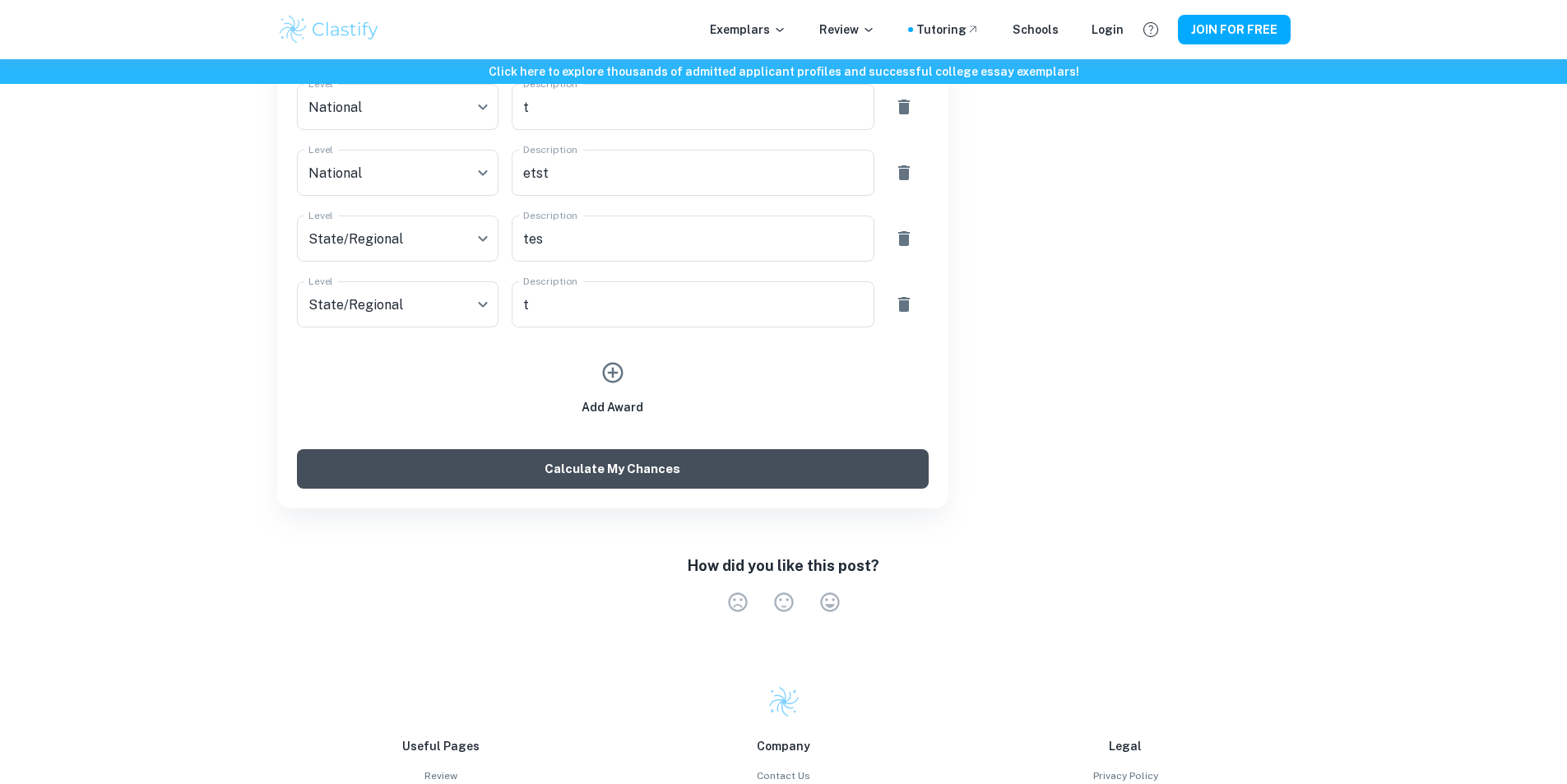
click at [613, 468] on button "Calculate My Chances" at bounding box center [612, 468] width 632 height 39
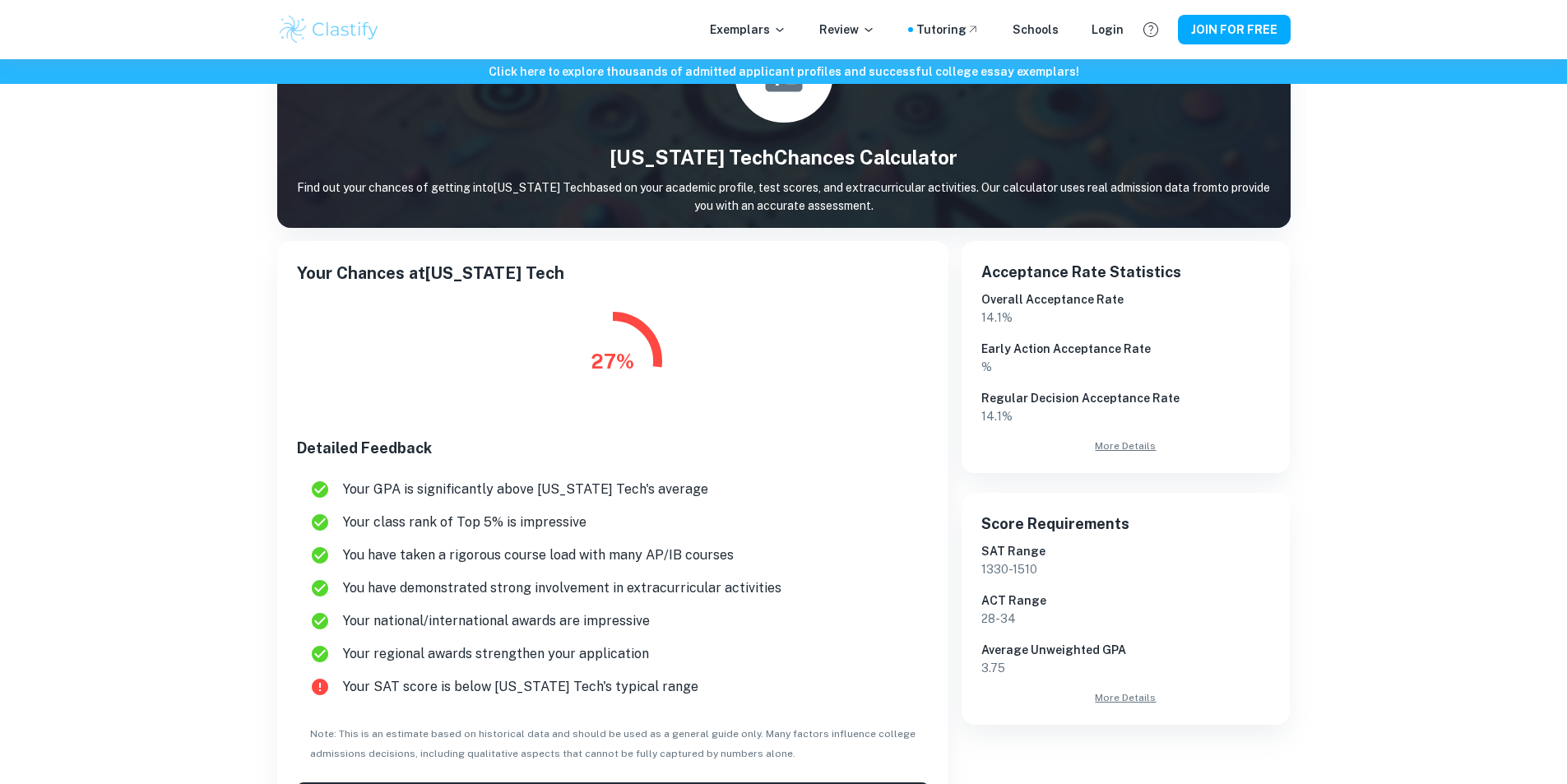
scroll to position [116, 0]
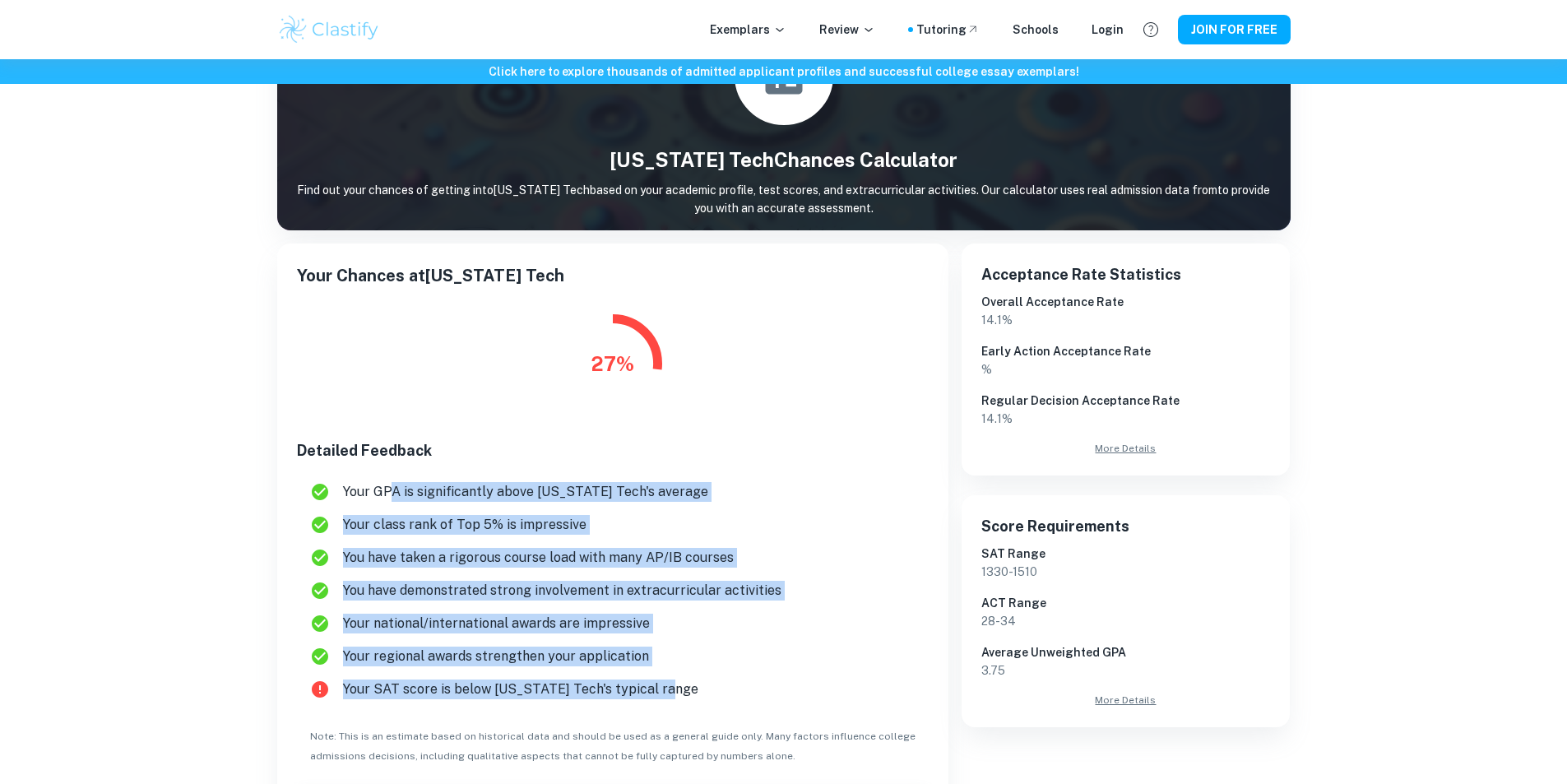
drag, startPoint x: 683, startPoint y: 683, endPoint x: 390, endPoint y: 499, distance: 346.0
click at [389, 499] on ul "Your GPA is significantly above [US_STATE] Tech's average Your class rank of To…" at bounding box center [612, 590] width 632 height 243
click at [503, 518] on span "Your class rank of Top 5% is impressive" at bounding box center [629, 524] width 572 height 20
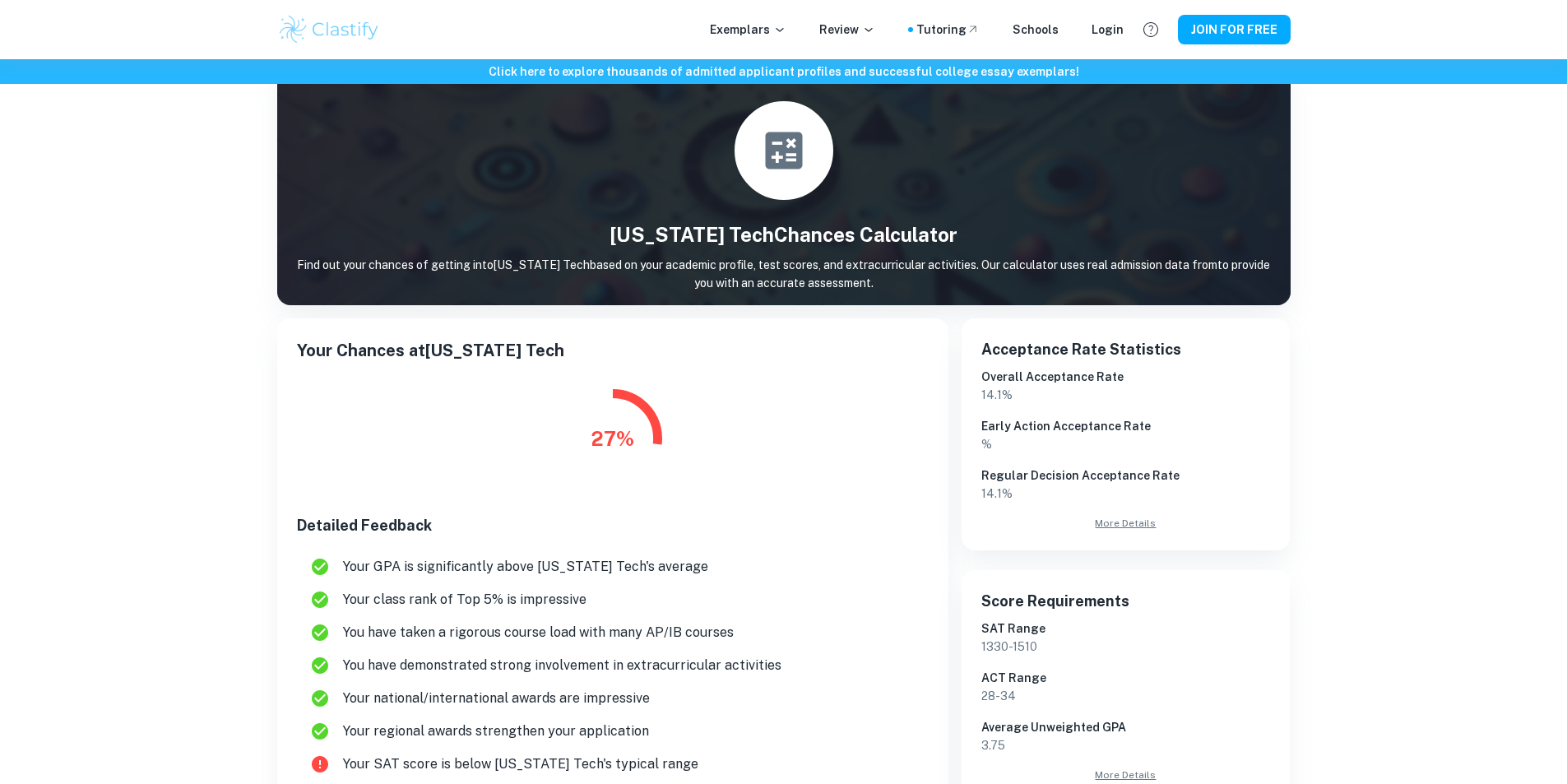
scroll to position [0, 0]
